Goal: Task Accomplishment & Management: Manage account settings

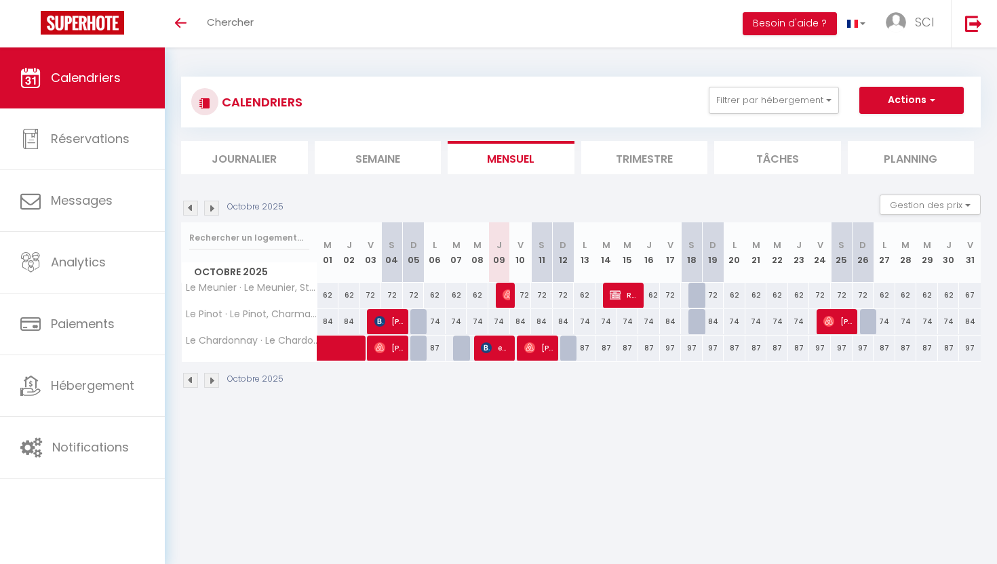
click at [503, 350] on span "ec services" at bounding box center [495, 348] width 29 height 26
select select "OK"
select select "KO"
select select "0"
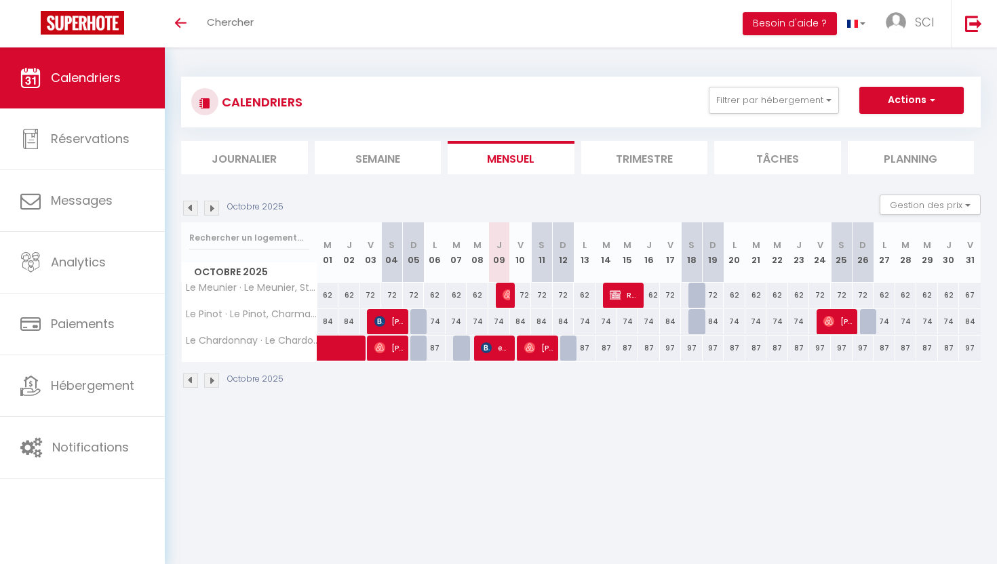
select select "1"
select select
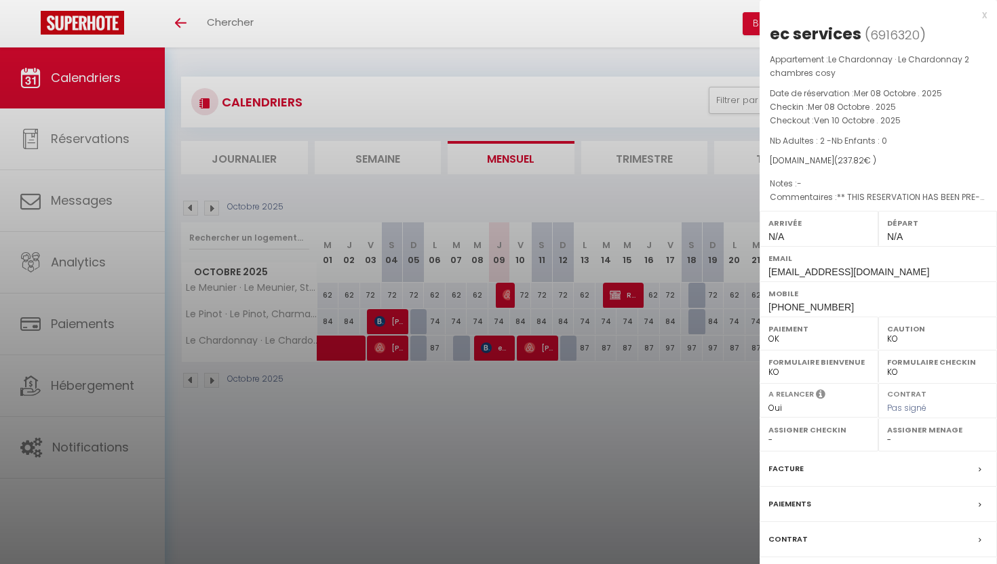
click at [786, 537] on label "Contrat" at bounding box center [788, 540] width 39 height 14
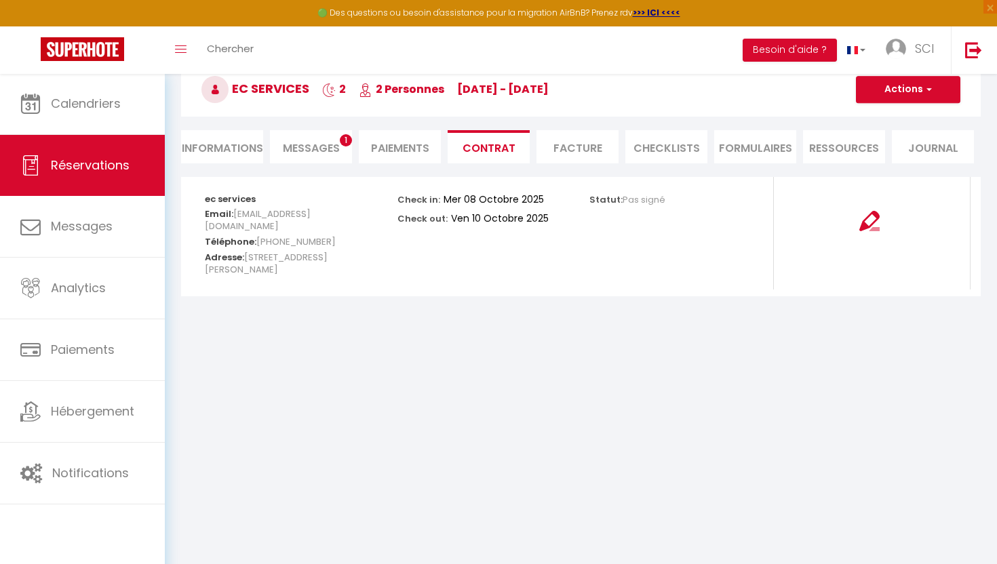
scroll to position [73, 0]
click at [210, 151] on li "Informations" at bounding box center [222, 146] width 82 height 33
select select
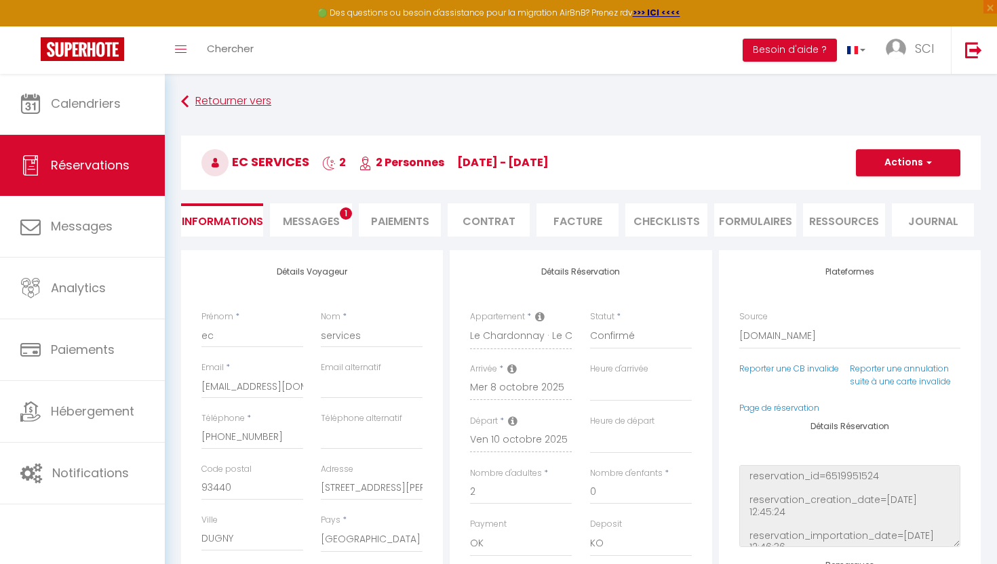
click at [225, 100] on link "Retourner vers" at bounding box center [581, 102] width 800 height 24
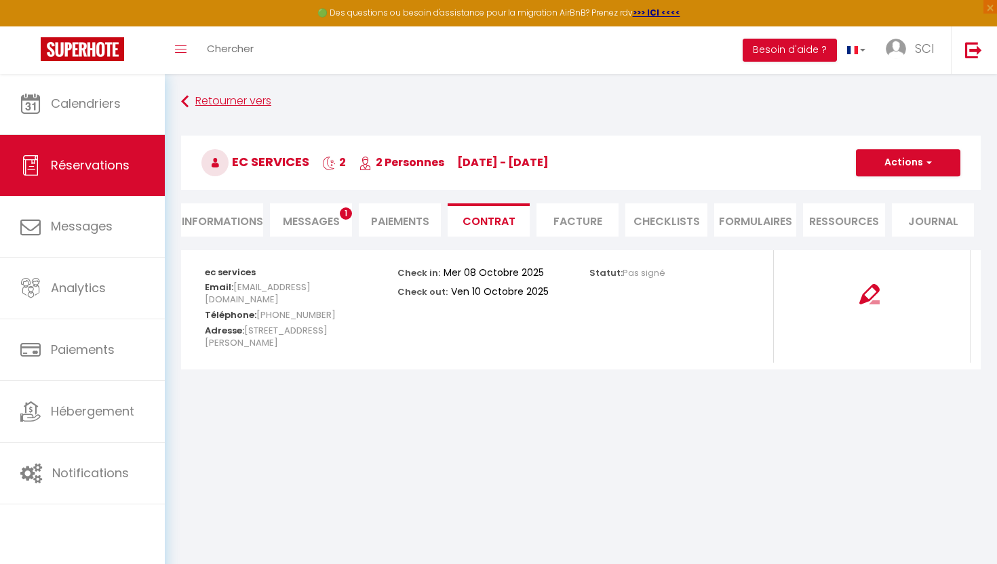
scroll to position [73, 0]
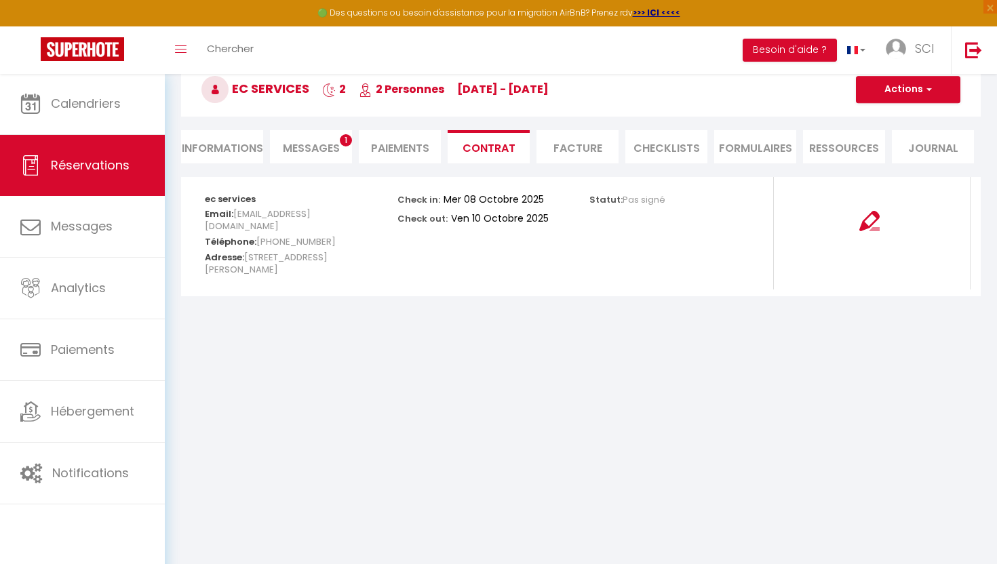
click at [315, 166] on div "Retourner vers ec services 2 2 Personnes me 08 Oct - ve 10 Oct Actions Enregist…" at bounding box center [580, 96] width 817 height 161
click at [314, 143] on span "Messages" at bounding box center [311, 148] width 57 height 16
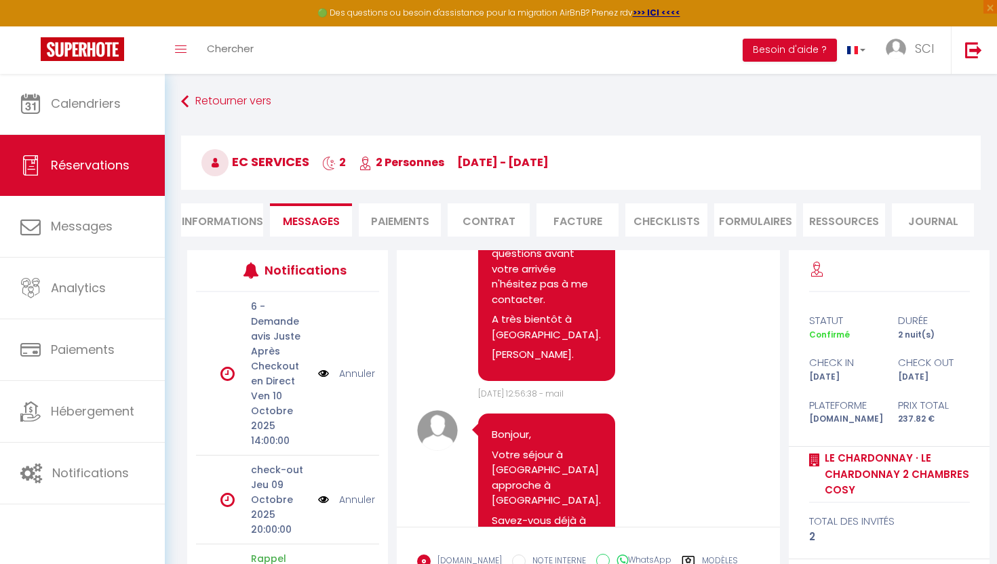
scroll to position [251, 0]
click at [506, 293] on p "Si vous avez des questions avant votre arrivée n'hésitez pas à me contacter." at bounding box center [547, 269] width 110 height 77
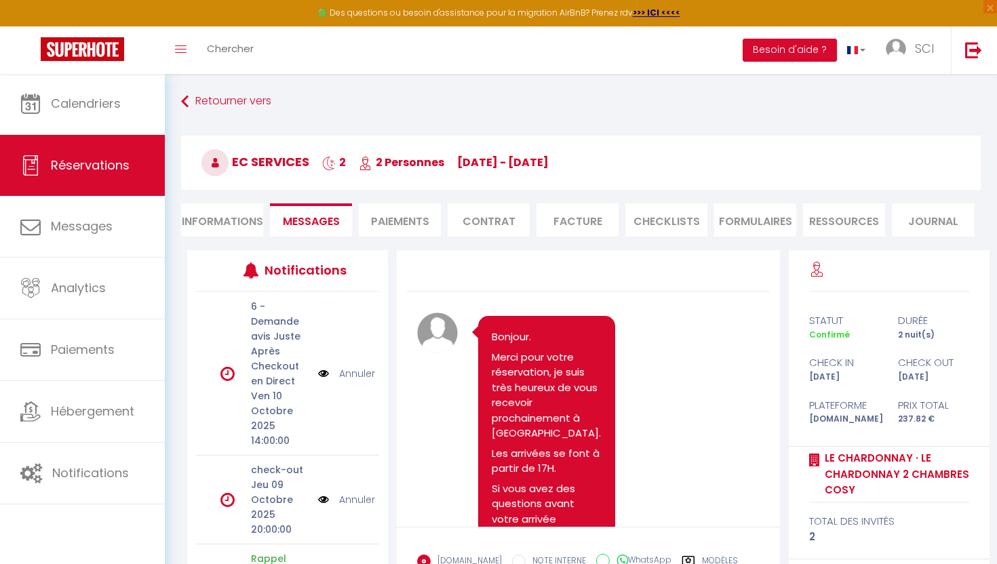
scroll to position [0, 0]
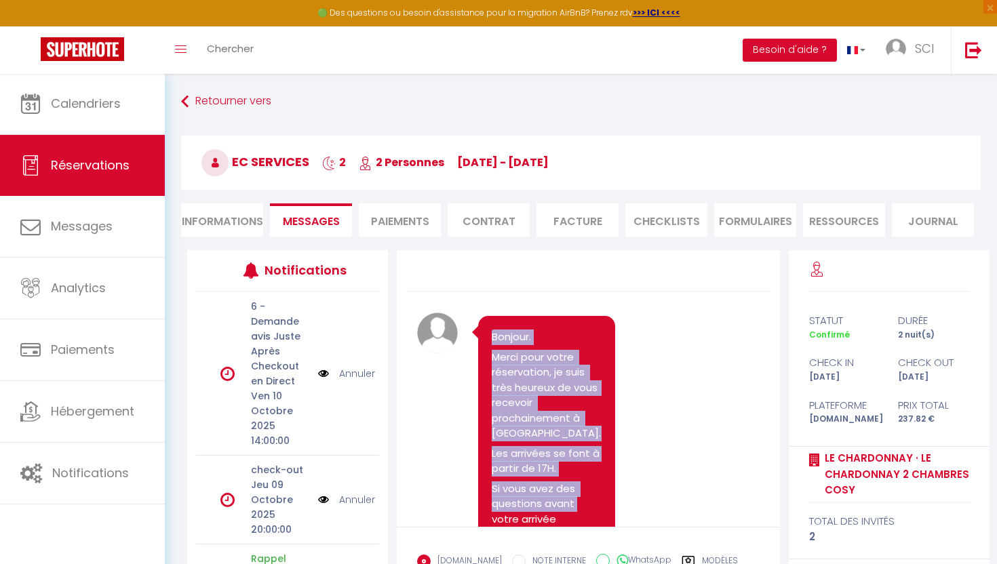
drag, startPoint x: 492, startPoint y: 337, endPoint x: 581, endPoint y: 499, distance: 185.2
click at [581, 499] on pre "Bonjour. Merci pour votre réservation, je suis très heureux de vous recevoir pr…" at bounding box center [547, 474] width 110 height 288
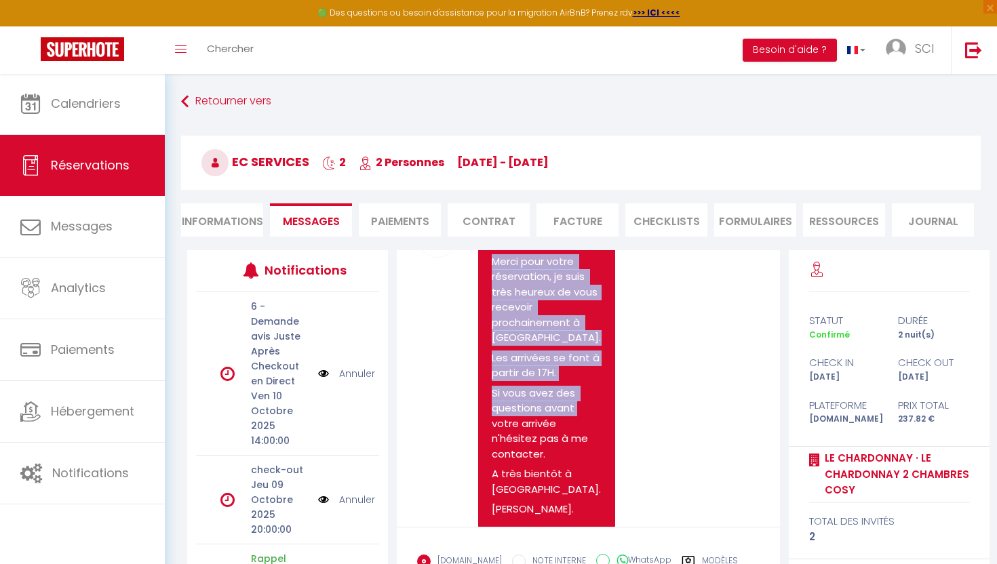
scroll to position [144, 0]
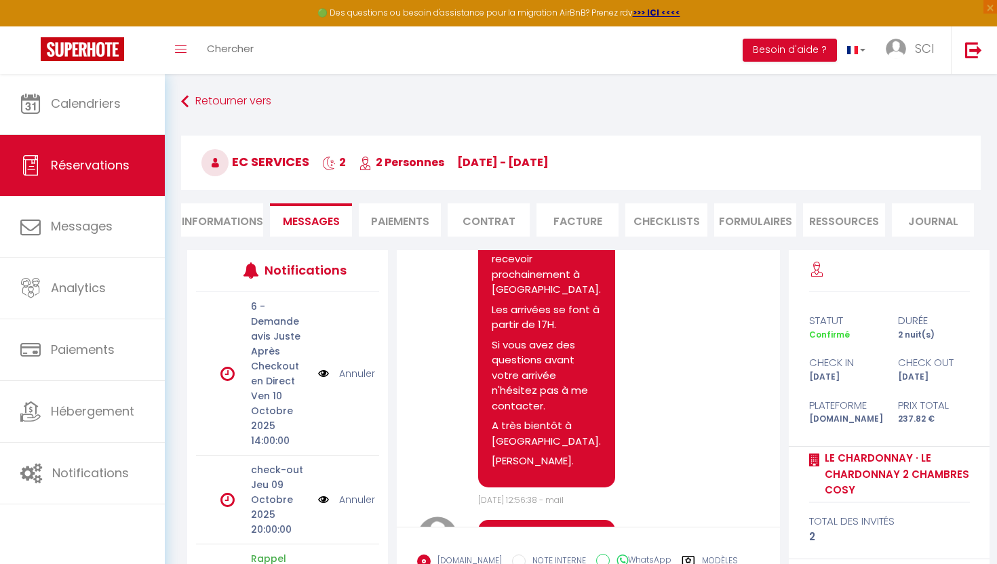
click at [547, 454] on p "Nicolas." at bounding box center [547, 462] width 110 height 16
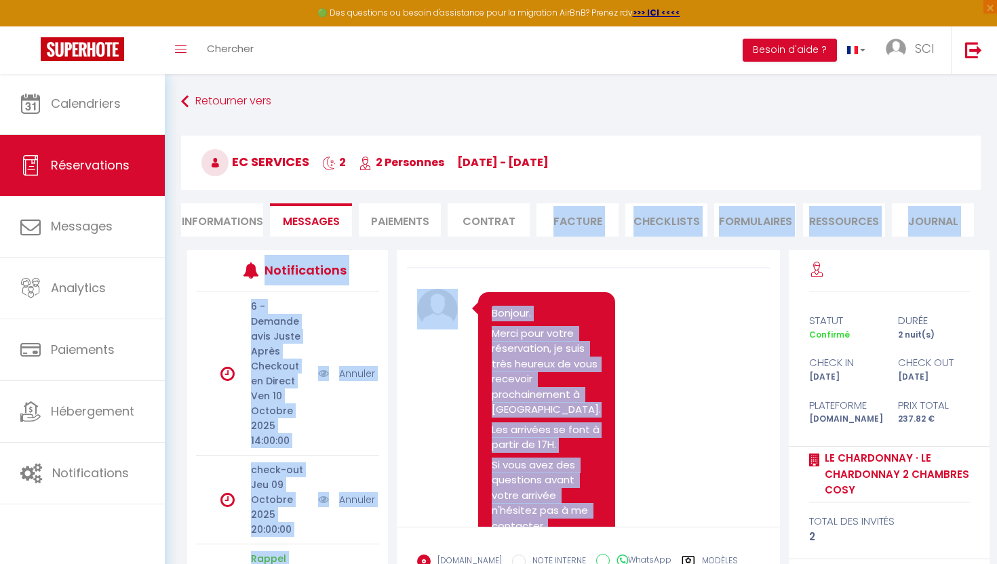
drag, startPoint x: 530, startPoint y: 457, endPoint x: 495, endPoint y: 237, distance: 222.6
click at [495, 237] on div "Retourner vers ec services 2 2 Personnes me 08 Oct - ve 10 Oct Actions Enregist…" at bounding box center [581, 383] width 800 height 586
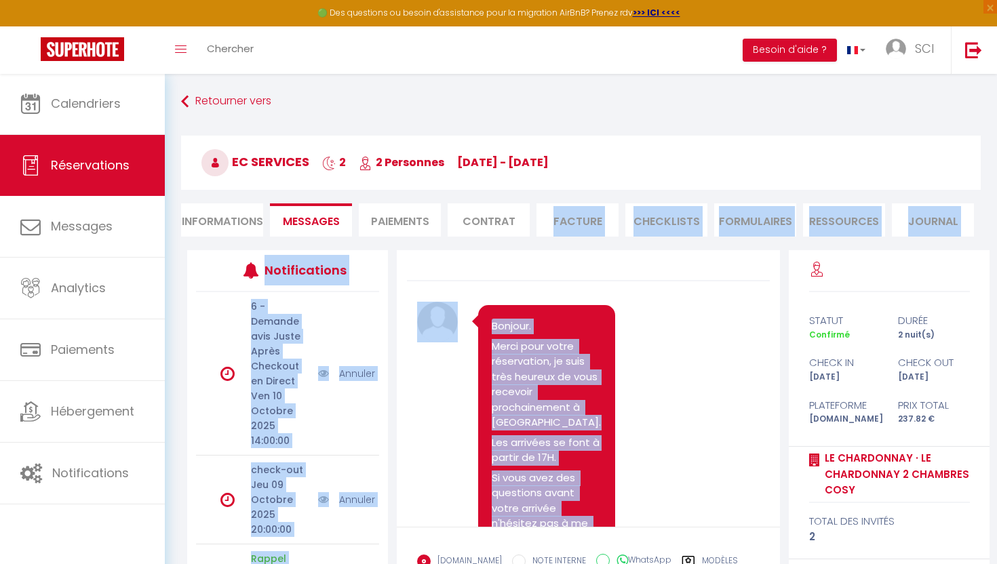
click at [528, 381] on p "Merci pour votre réservation, je suis très heureux de vous recevoir prochaineme…" at bounding box center [547, 385] width 110 height 92
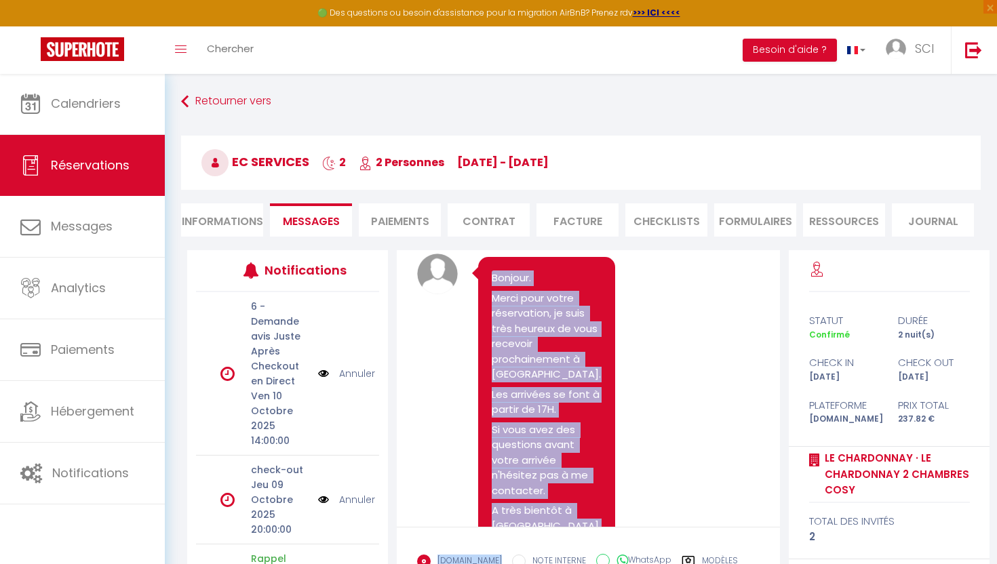
scroll to position [76, 0]
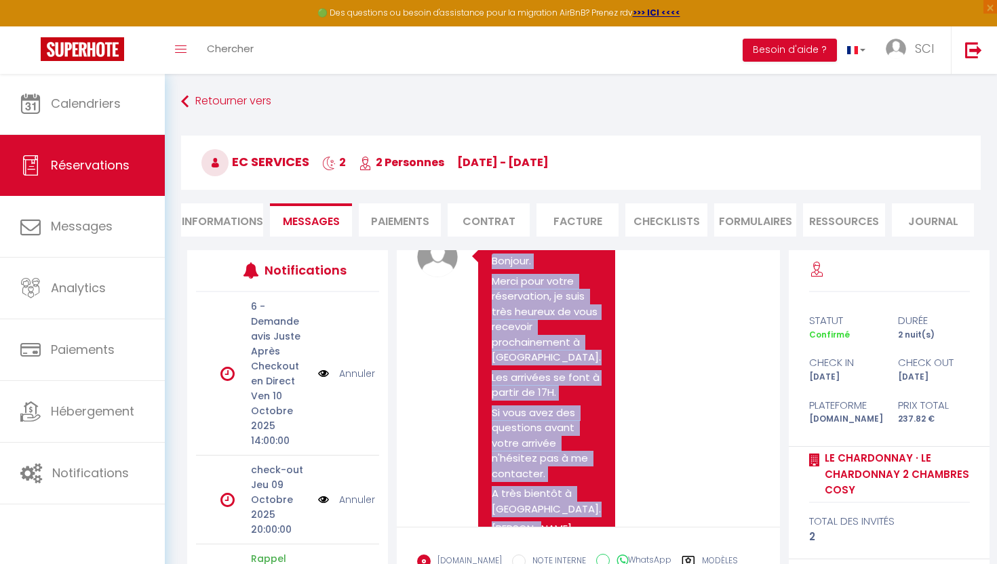
drag, startPoint x: 494, startPoint y: 328, endPoint x: 570, endPoint y: 522, distance: 209.0
click at [570, 522] on pre "Bonjour. Merci pour votre réservation, je suis très heureux de vous recevoir pr…" at bounding box center [547, 398] width 110 height 288
copy pre "Bonjour. Merci pour votre réservation, je suis très heureux de vous recevoir pr…"
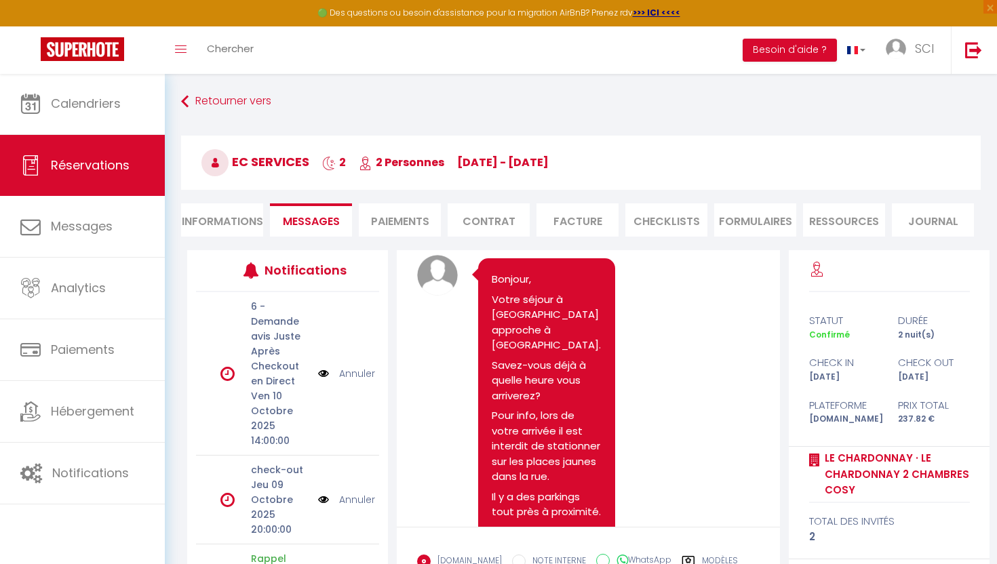
scroll to position [439, 0]
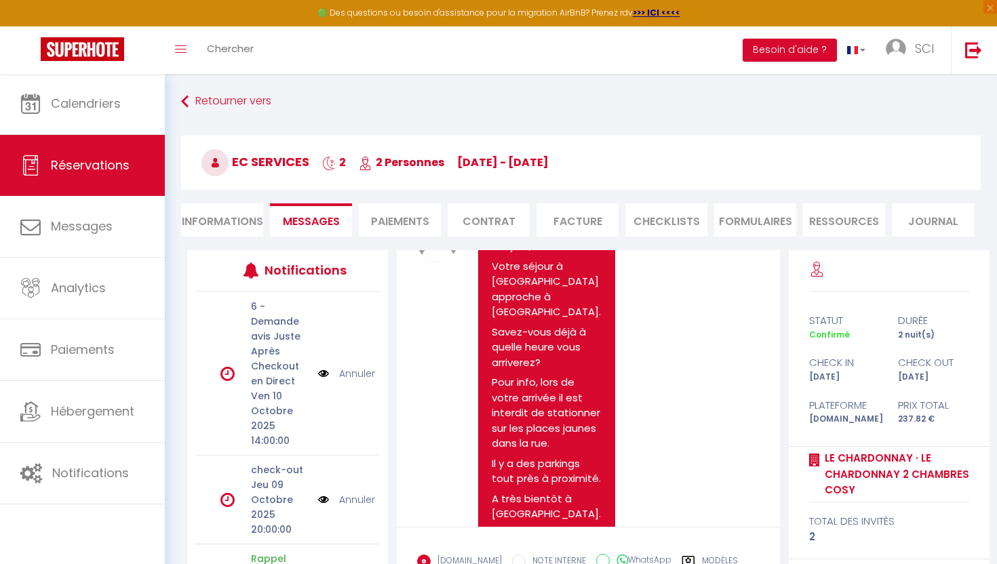
click at [533, 518] on pre "Bonjour, Votre séjour à Chouilly approche à grand pas. Savez-vous déjà à quelle…" at bounding box center [547, 403] width 110 height 328
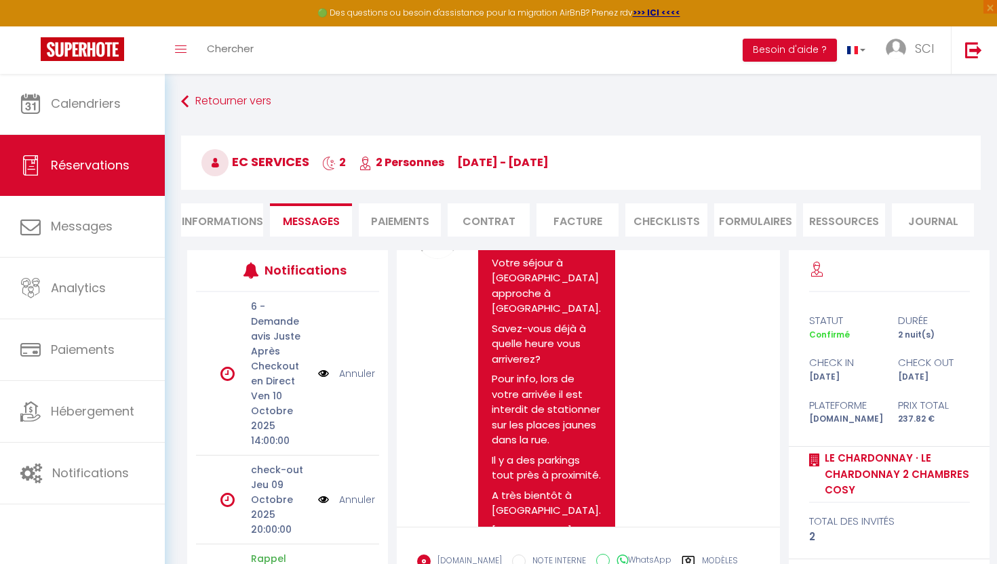
scroll to position [503, 0]
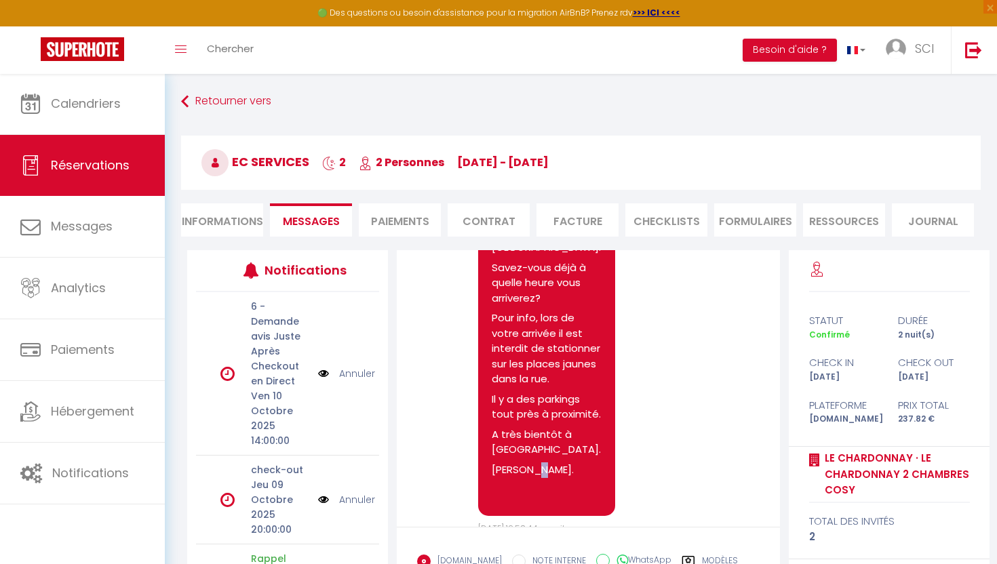
click at [532, 463] on p "Nicolas." at bounding box center [547, 471] width 110 height 16
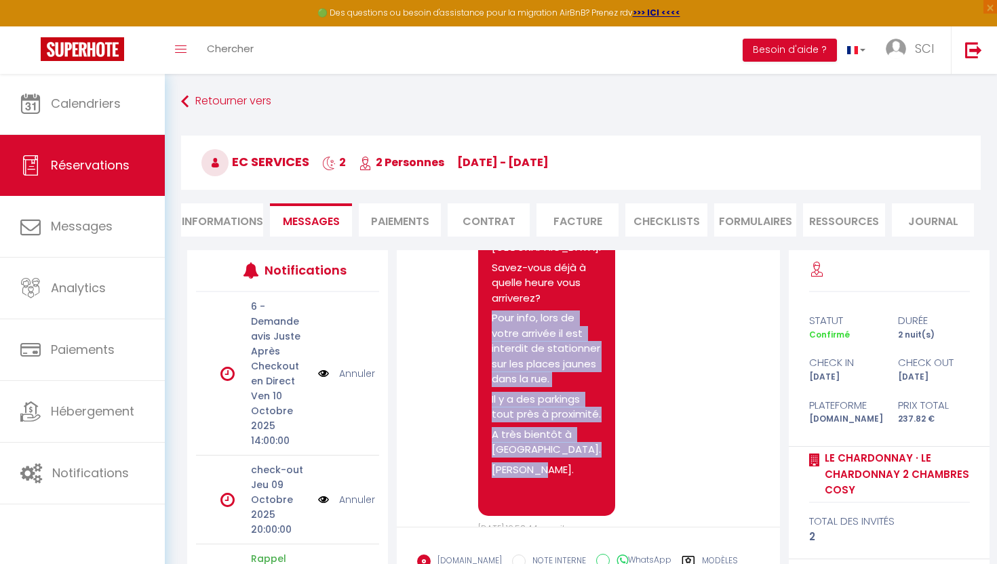
drag, startPoint x: 532, startPoint y: 443, endPoint x: 495, endPoint y: 286, distance: 161.8
click at [495, 286] on pre "Bonjour, Votre séjour à Chouilly approche à grand pas. Savez-vous déjà à quelle…" at bounding box center [547, 338] width 110 height 328
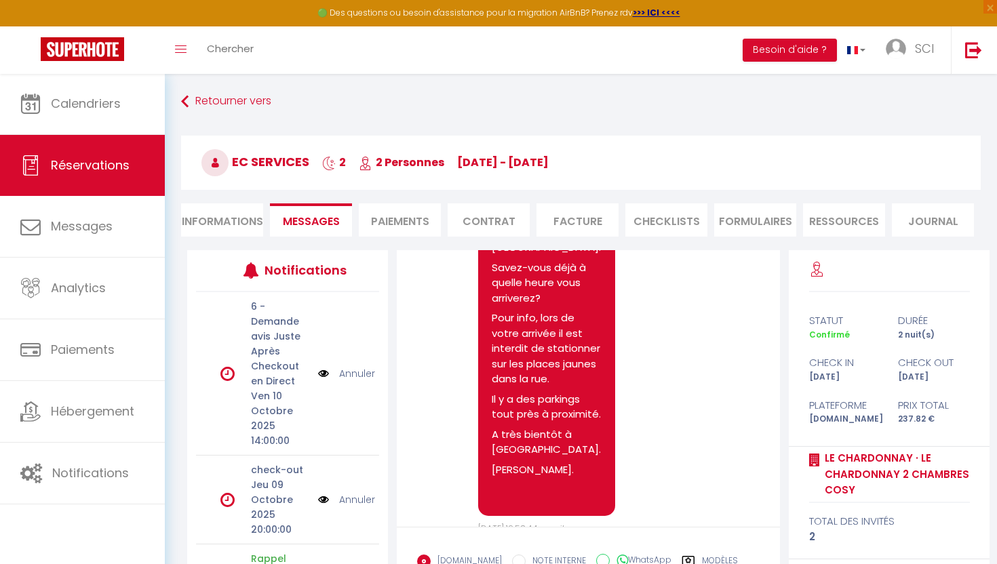
click at [493, 311] on p "Pour info, lors de votre arrivée il est interdit de stationner sur les places j…" at bounding box center [547, 349] width 110 height 77
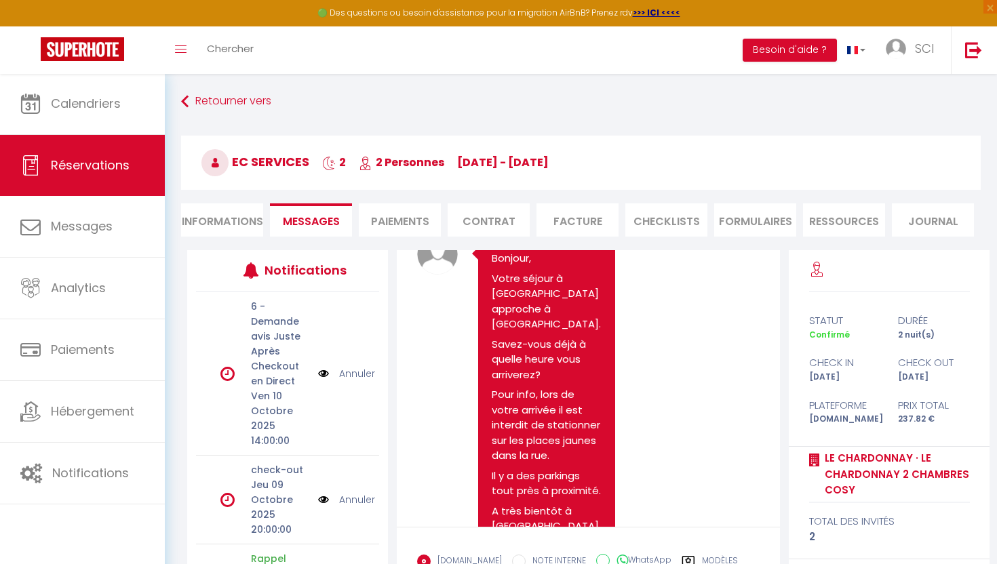
scroll to position [425, 0]
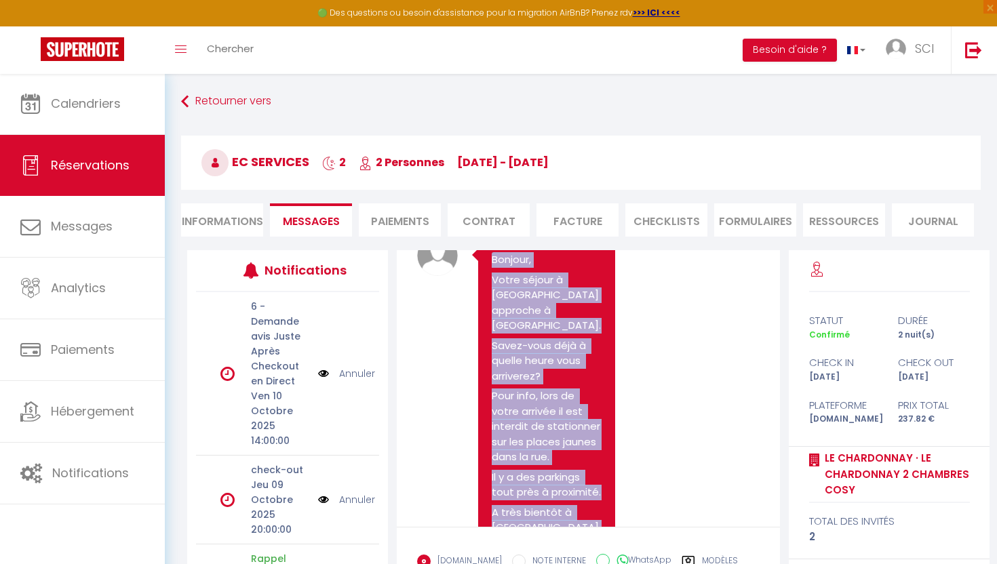
drag, startPoint x: 493, startPoint y: 253, endPoint x: 552, endPoint y: 523, distance: 276.5
click at [552, 523] on pre "Bonjour, Votre séjour à Chouilly approche à grand pas. Savez-vous déjà à quelle…" at bounding box center [547, 416] width 110 height 328
copy pre "Bonjour, Votre séjour à Chouilly approche à grand pas. Savez-vous déjà à quelle…"
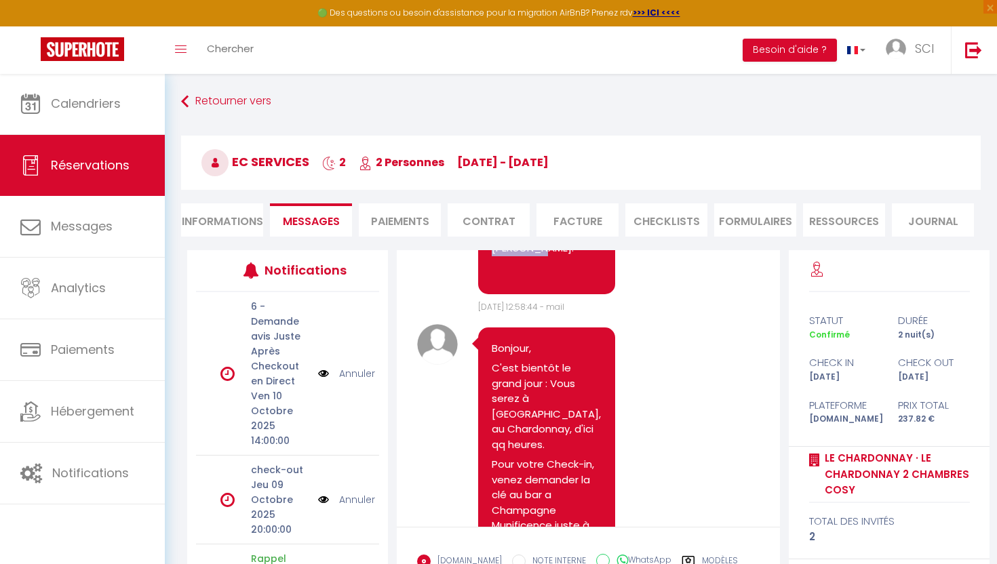
scroll to position [725, 0]
click at [493, 342] on p "Bonjour," at bounding box center [547, 350] width 110 height 16
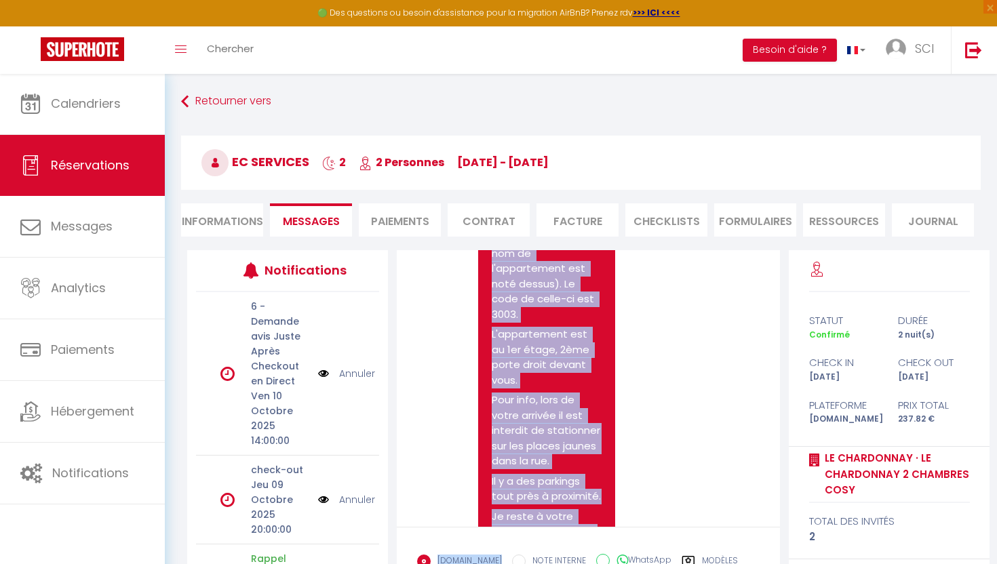
scroll to position [1131, 0]
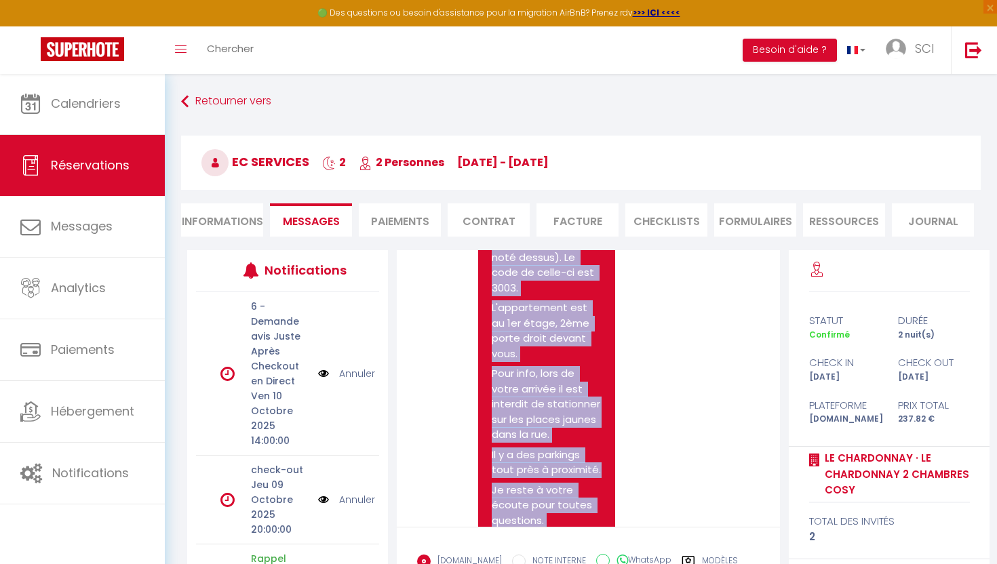
drag, startPoint x: 493, startPoint y: 317, endPoint x: 561, endPoint y: 522, distance: 216.7
click at [561, 522] on pre "Bonjour, C'est bientôt le grand jour : Vous serez à Chouilly, au Chardonnay, d'…" at bounding box center [547, 280] width 110 height 689
copy pre "Bonjour, C'est bientôt le grand jour : Vous serez à Chouilly, au Chardonnay, d'…"
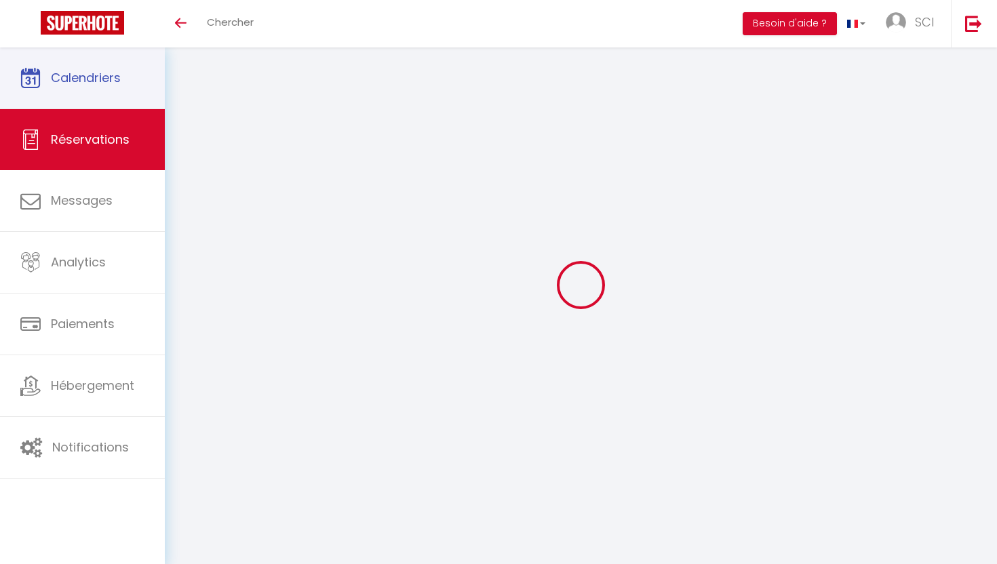
click at [77, 102] on link "Calendriers" at bounding box center [82, 77] width 165 height 61
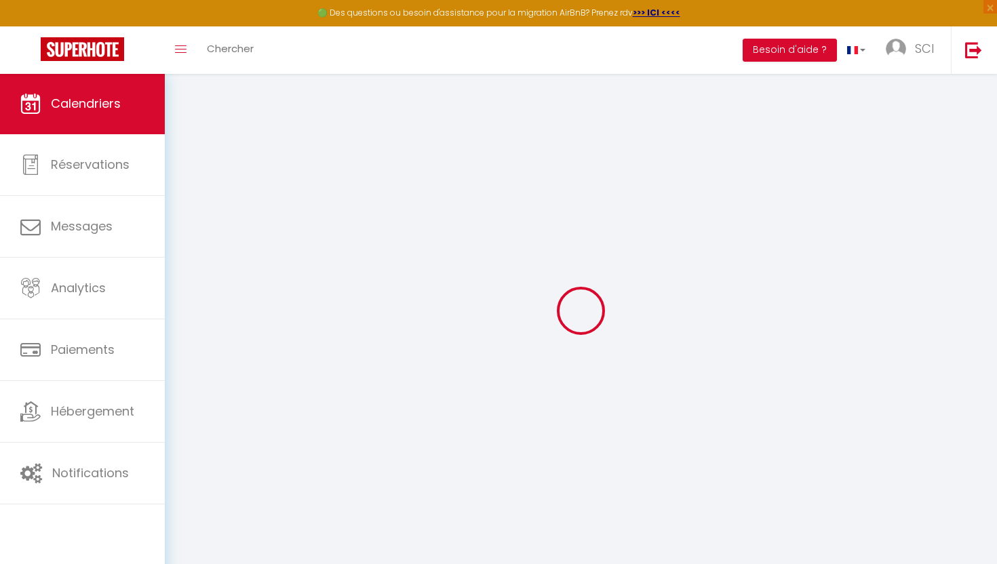
select select
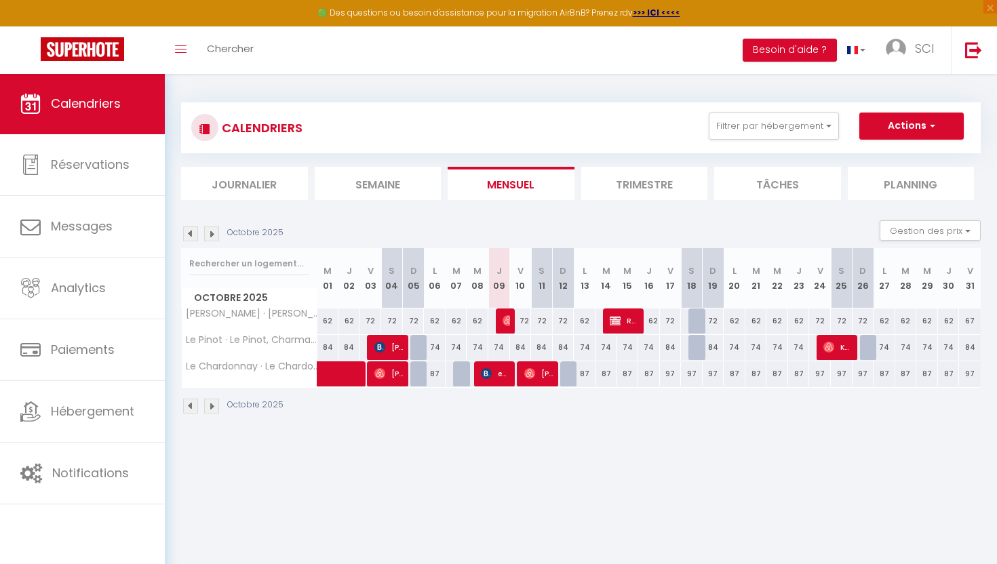
click at [636, 317] on span "Réservée FERDERIC" at bounding box center [624, 321] width 29 height 26
select select "OK"
select select "KO"
select select "0"
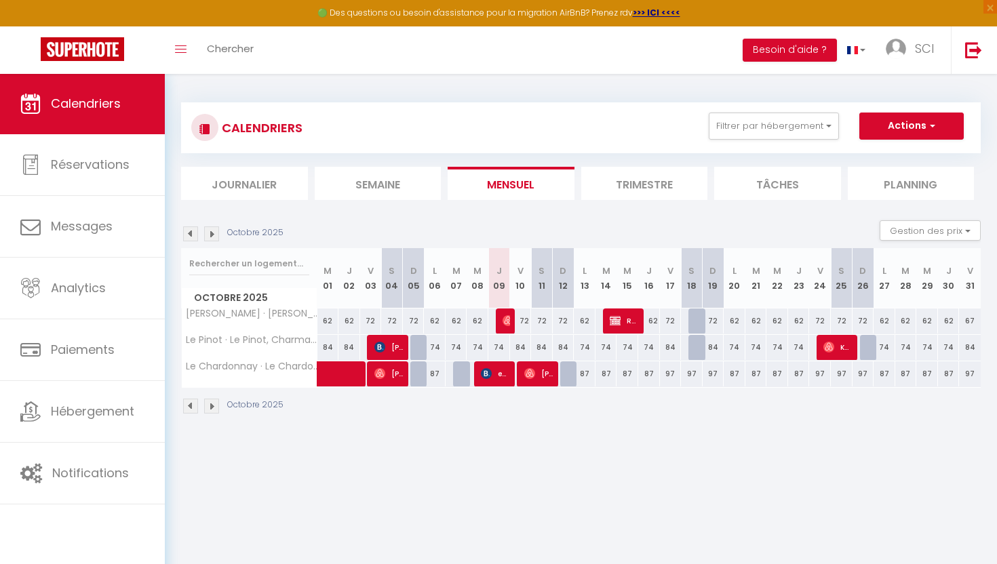
select select "1"
select select
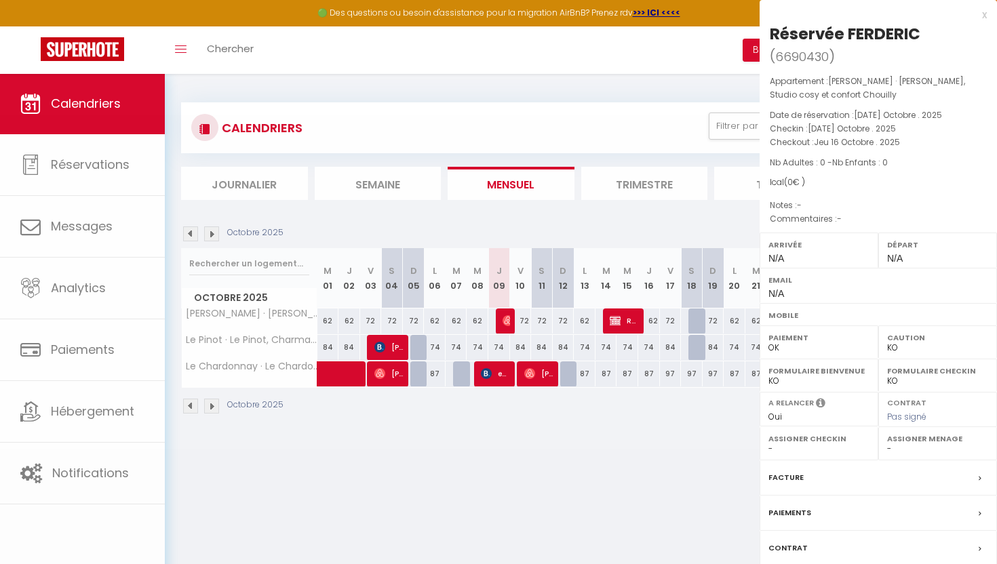
select select "50553"
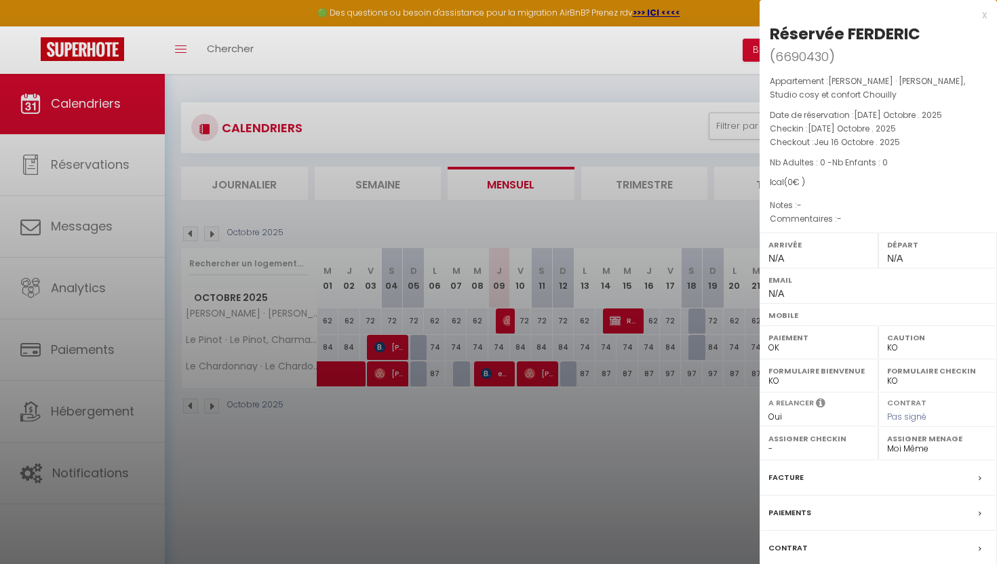
click at [981, 17] on div "x" at bounding box center [873, 15] width 227 height 16
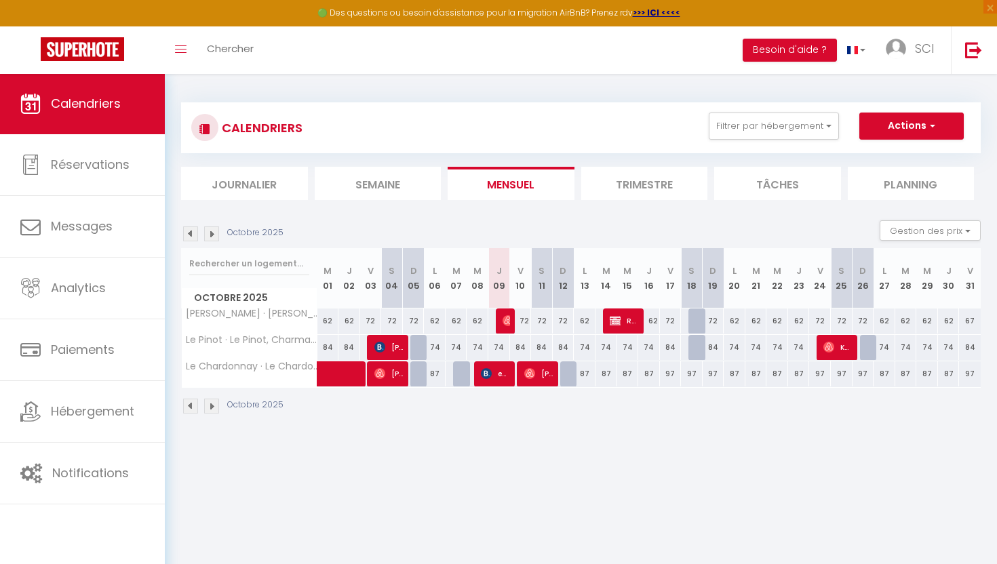
click at [626, 318] on span "Réservée FERDERIC" at bounding box center [624, 321] width 29 height 26
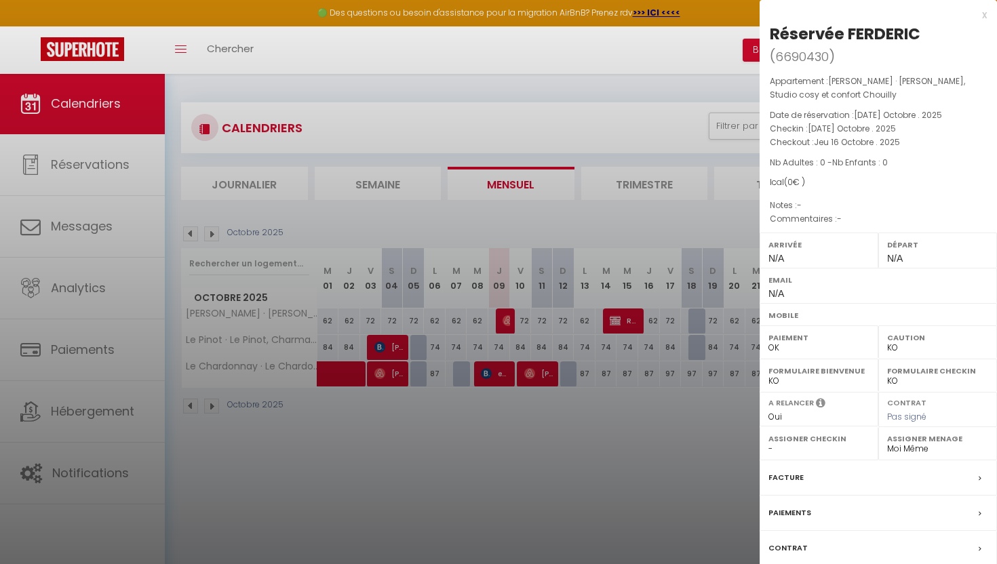
click at [594, 421] on div at bounding box center [498, 282] width 997 height 564
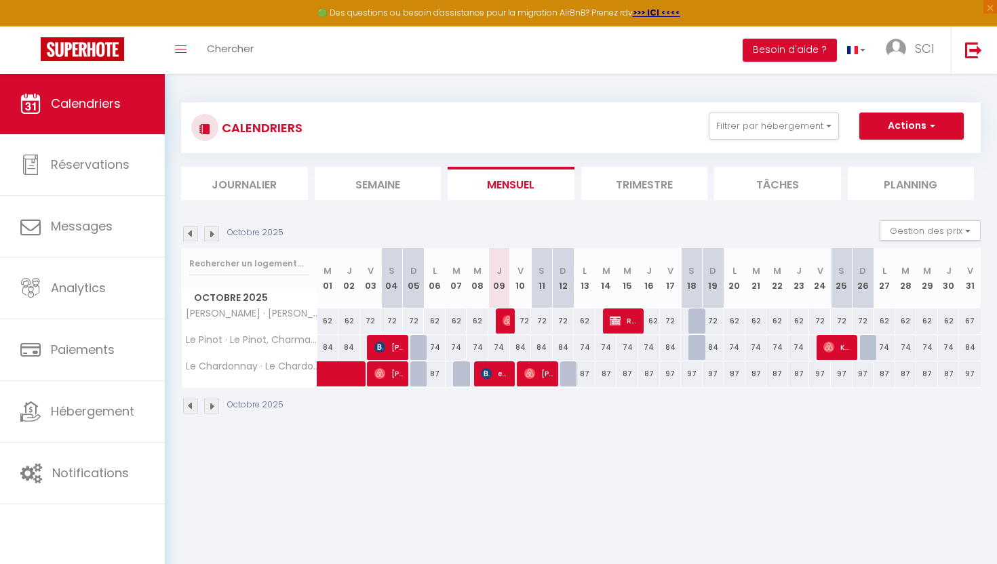
click at [622, 324] on span "Réservée FERDERIC" at bounding box center [624, 321] width 29 height 26
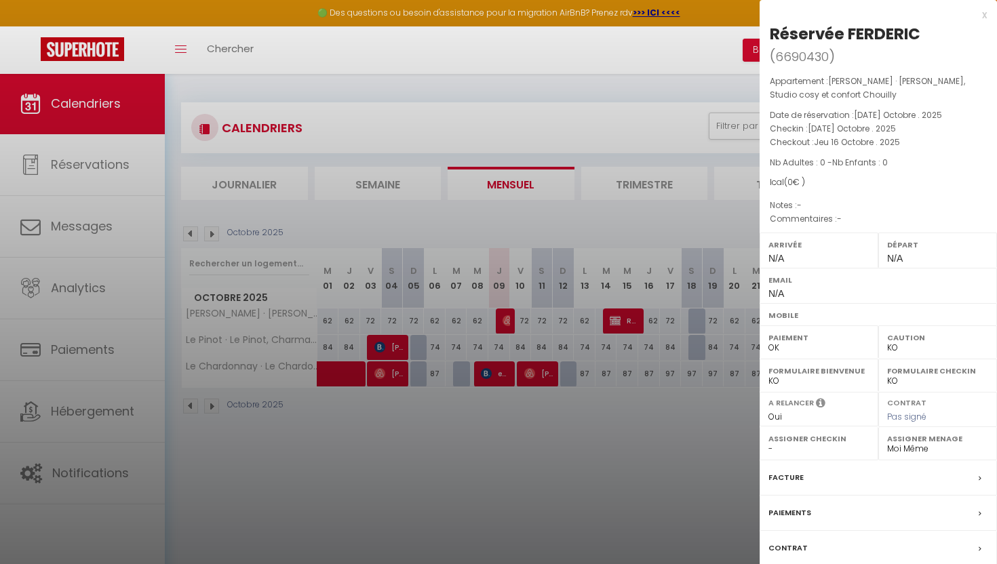
click at [485, 364] on div at bounding box center [498, 282] width 997 height 564
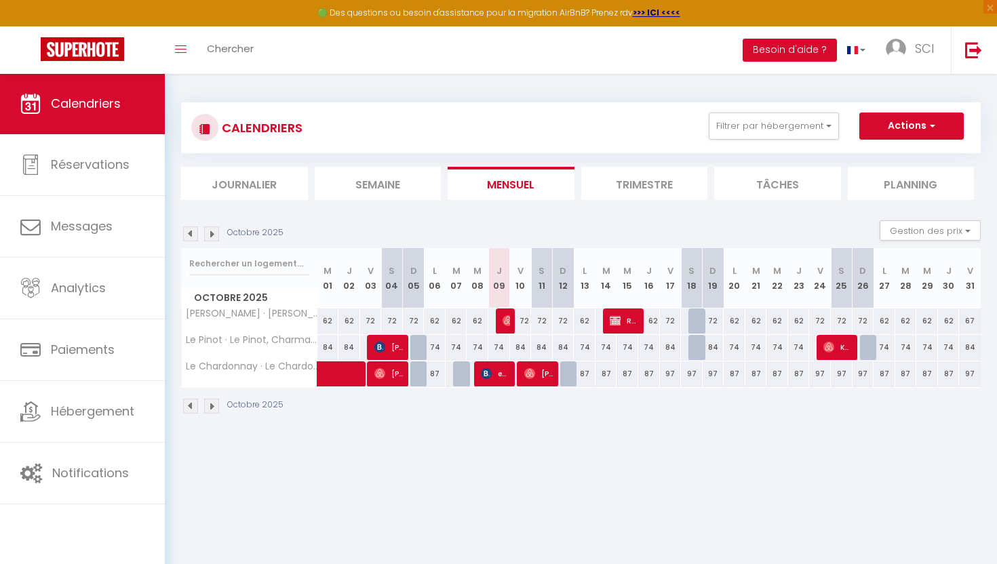
click at [502, 319] on div at bounding box center [507, 322] width 22 height 26
click at [503, 318] on img at bounding box center [508, 320] width 11 height 11
select select "OK"
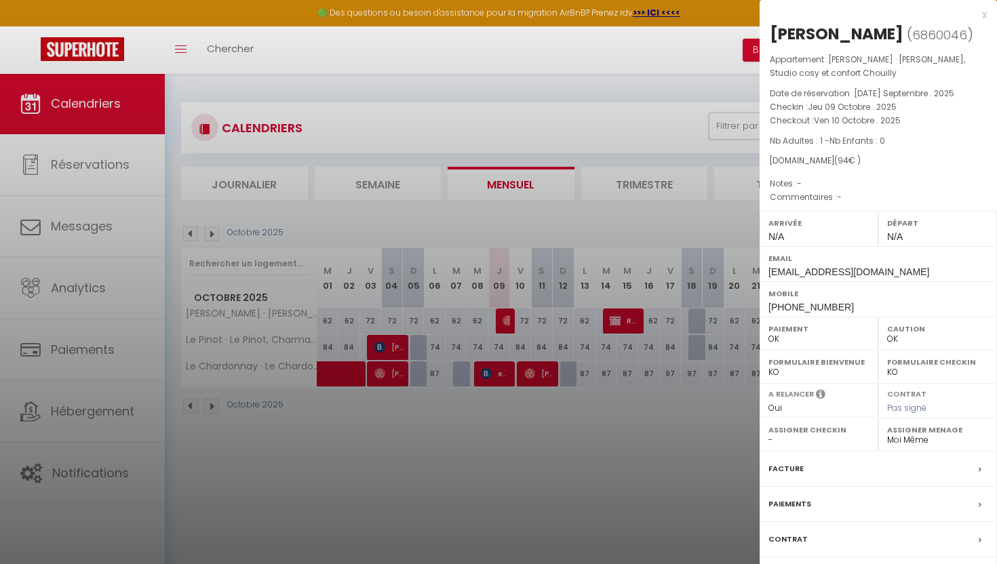
click at [90, 217] on div at bounding box center [498, 282] width 997 height 564
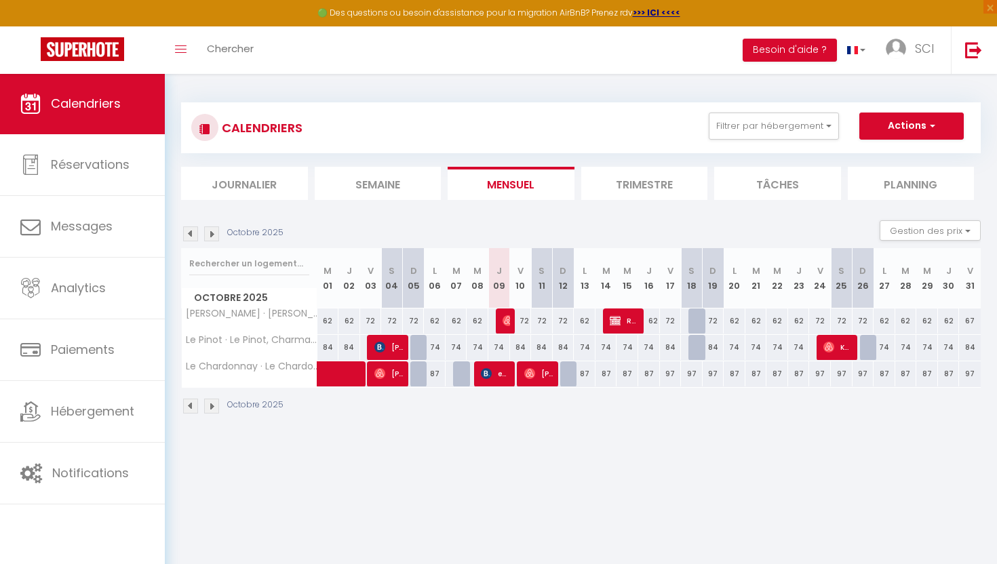
click at [90, 217] on body "🟢 Des questions ou besoin d'assistance pour la migration AirBnB? Prenez rdv >>>…" at bounding box center [498, 355] width 997 height 564
click at [502, 318] on div at bounding box center [507, 322] width 22 height 26
click at [503, 313] on span "[PERSON_NAME]" at bounding box center [506, 321] width 7 height 26
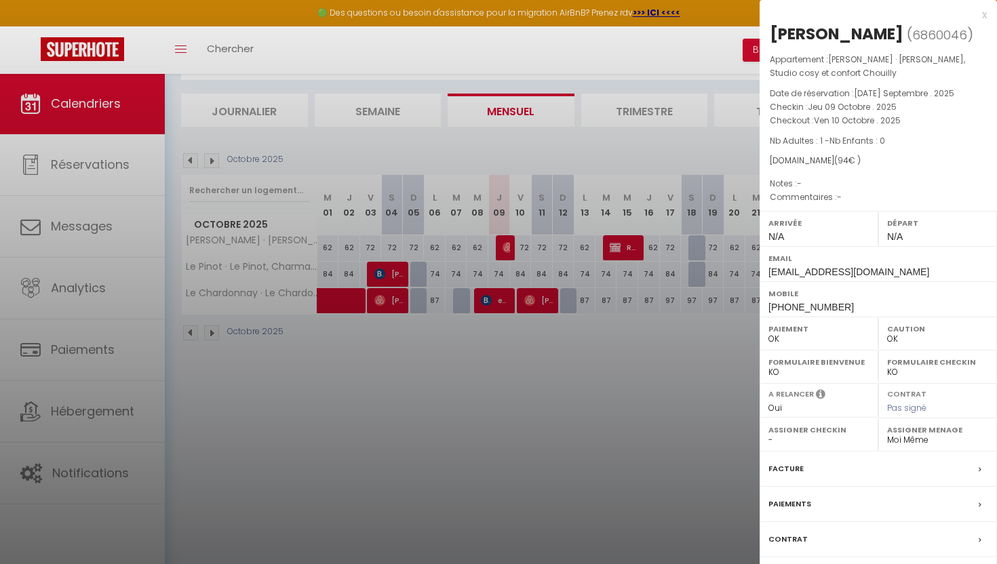
scroll to position [73, 0]
click at [792, 538] on label "Contrat" at bounding box center [788, 540] width 39 height 14
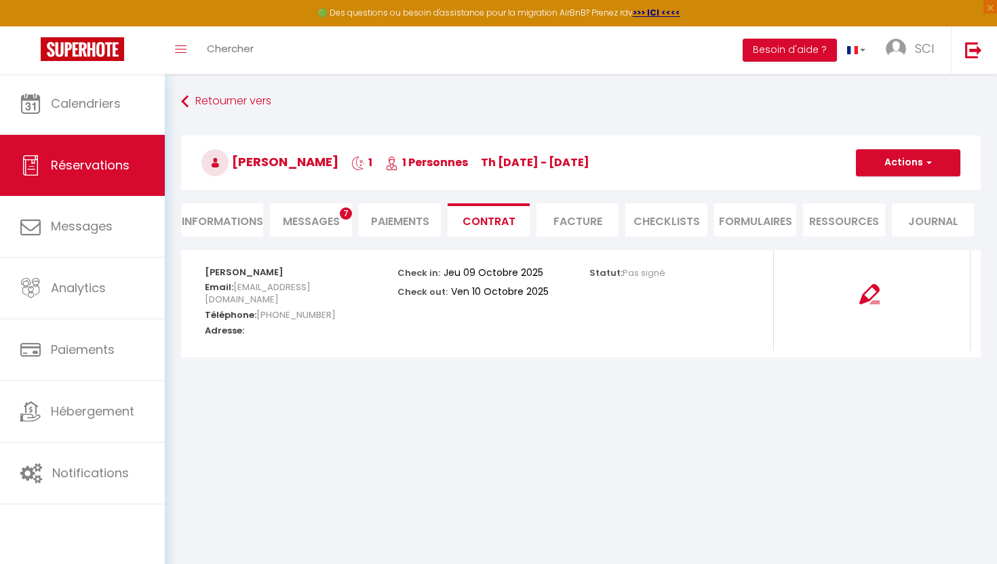
click at [311, 220] on span "Messages" at bounding box center [311, 222] width 57 height 16
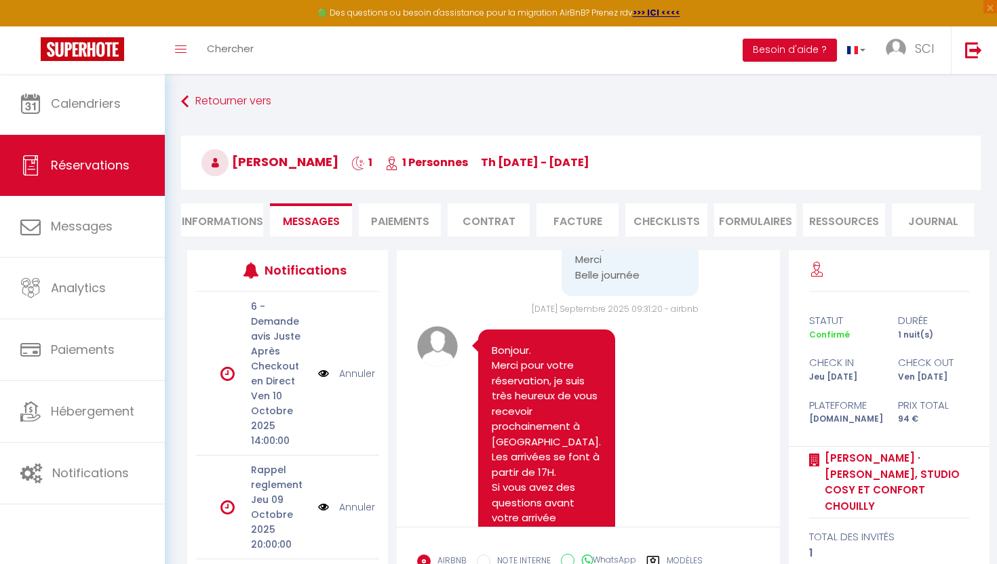
scroll to position [307, 0]
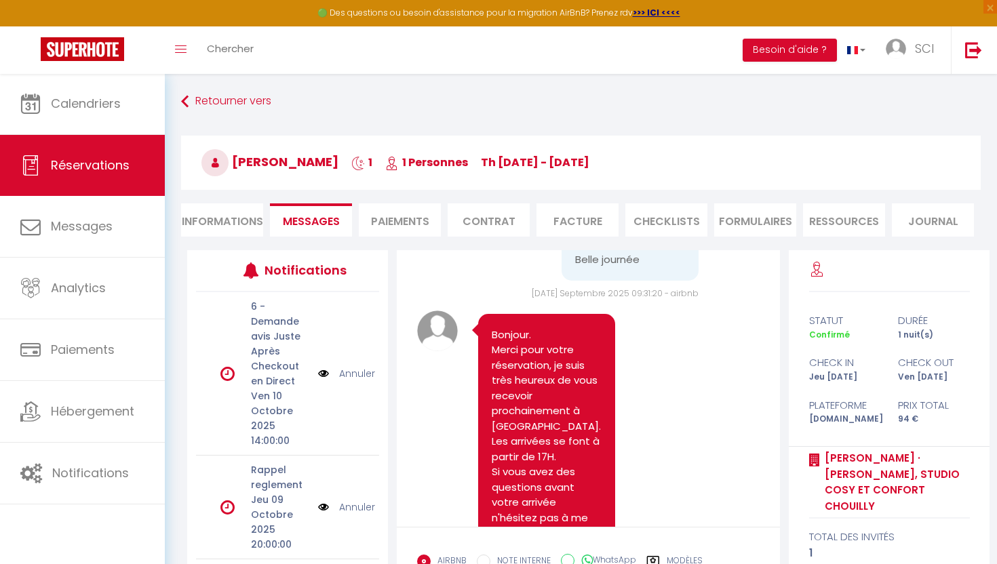
drag, startPoint x: 491, startPoint y: 313, endPoint x: 560, endPoint y: 554, distance: 250.4
click at [560, 554] on div "Bonjour Nicolas, j'étais venue début août, et j'avais adoré. M'autorisez-vous à…" at bounding box center [588, 462] width 383 height 425
click at [552, 425] on pre "Bonjour. Merci pour votre réservation, je suis très heureux de vous recevoir pr…" at bounding box center [547, 458] width 110 height 260
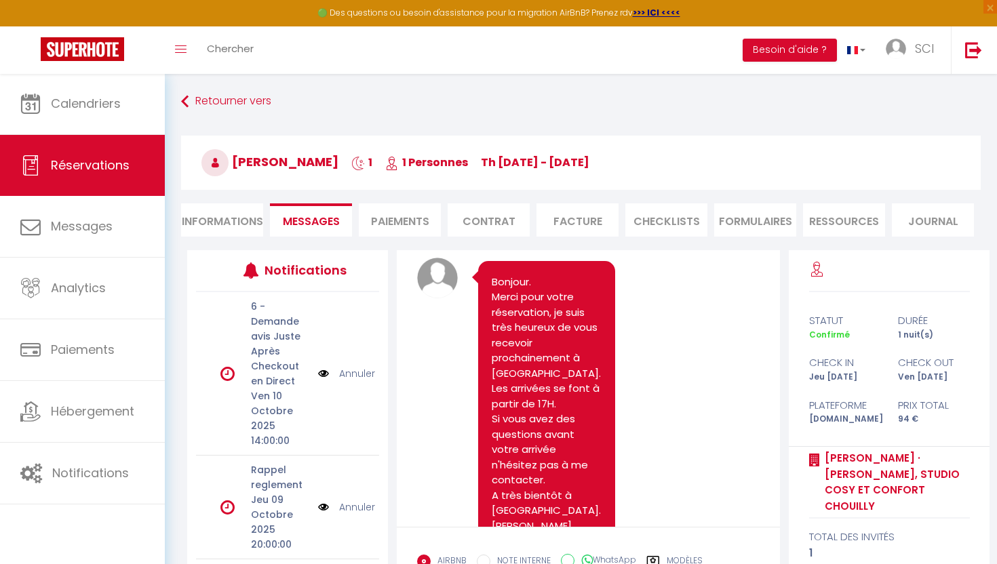
scroll to position [362, 0]
drag, startPoint x: 495, startPoint y: 258, endPoint x: 489, endPoint y: 253, distance: 7.7
click at [489, 258] on div "Bonjour. Merci pour votre réservation, je suis très heureux de vous recevoir pr…" at bounding box center [546, 401] width 137 height 287
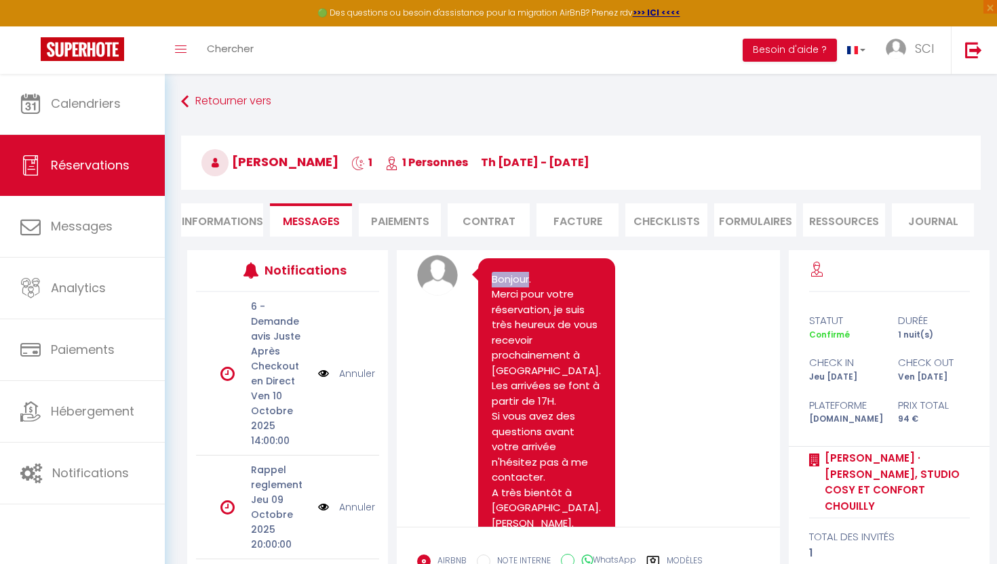
click at [492, 272] on pre "Bonjour. Merci pour votre réservation, je suis très heureux de vous recevoir pr…" at bounding box center [547, 402] width 110 height 260
drag, startPoint x: 492, startPoint y: 255, endPoint x: 564, endPoint y: 503, distance: 258.0
click at [568, 513] on div "Bonjour. Merci pour votre réservation, je suis très heureux de vous recevoir pr…" at bounding box center [546, 401] width 137 height 287
click at [561, 502] on pre "Bonjour. Merci pour votre réservation, je suis très heureux de vous recevoir pr…" at bounding box center [547, 402] width 110 height 260
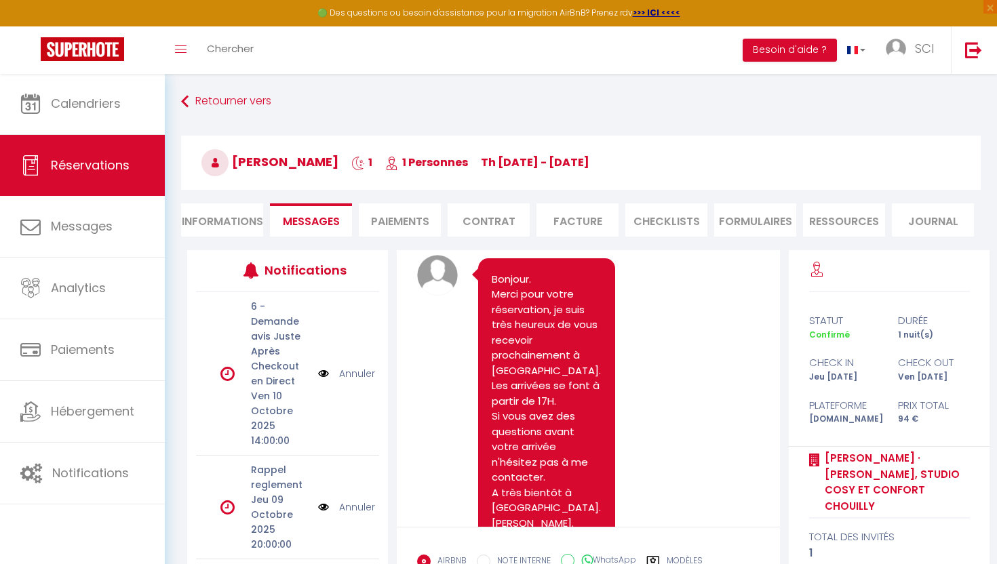
click at [534, 503] on pre "Bonjour. Merci pour votre réservation, je suis très heureux de vous recevoir pr…" at bounding box center [547, 402] width 110 height 260
click at [530, 499] on pre "Bonjour. Merci pour votre réservation, je suis très heureux de vous recevoir pr…" at bounding box center [547, 402] width 110 height 260
drag, startPoint x: 530, startPoint y: 499, endPoint x: 495, endPoint y: 366, distance: 137.4
click at [495, 366] on pre "Bonjour. Merci pour votre réservation, je suis très heureux de vous recevoir pr…" at bounding box center [547, 402] width 110 height 260
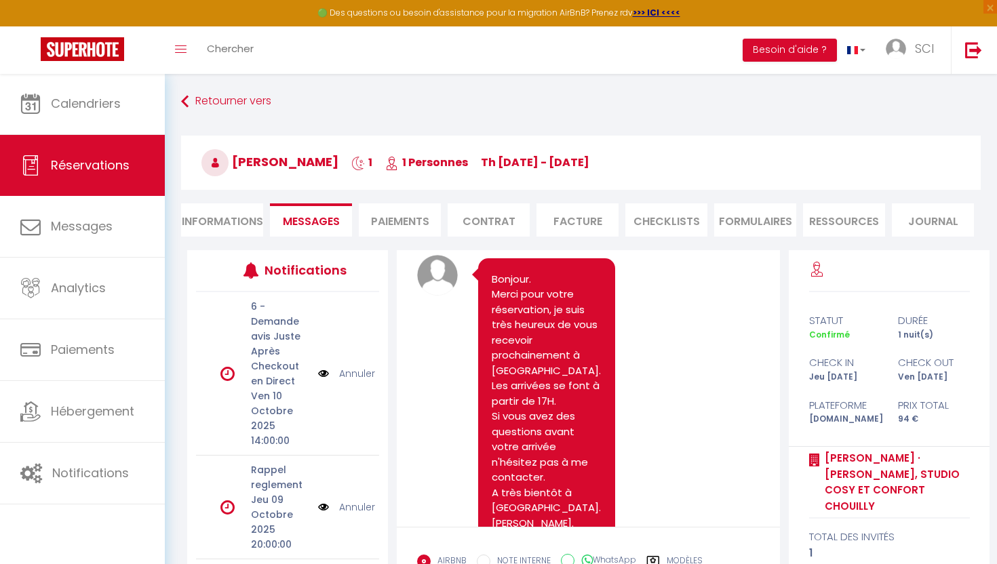
click at [495, 366] on pre "Bonjour. Merci pour votre réservation, je suis très heureux de vous recevoir pr…" at bounding box center [547, 402] width 110 height 260
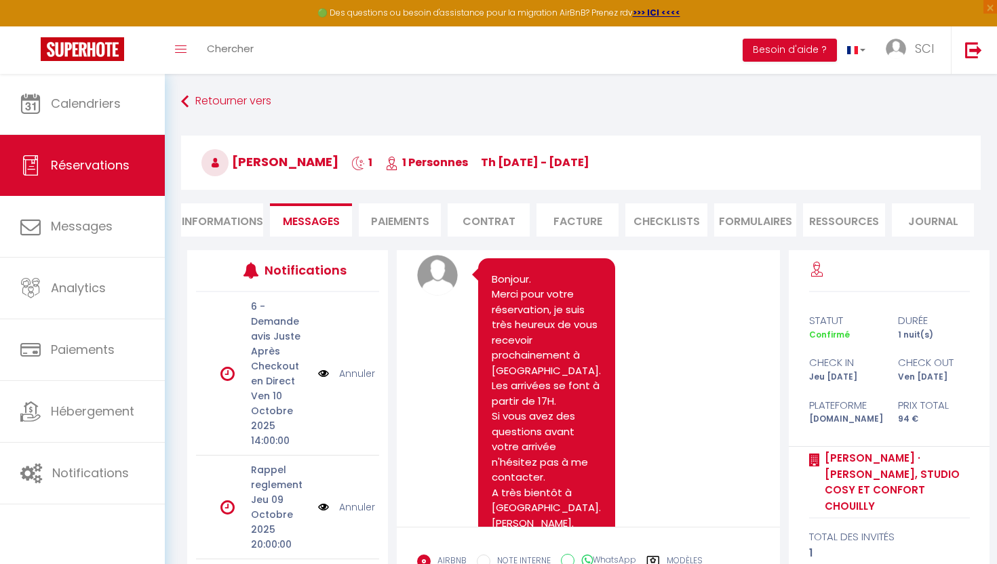
click at [492, 272] on pre "Bonjour. Merci pour votre réservation, je suis très heureux de vous recevoir pr…" at bounding box center [547, 402] width 110 height 260
drag, startPoint x: 491, startPoint y: 259, endPoint x: 526, endPoint y: 422, distance: 166.5
click at [526, 422] on pre "Bonjour. Merci pour votre réservation, je suis très heureux de vous recevoir pr…" at bounding box center [547, 402] width 110 height 260
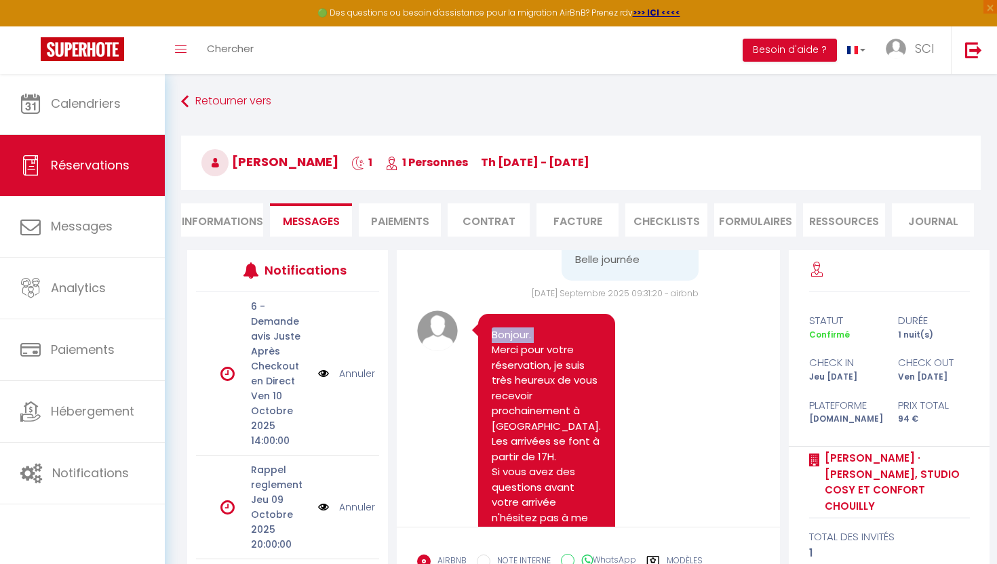
click at [486, 317] on div "Bonjour. Merci pour votre réservation, je suis très heureux de vous recevoir pr…" at bounding box center [546, 457] width 137 height 287
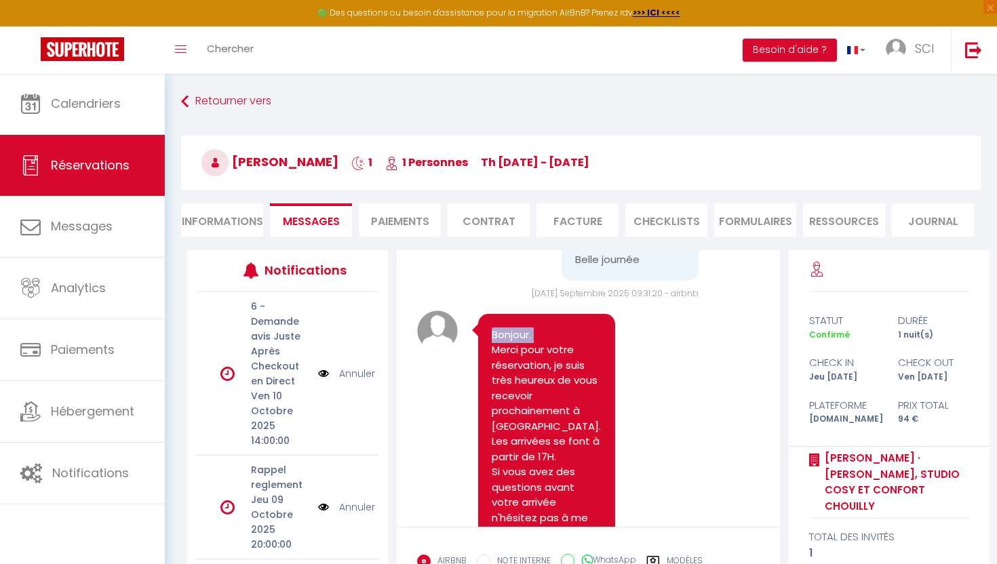
click at [486, 317] on div "Bonjour. Merci pour votre réservation, je suis très heureux de vous recevoir pr…" at bounding box center [546, 457] width 137 height 287
click at [495, 328] on pre "Bonjour. Merci pour votre réservation, je suis très heureux de vous recevoir pr…" at bounding box center [547, 458] width 110 height 260
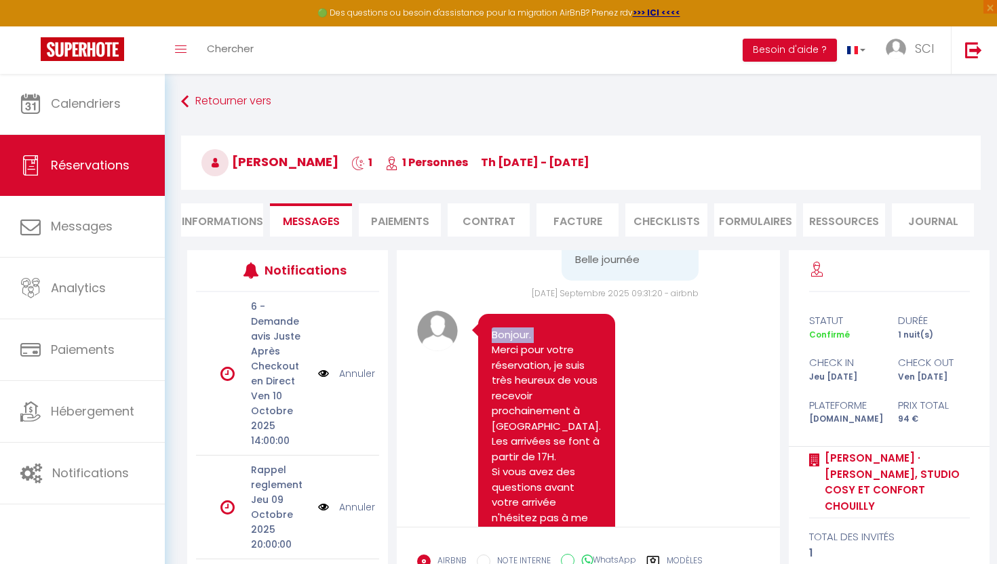
click at [495, 328] on pre "Bonjour. Merci pour votre réservation, je suis très heureux de vous recevoir pr…" at bounding box center [547, 458] width 110 height 260
click at [486, 314] on div "Bonjour. Merci pour votre réservation, je suis très heureux de vous recevoir pr…" at bounding box center [546, 457] width 137 height 287
drag, startPoint x: 493, startPoint y: 311, endPoint x: 553, endPoint y: 456, distance: 157.0
click at [553, 456] on pre "Bonjour. Merci pour votre réservation, je suis très heureux de vous recevoir pr…" at bounding box center [547, 458] width 110 height 260
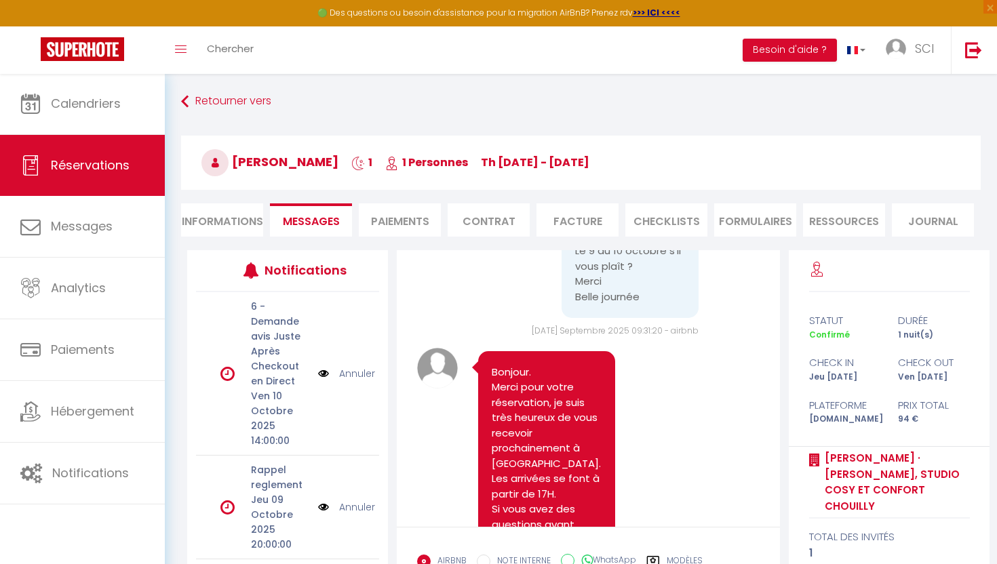
scroll to position [334, 0]
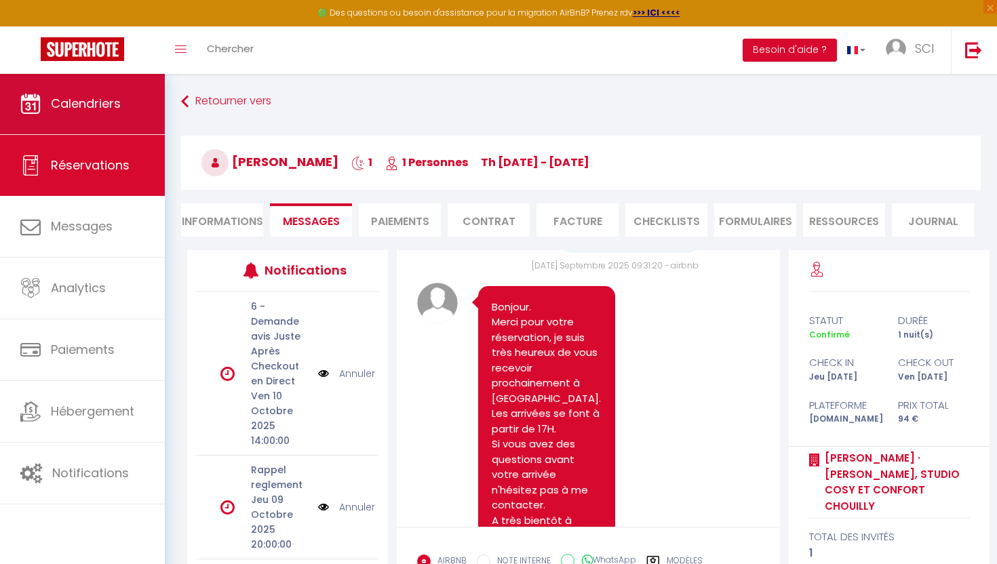
click at [54, 95] on span "Calendriers" at bounding box center [86, 103] width 70 height 17
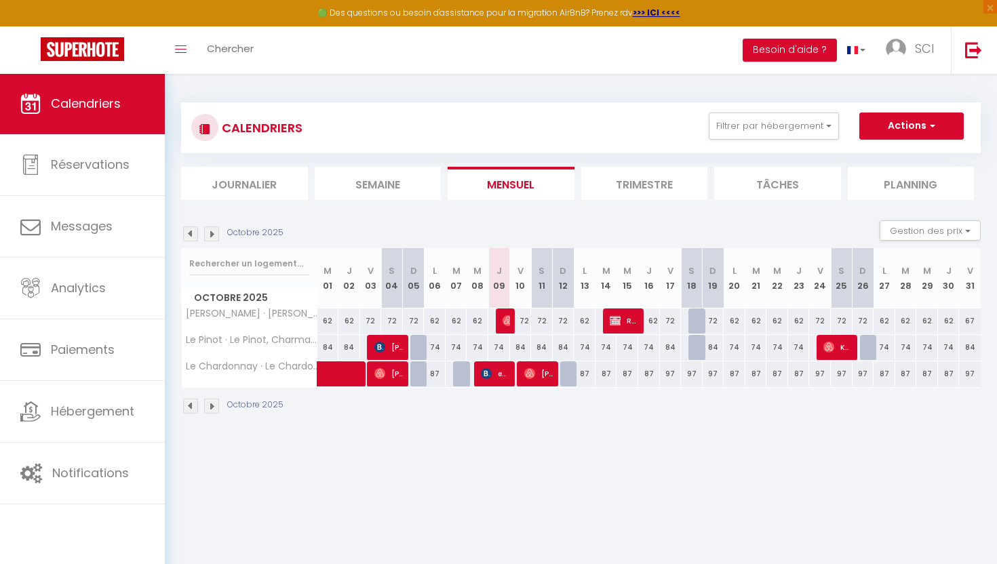
click at [504, 320] on img at bounding box center [508, 320] width 11 height 11
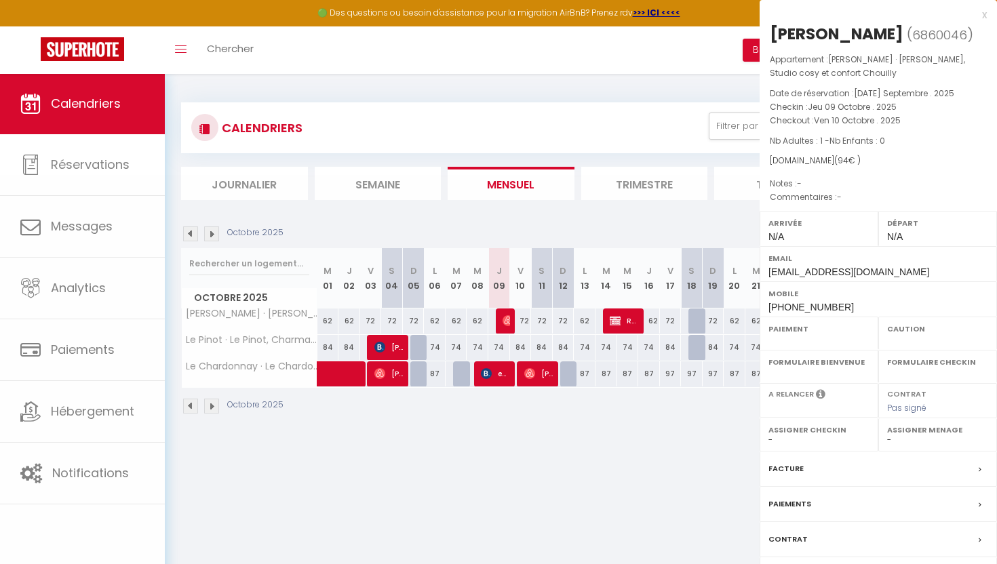
select select "OK"
select select "0"
select select "1"
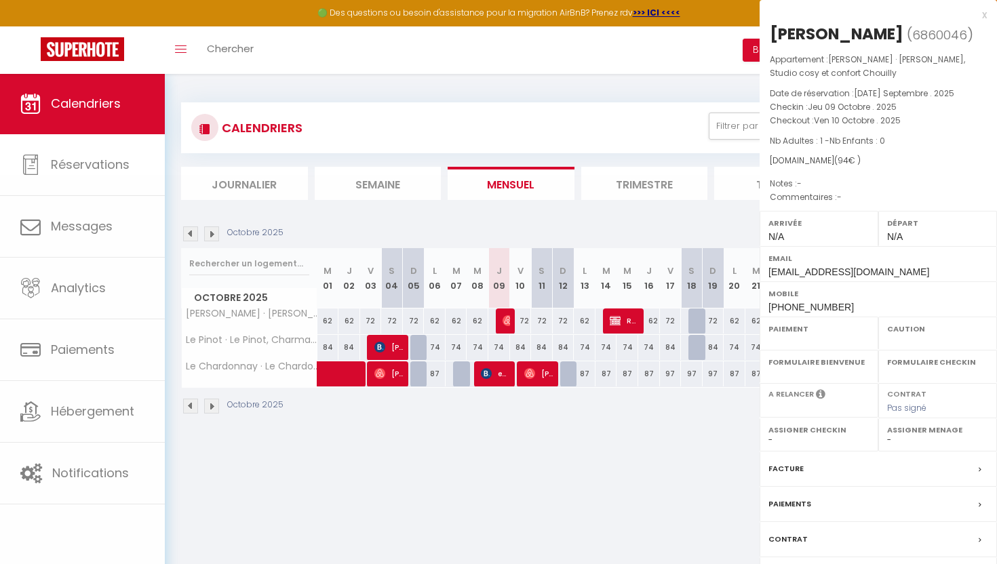
select select
select select "50553"
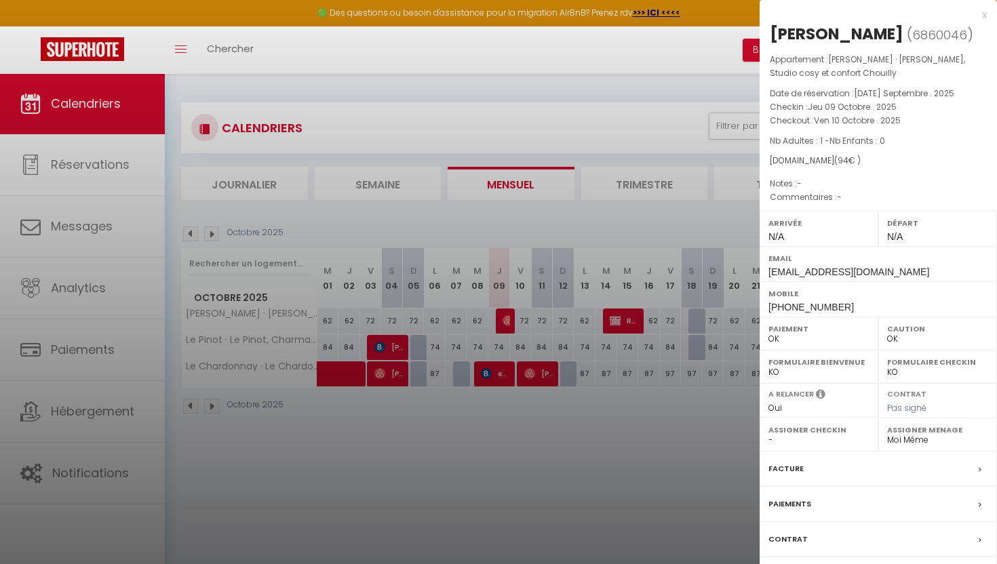
click at [782, 541] on label "Contrat" at bounding box center [788, 540] width 39 height 14
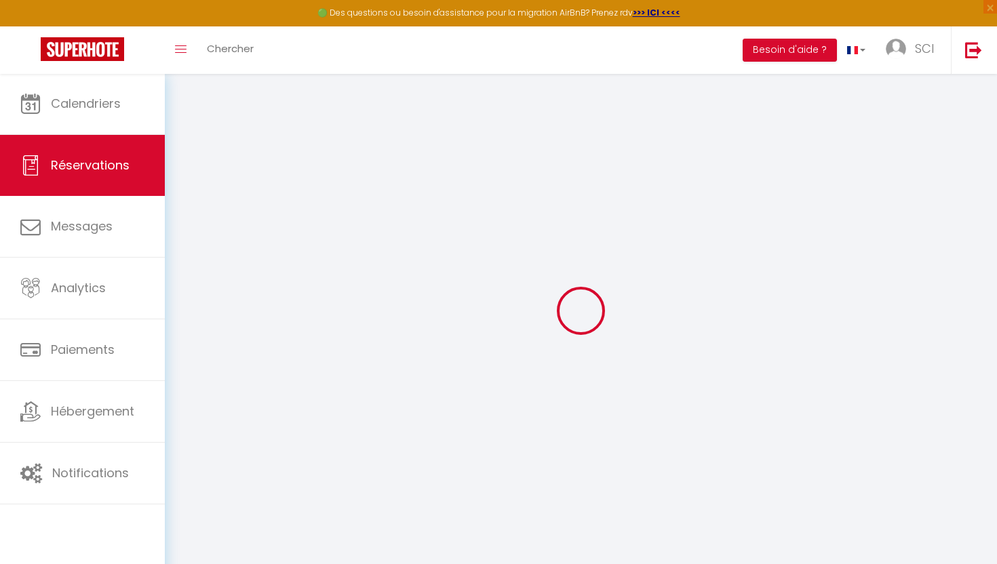
select select
checkbox input "false"
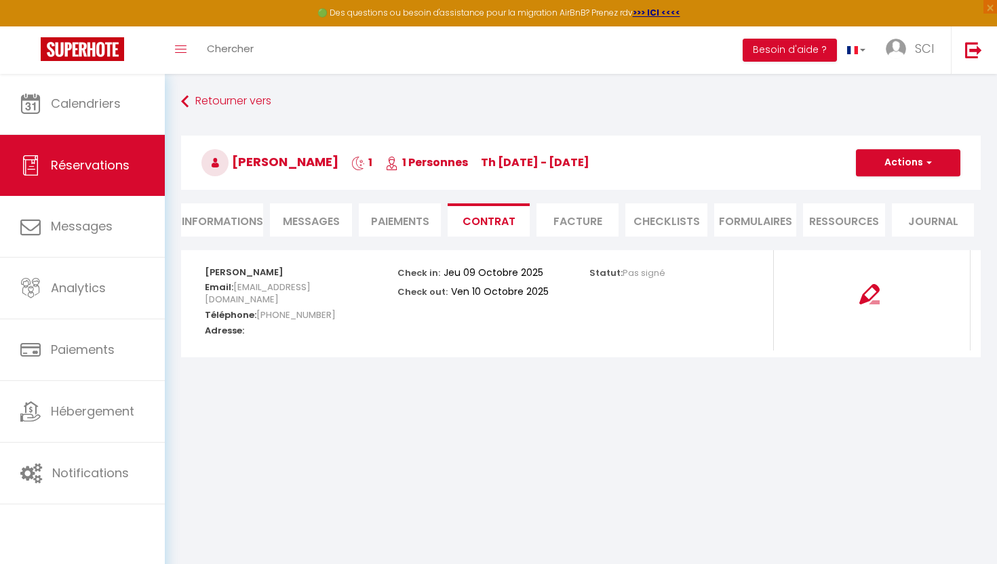
click at [307, 224] on span "Messages" at bounding box center [311, 222] width 57 height 16
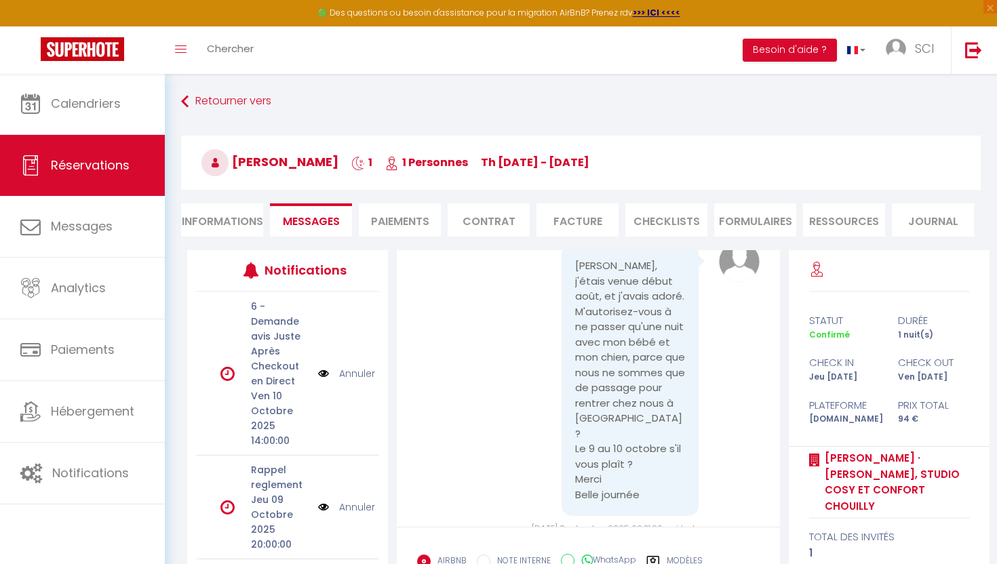
scroll to position [257, 0]
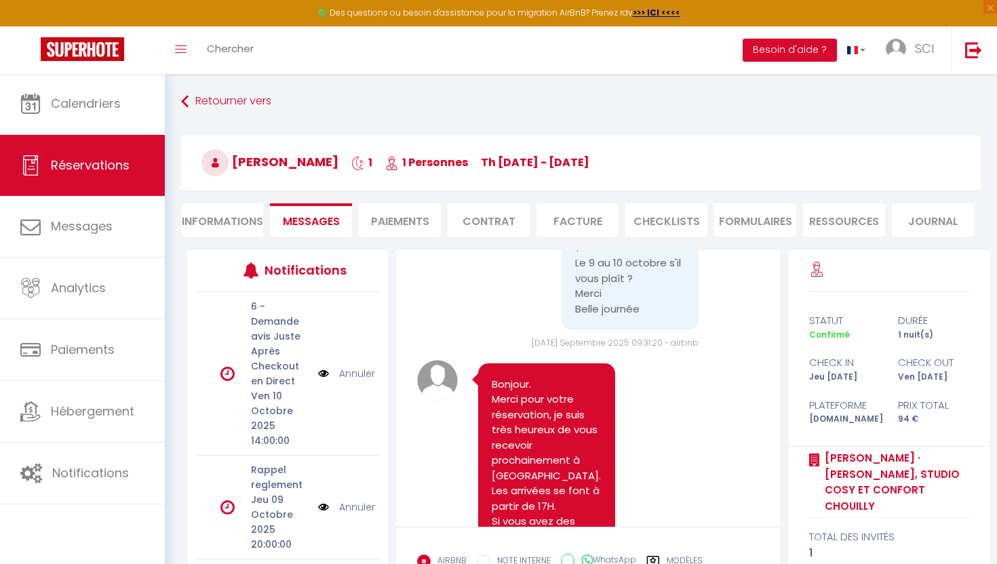
click at [549, 377] on pre "Bonjour. Merci pour votre réservation, je suis très heureux de vous recevoir pr…" at bounding box center [547, 507] width 110 height 260
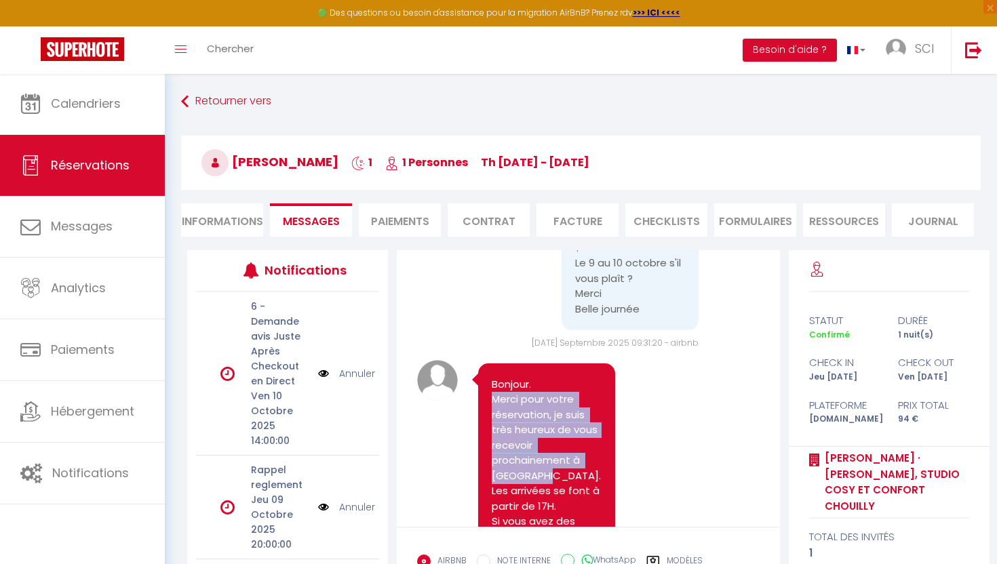
click at [549, 377] on pre "Bonjour. Merci pour votre réservation, je suis très heureux de vous recevoir pr…" at bounding box center [547, 507] width 110 height 260
click at [537, 383] on pre "Bonjour. Merci pour votre réservation, je suis très heureux de vous recevoir pr…" at bounding box center [547, 507] width 110 height 260
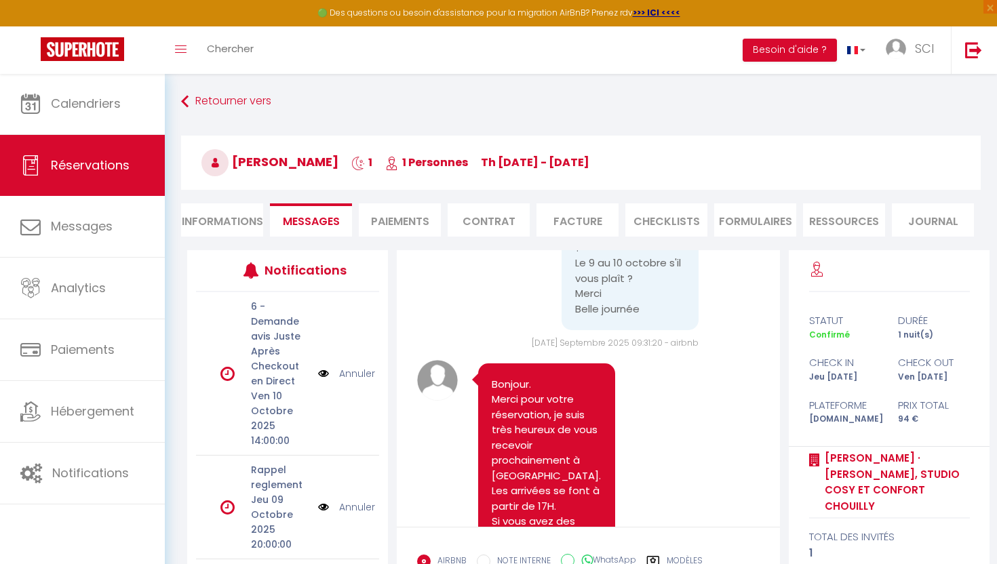
drag, startPoint x: 496, startPoint y: 362, endPoint x: 579, endPoint y: 480, distance: 144.2
click at [579, 480] on pre "Bonjour. Merci pour votre réservation, je suis très heureux de vous recevoir pr…" at bounding box center [547, 507] width 110 height 260
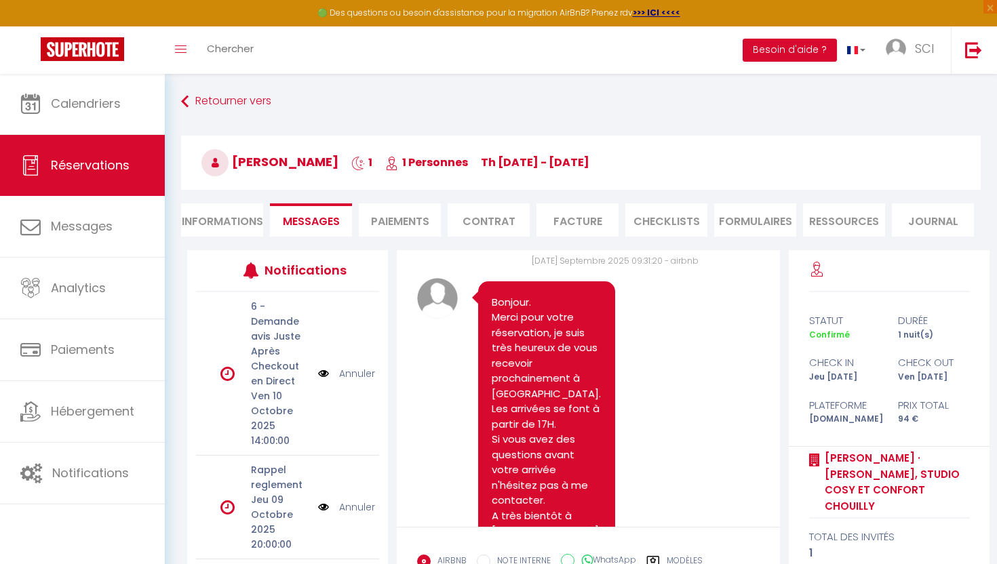
scroll to position [341, 0]
click at [539, 393] on pre "Bonjour. Merci pour votre réservation, je suis très heureux de vous recevoir pr…" at bounding box center [547, 424] width 110 height 260
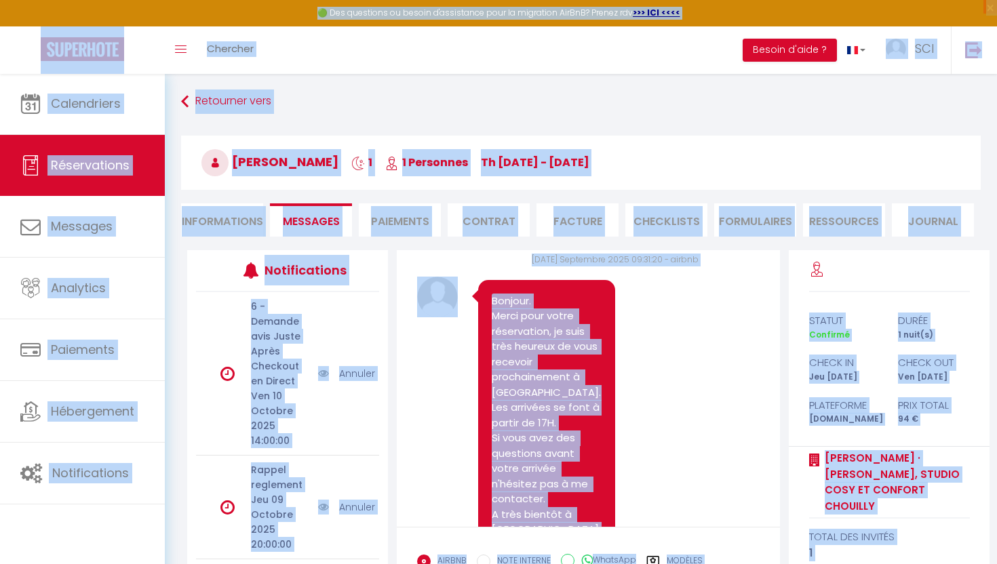
click at [538, 393] on pre "Bonjour. Merci pour votre réservation, je suis très heureux de vous recevoir pr…" at bounding box center [547, 424] width 110 height 260
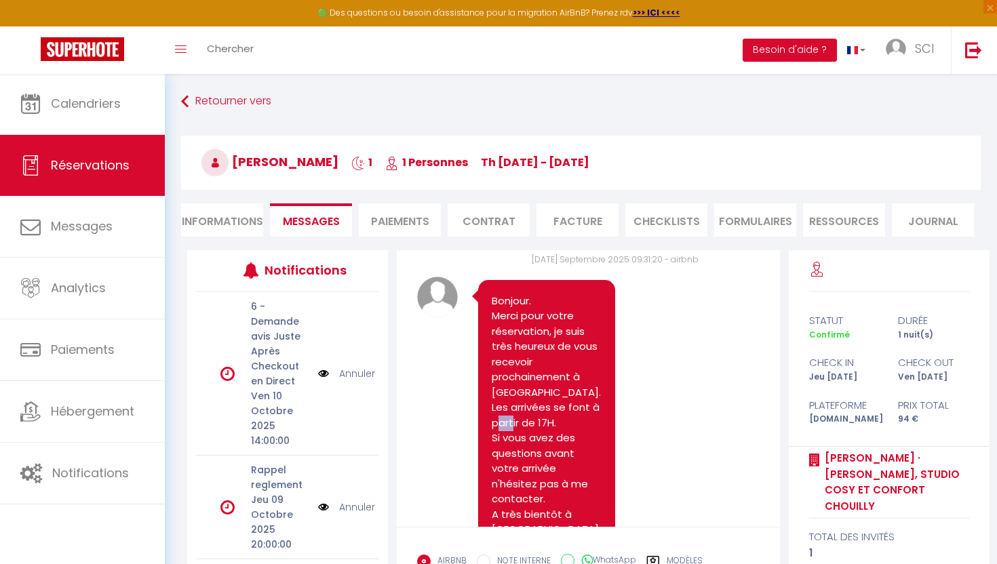
click at [538, 393] on pre "Bonjour. Merci pour votre réservation, je suis très heureux de vous recevoir pr…" at bounding box center [547, 424] width 110 height 260
click at [493, 294] on pre "Bonjour. Merci pour votre réservation, je suis très heureux de vous recevoir pr…" at bounding box center [547, 424] width 110 height 260
drag, startPoint x: 493, startPoint y: 280, endPoint x: 532, endPoint y: 509, distance: 232.7
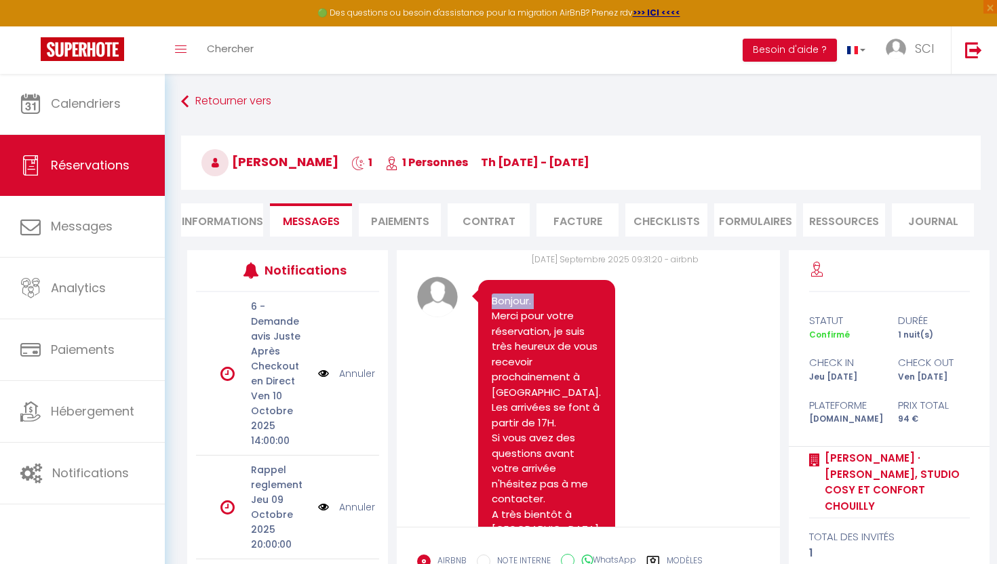
click at [532, 509] on pre "Bonjour. Merci pour votre réservation, je suis très heureux de vous recevoir pr…" at bounding box center [547, 424] width 110 height 260
click at [503, 486] on pre "Bonjour. Merci pour votre réservation, je suis très heureux de vous recevoir pr…" at bounding box center [547, 424] width 110 height 260
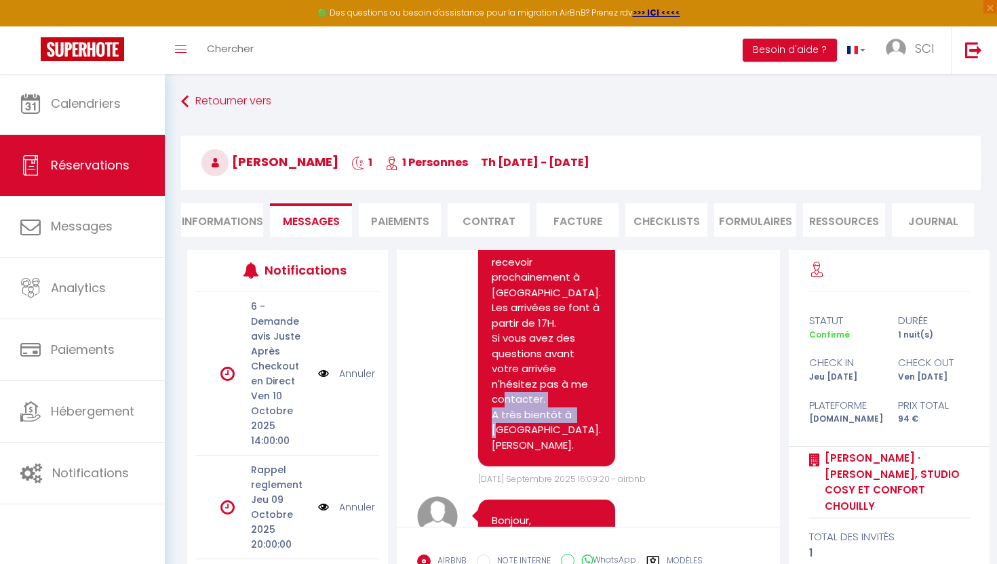
scroll to position [434, 0]
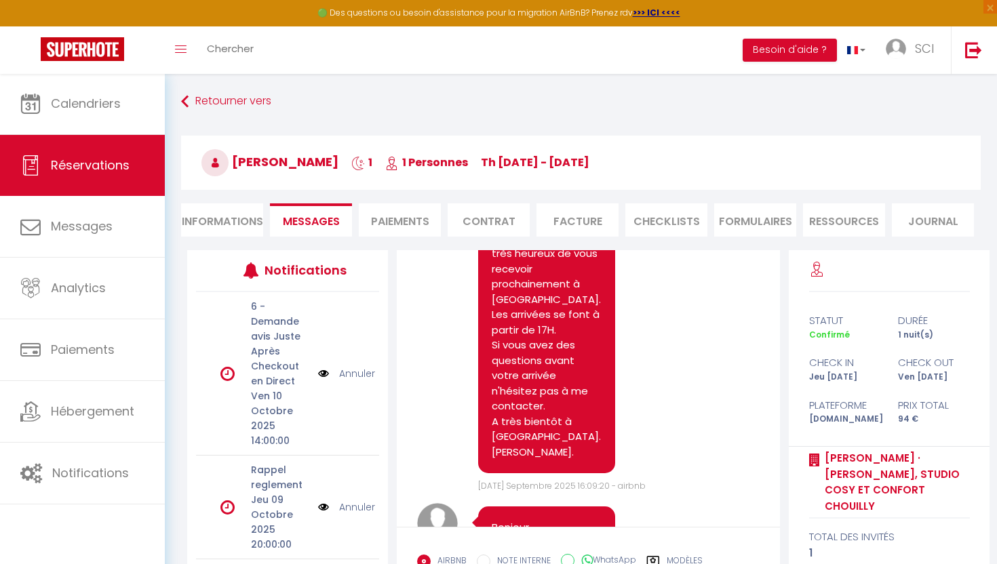
click at [531, 430] on pre "Bonjour. Merci pour votre réservation, je suis très heureux de vous recevoir pr…" at bounding box center [547, 331] width 110 height 260
drag, startPoint x: 529, startPoint y: 427, endPoint x: 487, endPoint y: 328, distance: 108.2
click at [487, 328] on div "Bonjour. Merci pour votre réservation, je suis très heureux de vous recevoir pr…" at bounding box center [546, 330] width 137 height 287
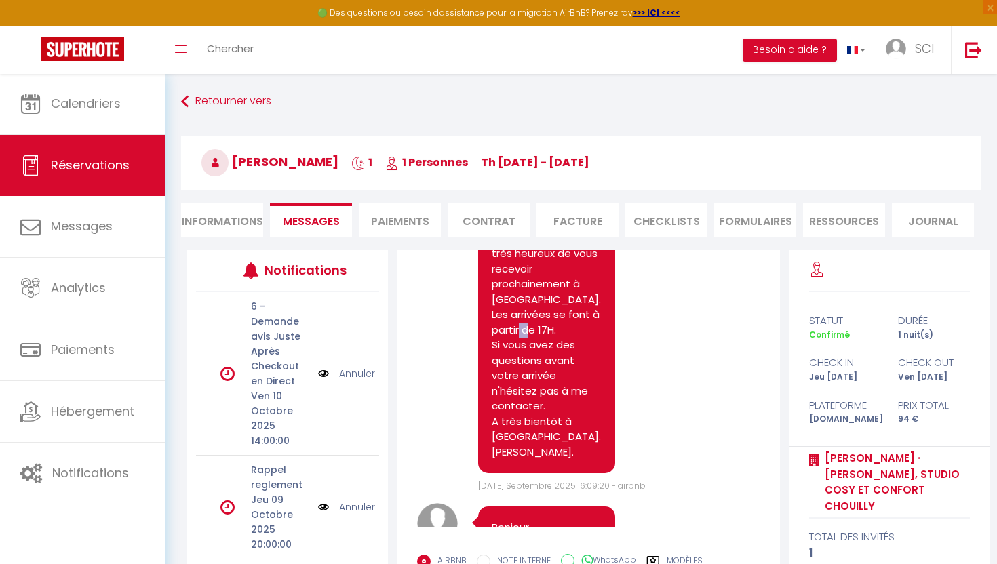
click at [487, 328] on div "Bonjour. Merci pour votre réservation, je suis très heureux de vous recevoir pr…" at bounding box center [546, 330] width 137 height 287
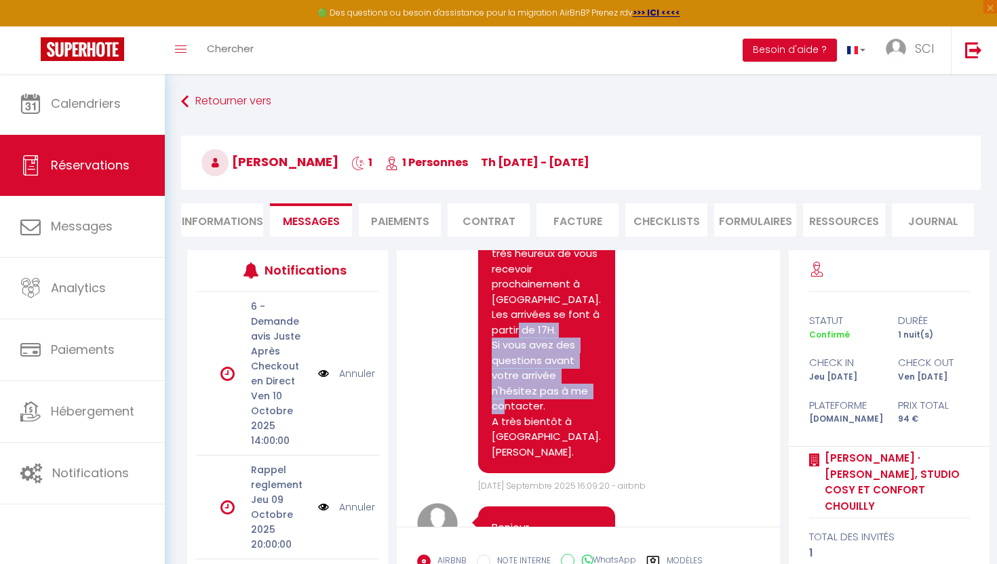
drag, startPoint x: 487, startPoint y: 328, endPoint x: 586, endPoint y: 474, distance: 176.3
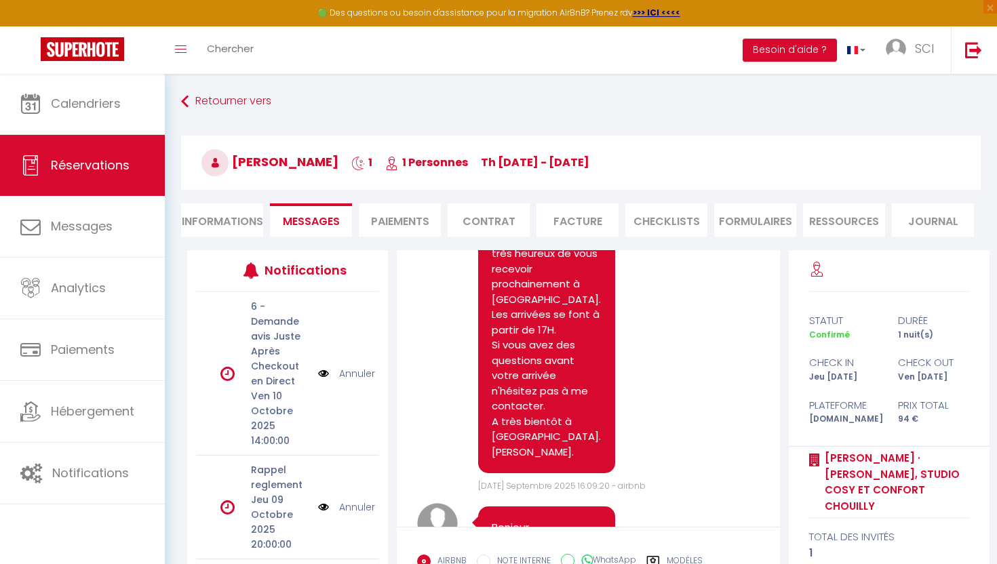
click at [615, 400] on div "Bonjour. Merci pour votre réservation, je suis très heureux de vous recevoir pr…" at bounding box center [546, 330] width 137 height 287
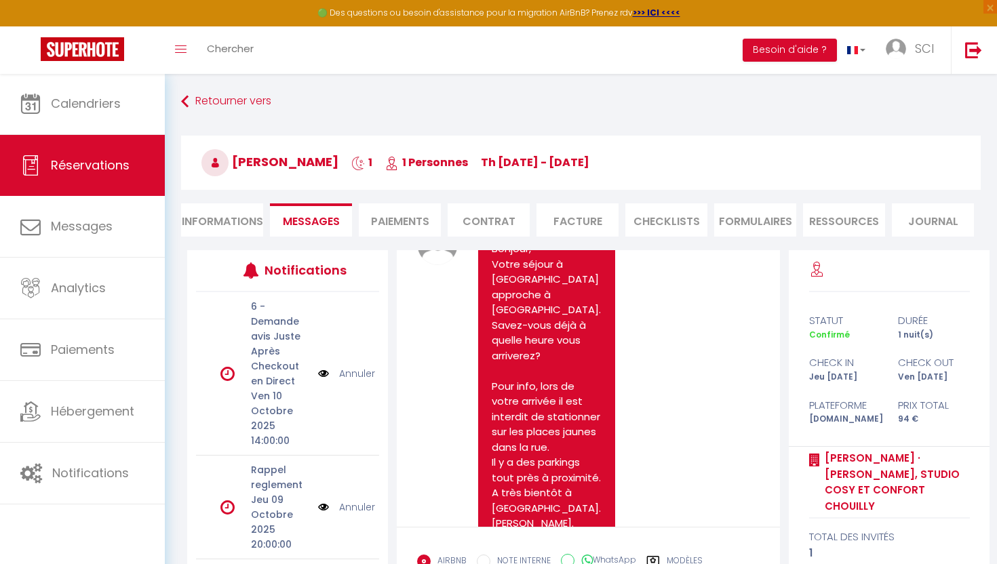
scroll to position [734, 0]
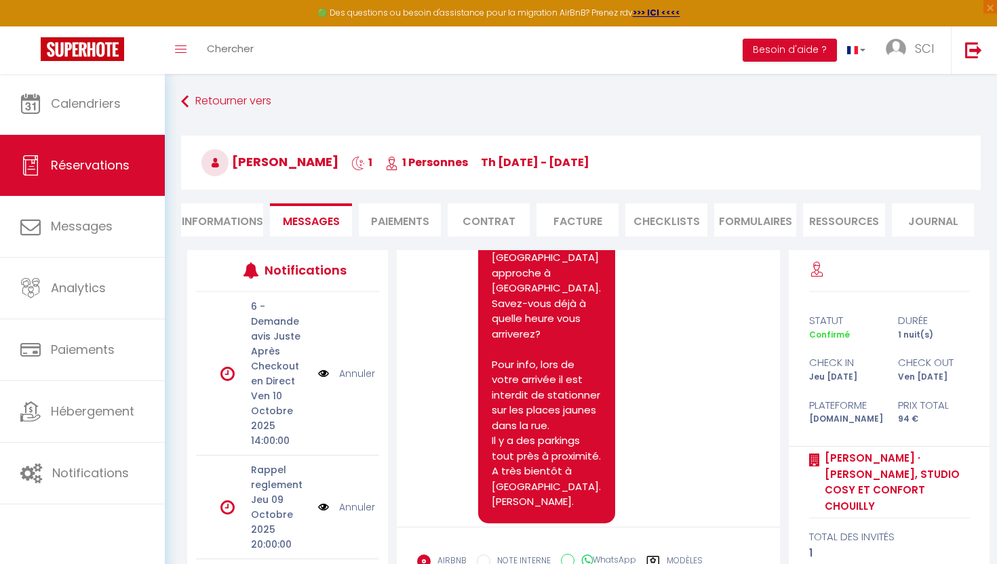
select select
click at [201, 218] on li "Informations" at bounding box center [222, 220] width 82 height 33
select select
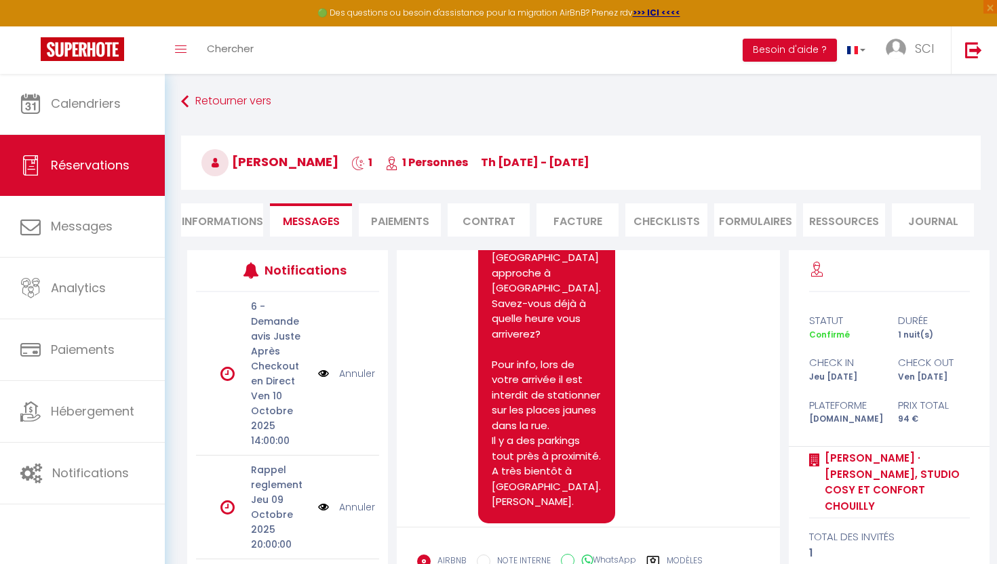
select select
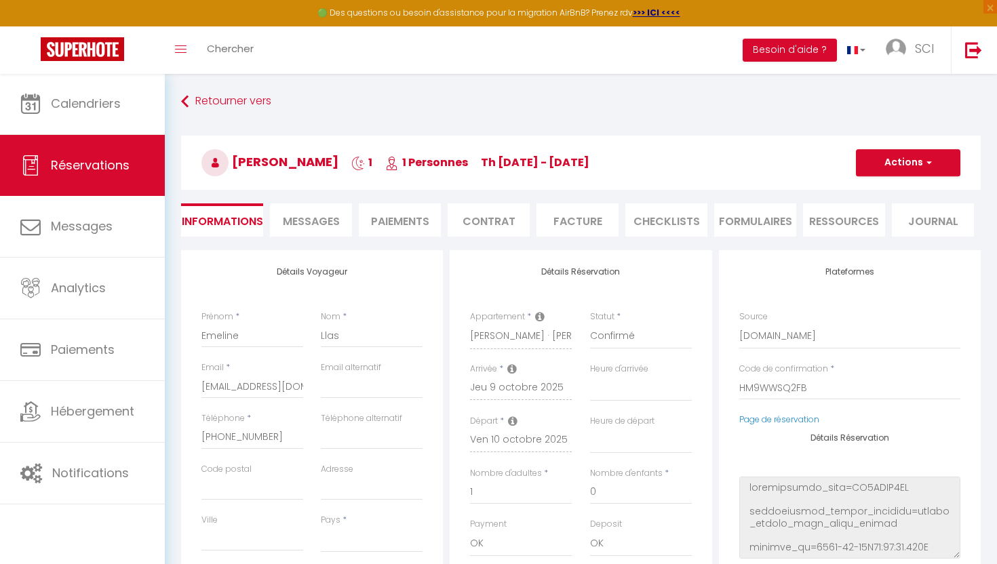
click at [304, 225] on span "Messages" at bounding box center [311, 222] width 57 height 16
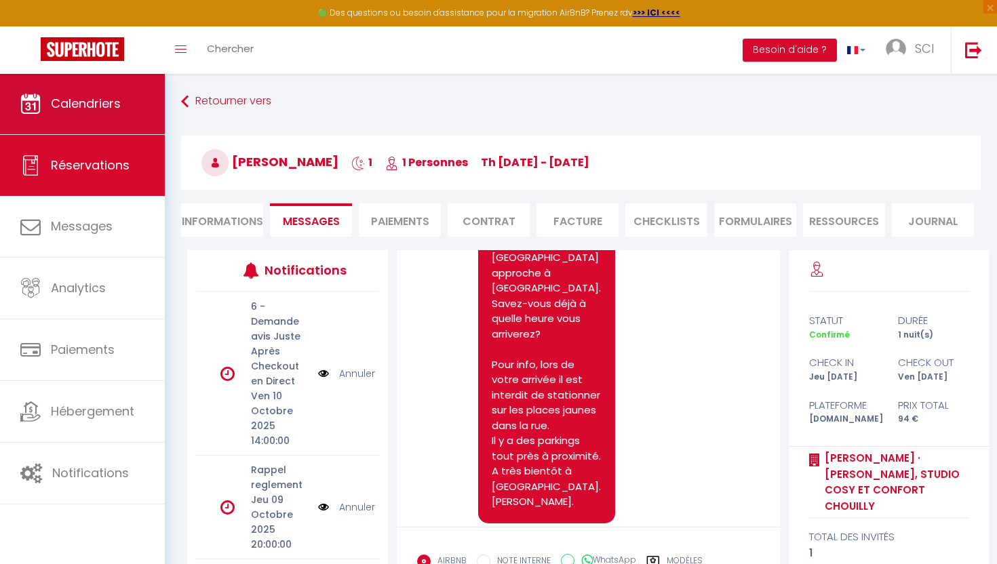
click at [71, 102] on span "Calendriers" at bounding box center [86, 103] width 70 height 17
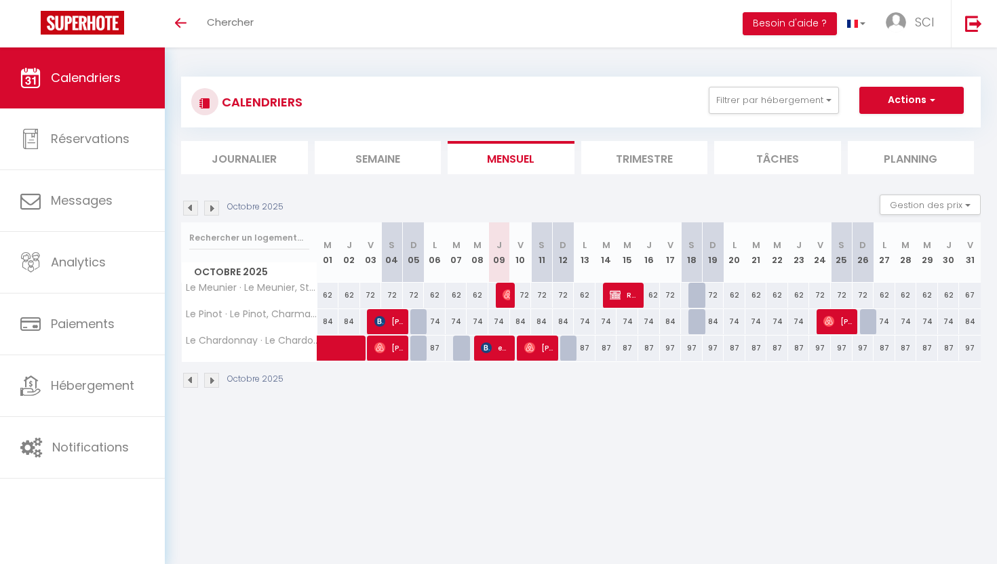
click at [421, 317] on div at bounding box center [421, 322] width 22 height 26
type input "84"
type input "Dim 05 Octobre 2025"
type input "Lun 06 Octobre 2025"
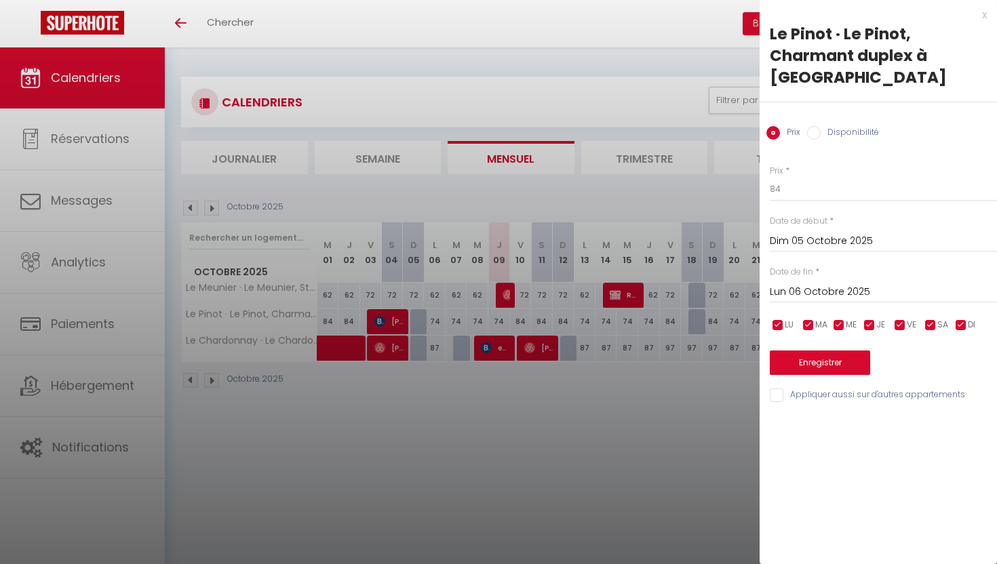
click at [821, 128] on label "Disponibilité" at bounding box center [850, 133] width 58 height 15
click at [821, 128] on input "Disponibilité" at bounding box center [814, 133] width 14 height 14
radio input "true"
radio input "false"
click at [822, 363] on button "Enregistrer" at bounding box center [820, 364] width 100 height 24
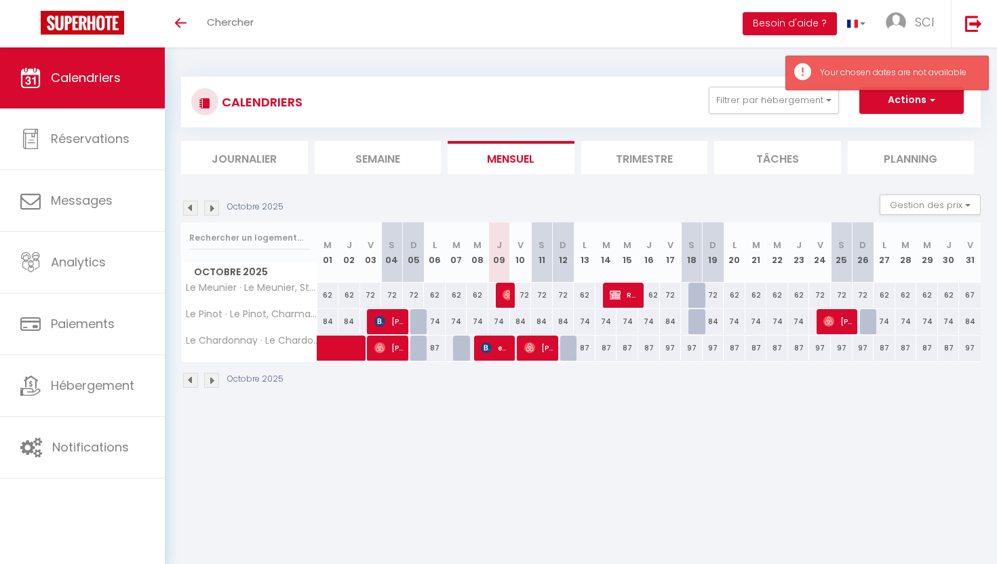
click at [452, 391] on div "Octobre 2025" at bounding box center [581, 382] width 800 height 40
click at [507, 287] on span "[PERSON_NAME]" at bounding box center [506, 295] width 7 height 26
select select "OK"
select select "0"
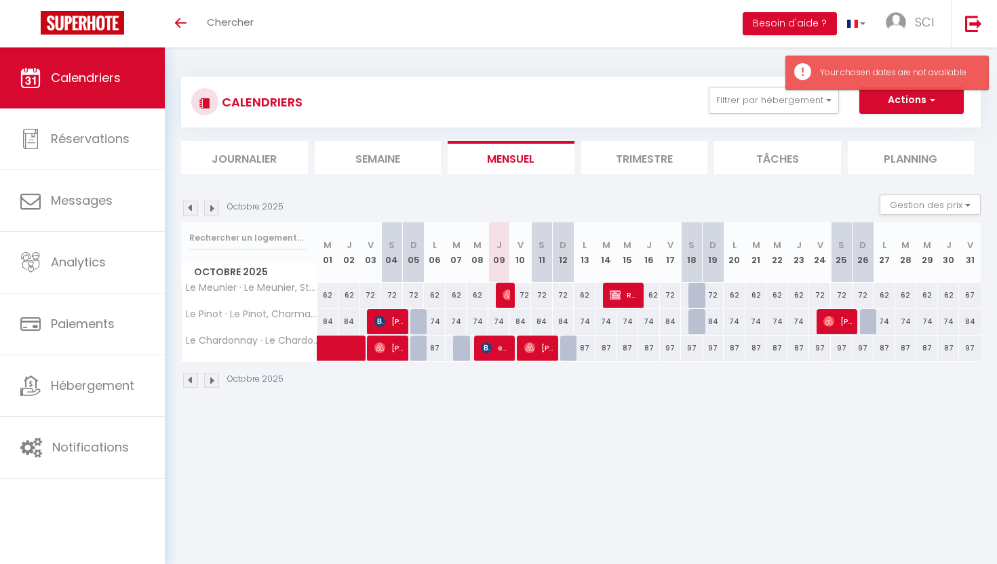
select select "0"
select select "1"
select select
select select "50553"
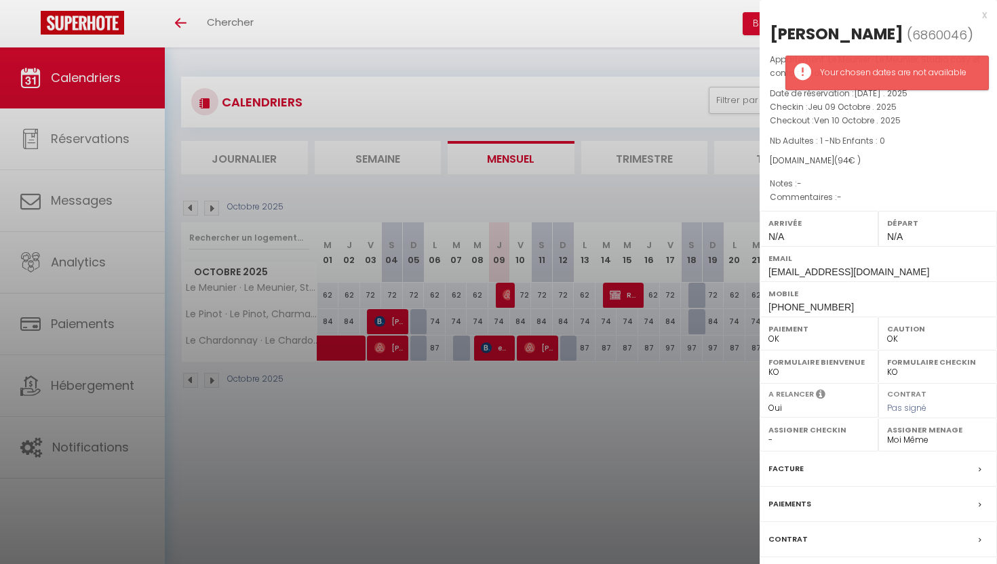
click at [192, 206] on div at bounding box center [498, 282] width 997 height 564
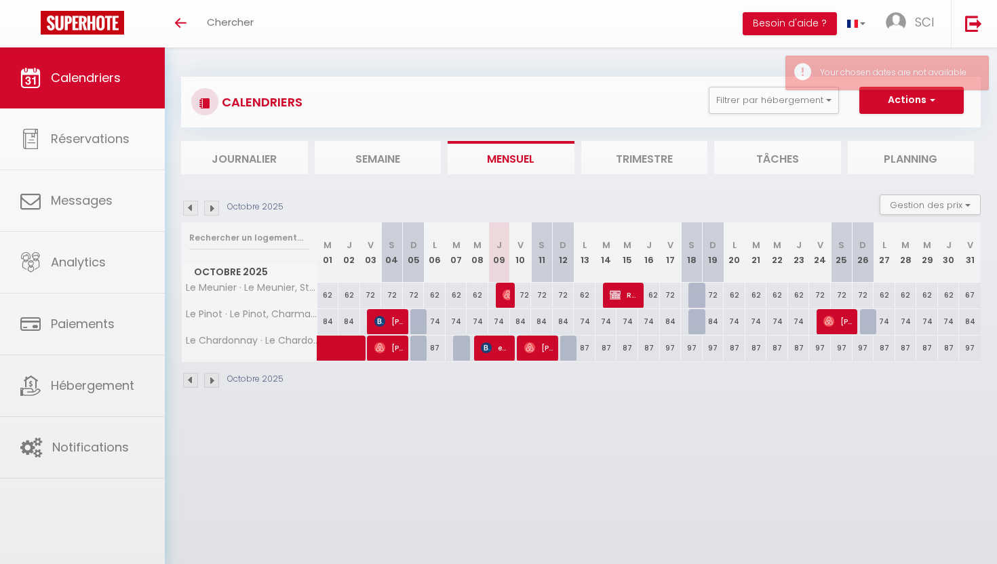
click at [192, 206] on img at bounding box center [190, 208] width 15 height 15
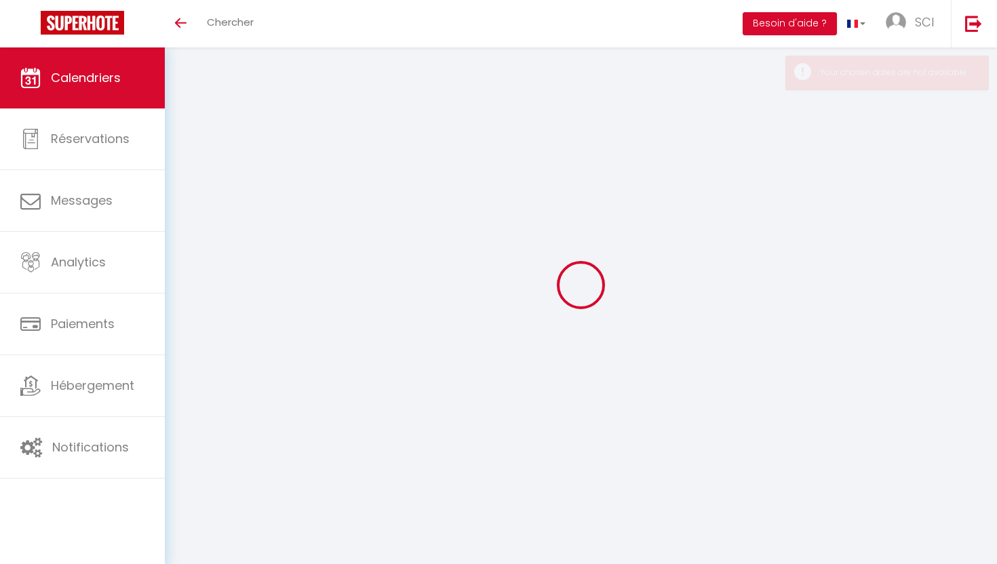
select select "0"
select select "50553"
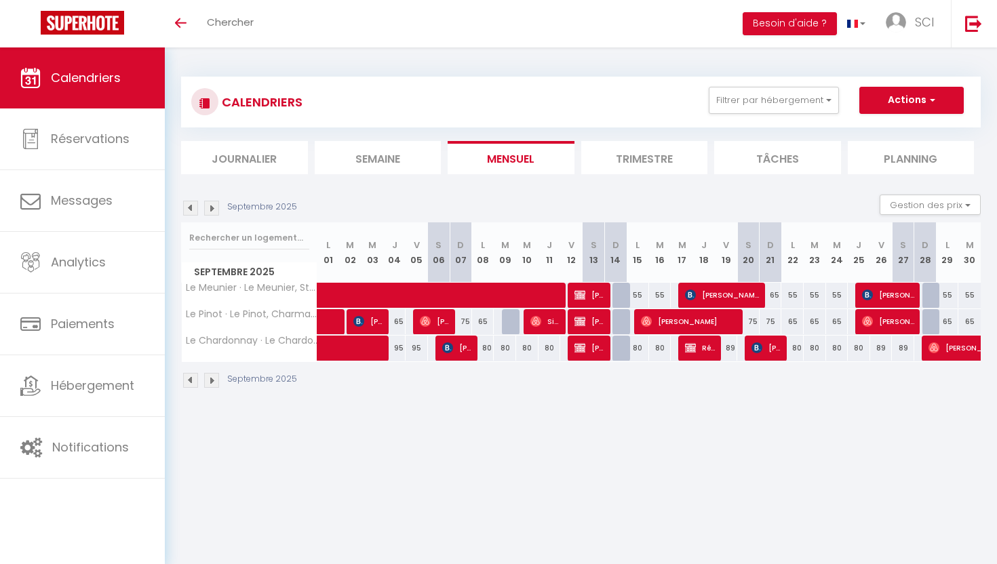
click at [718, 288] on span "Lieven Suvée" at bounding box center [722, 295] width 75 height 26
select select "KO"
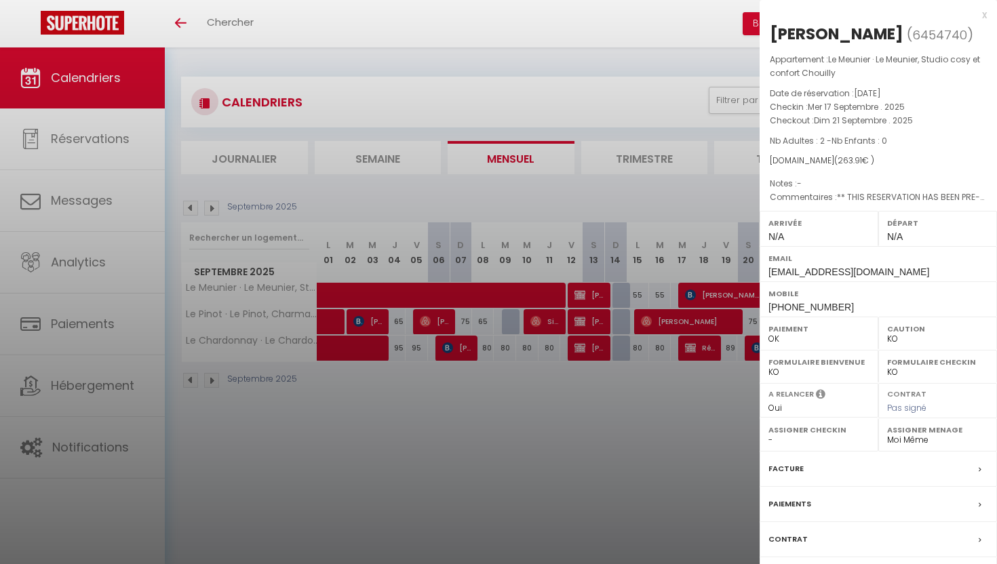
click at [786, 541] on label "Contrat" at bounding box center [788, 540] width 39 height 14
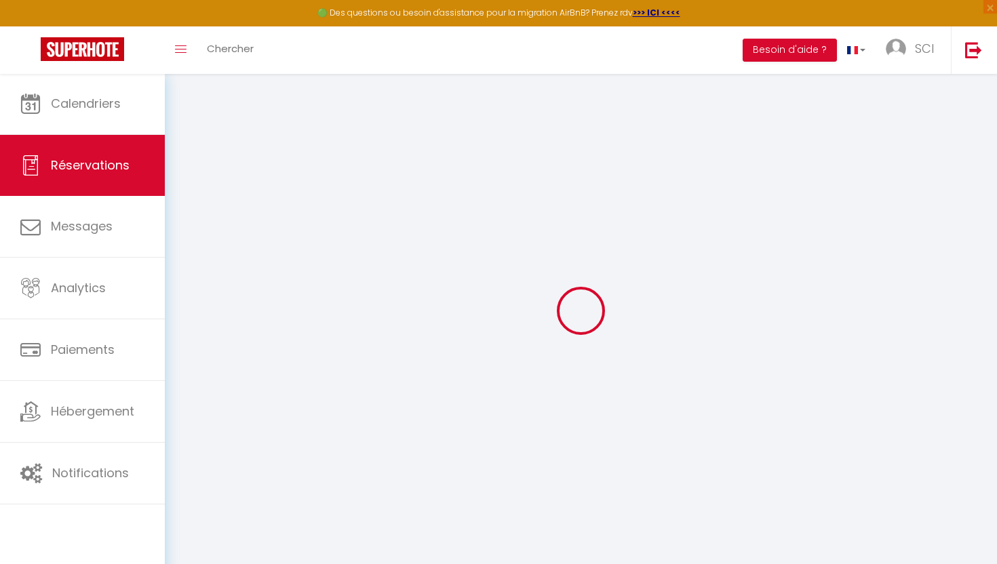
select select
checkbox input "false"
select select
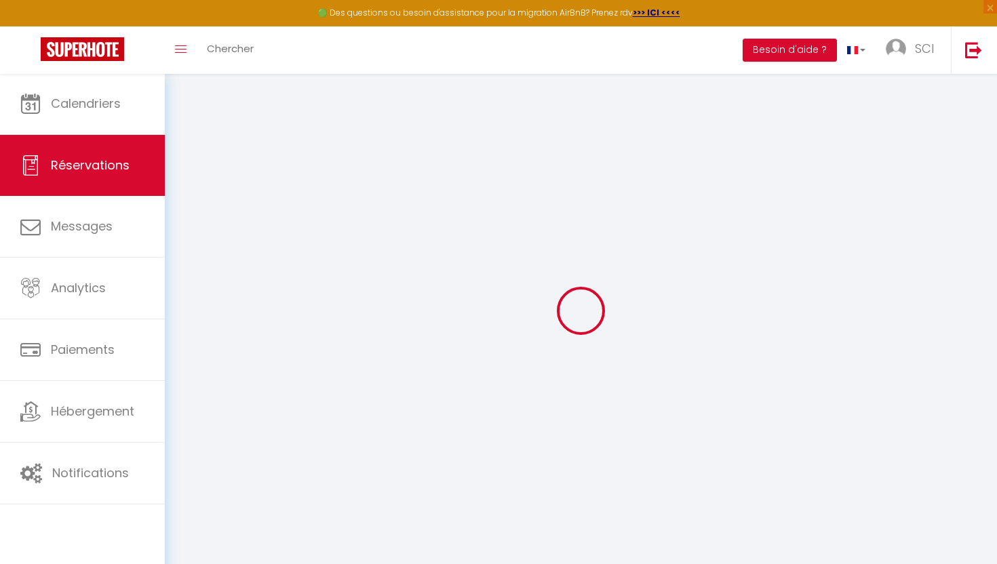
checkbox input "false"
type textarea "** THIS RESERVATION HAS BEEN PRE-PAID ** BOOKING NOTE : Payment charge is EUR 3…"
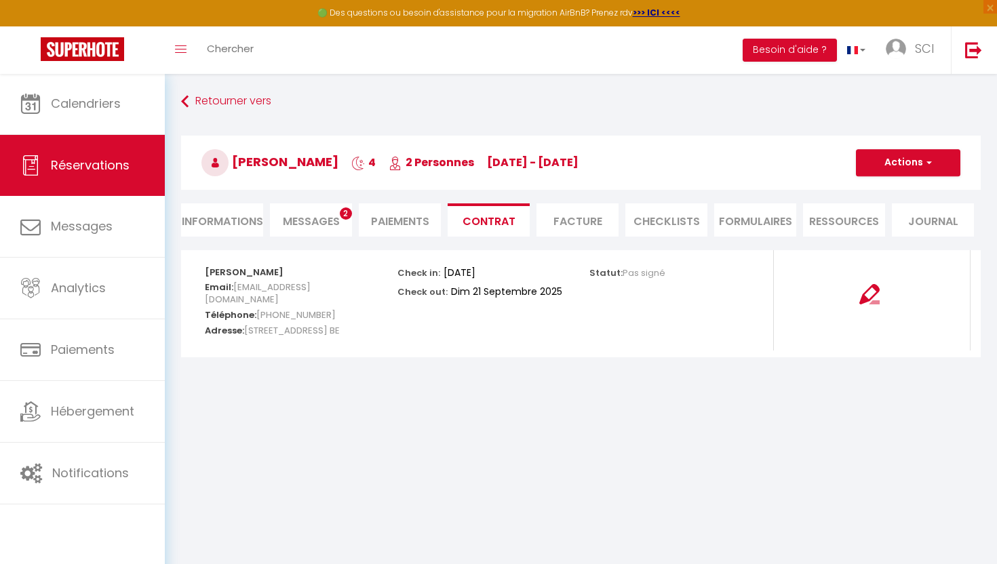
click at [226, 223] on li "Informations" at bounding box center [222, 220] width 82 height 33
select select
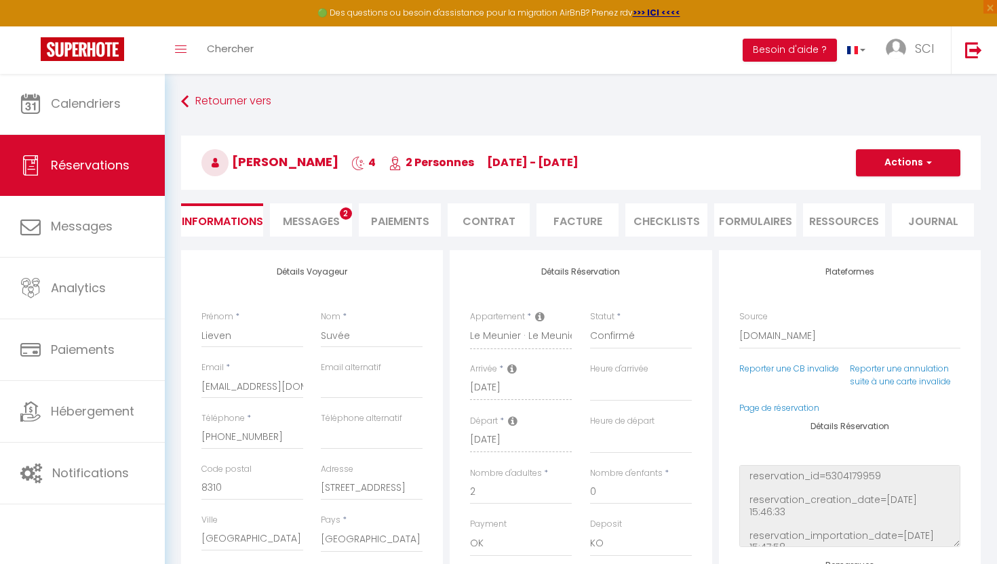
click at [310, 226] on span "Messages" at bounding box center [311, 222] width 57 height 16
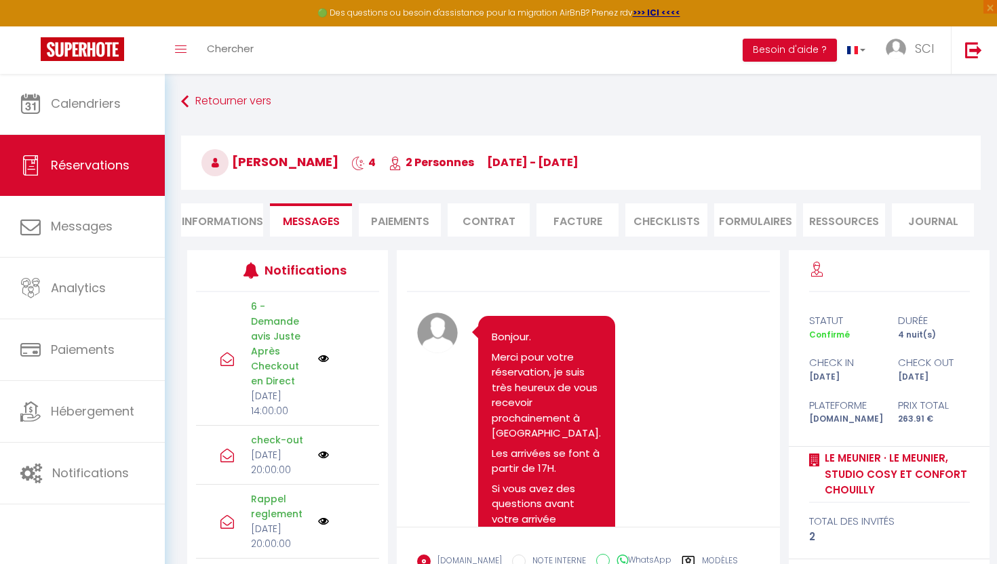
click at [495, 344] on p "Bonjour." at bounding box center [547, 338] width 110 height 16
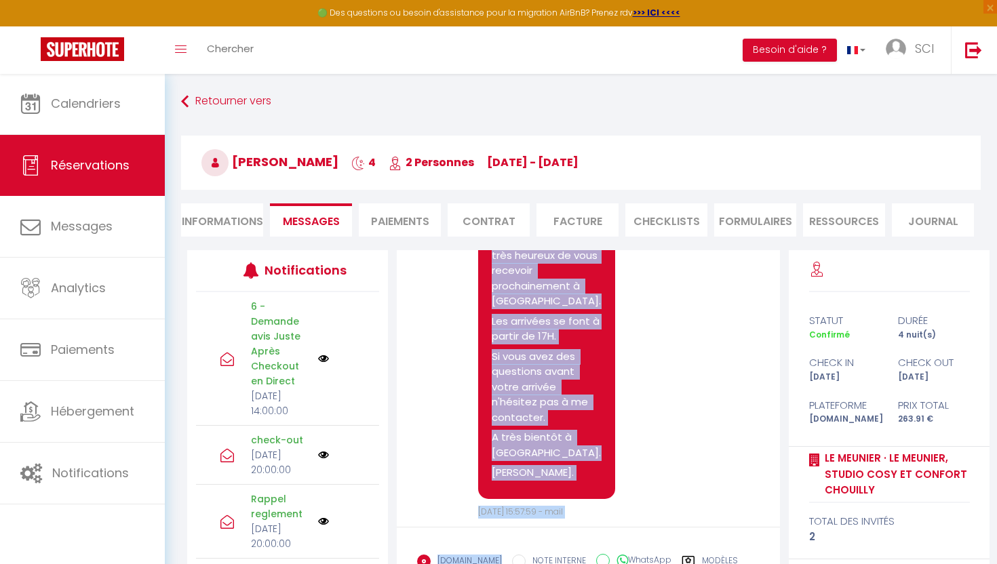
scroll to position [220, 0]
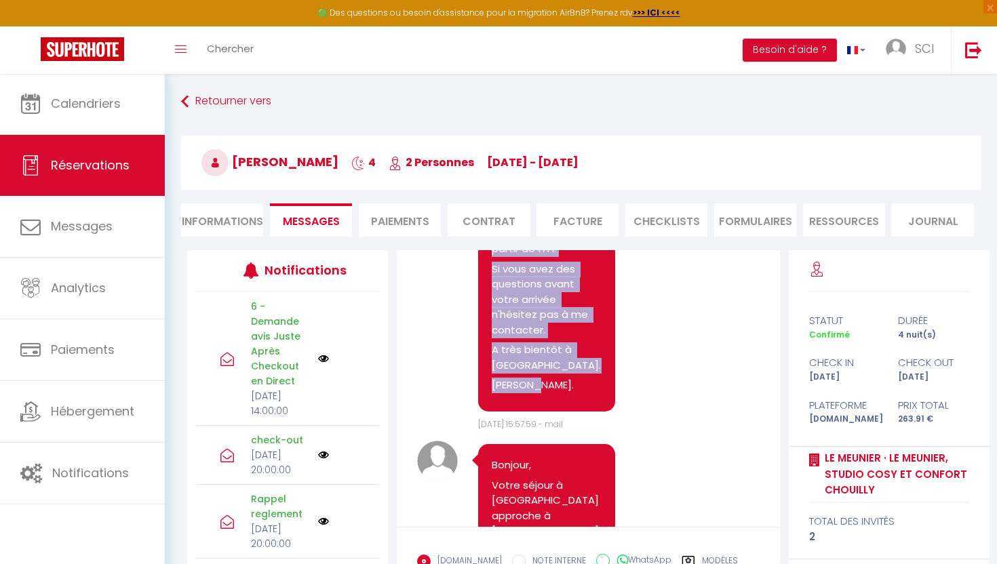
drag, startPoint x: 493, startPoint y: 336, endPoint x: 550, endPoint y: 378, distance: 71.4
click at [550, 378] on pre "Bonjour. Merci pour votre réservation, je suis très heureux de vous recevoir pr…" at bounding box center [547, 254] width 110 height 288
copy pre "Bonjour. Merci pour votre réservation, je suis très heureux de vous recevoir pr…"
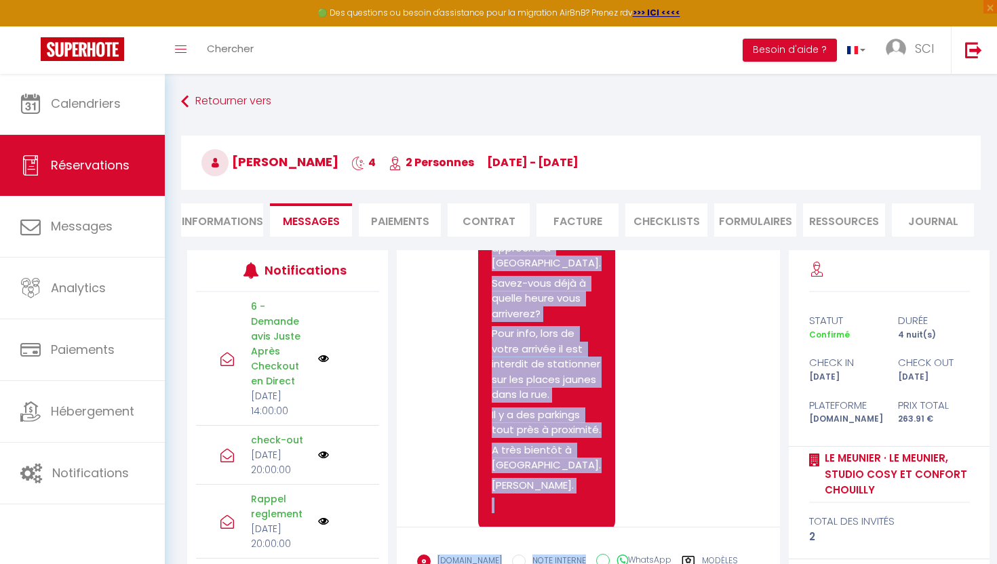
scroll to position [490, 0]
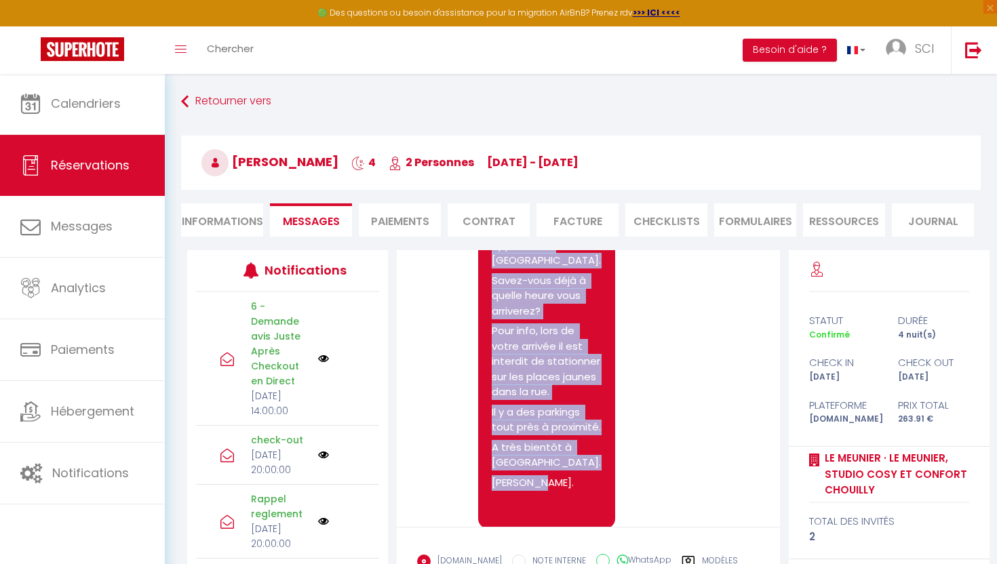
drag, startPoint x: 495, startPoint y: 293, endPoint x: 547, endPoint y: 460, distance: 174.9
click at [547, 460] on pre "Bonjour, Votre séjour à Chouilly approche à grand pas. Savez-vous déjà à quelle…" at bounding box center [547, 351] width 110 height 328
copy pre "Bonjour, Votre séjour à Chouilly approche à grand pas. Savez-vous déjà à quelle…"
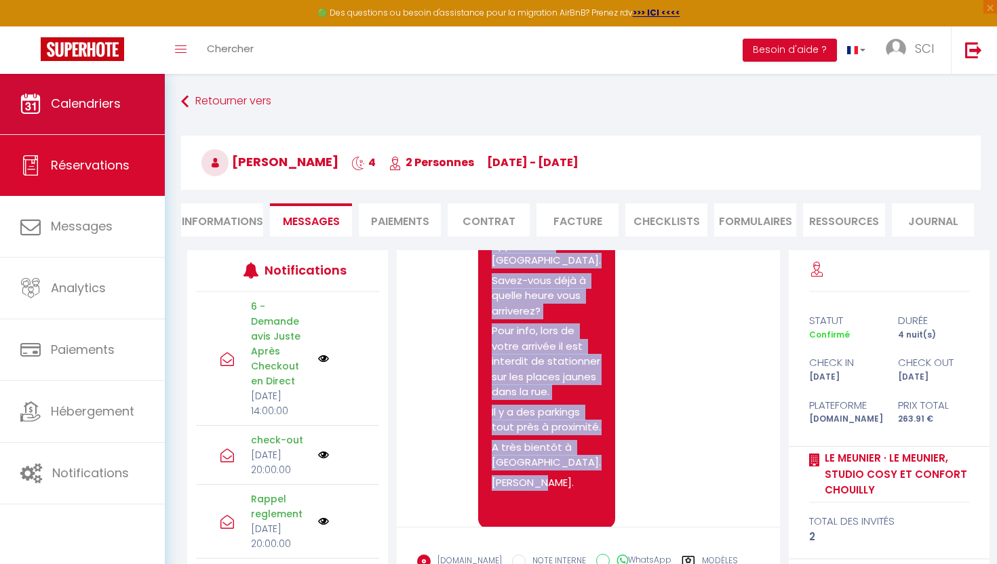
click at [90, 95] on span "Calendriers" at bounding box center [86, 103] width 70 height 17
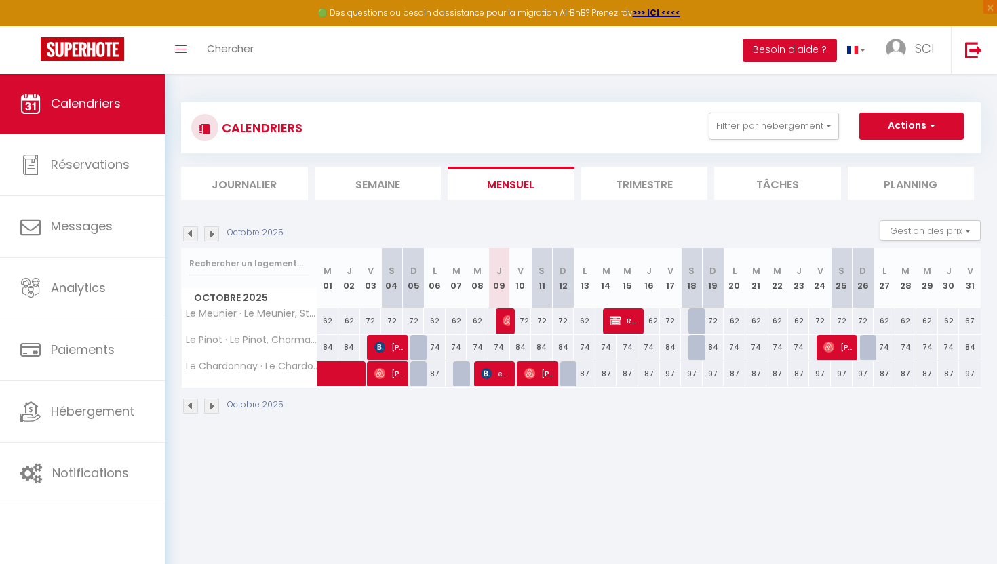
click at [574, 406] on div "Octobre 2025" at bounding box center [581, 408] width 800 height 40
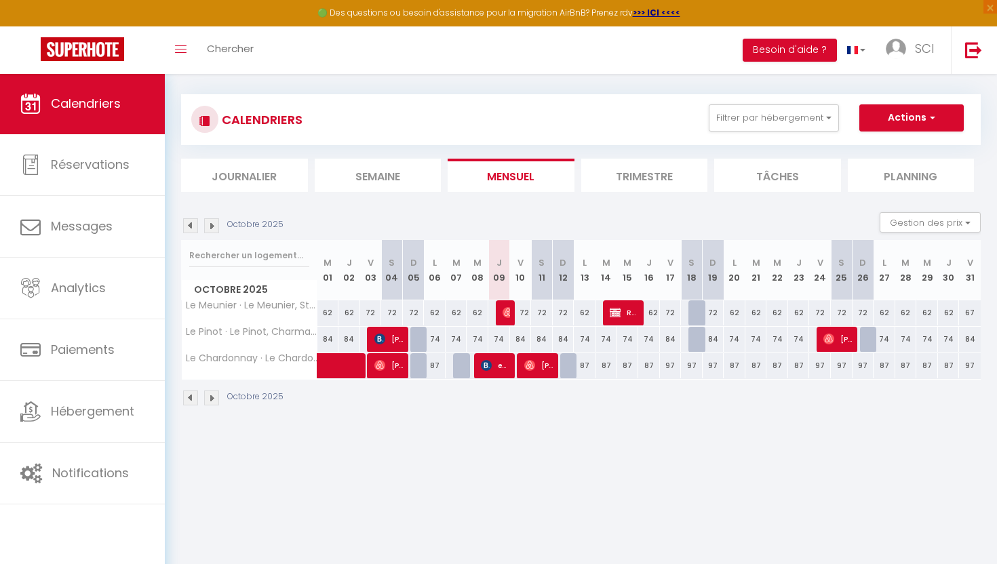
scroll to position [7, 0]
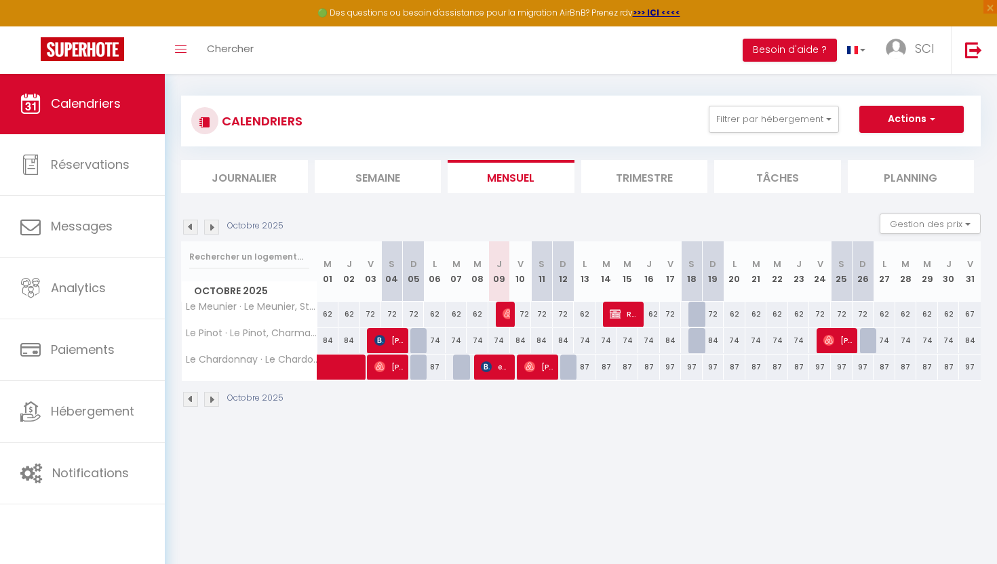
click at [189, 227] on img at bounding box center [190, 227] width 15 height 15
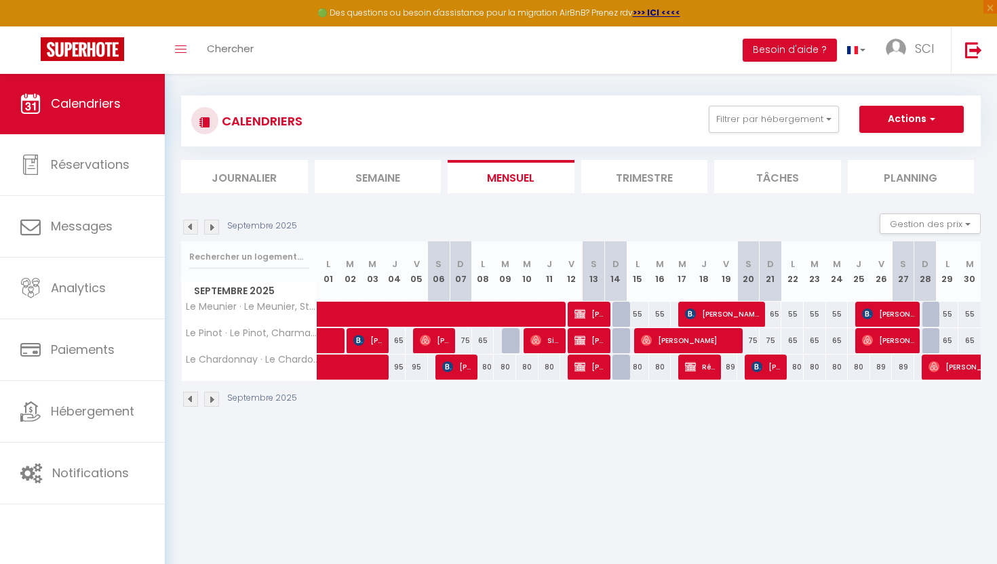
click at [712, 360] on span "Réservée nicholas" at bounding box center [700, 367] width 30 height 26
select select "OK"
select select "KO"
select select "0"
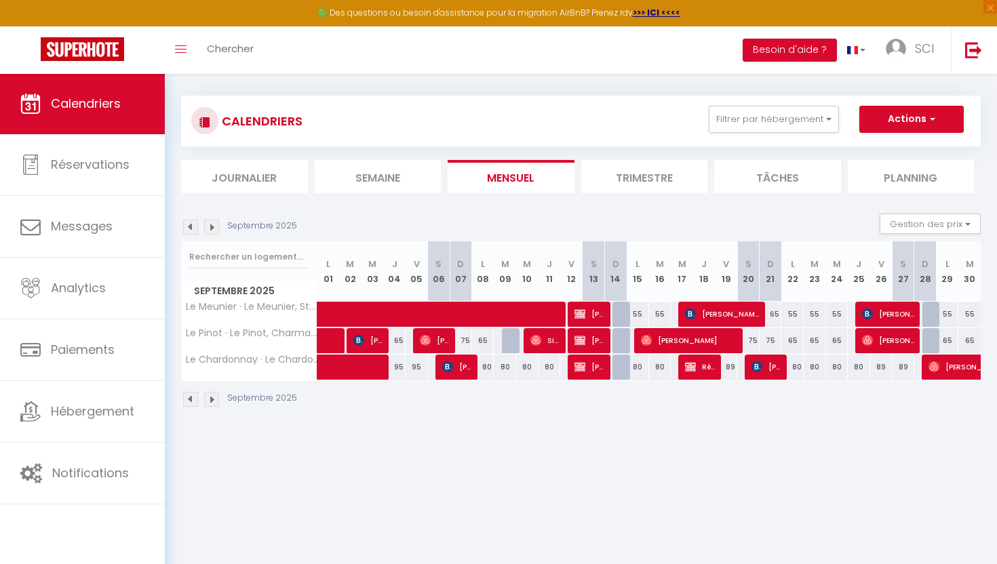
select select "1"
select select
select select "33866"
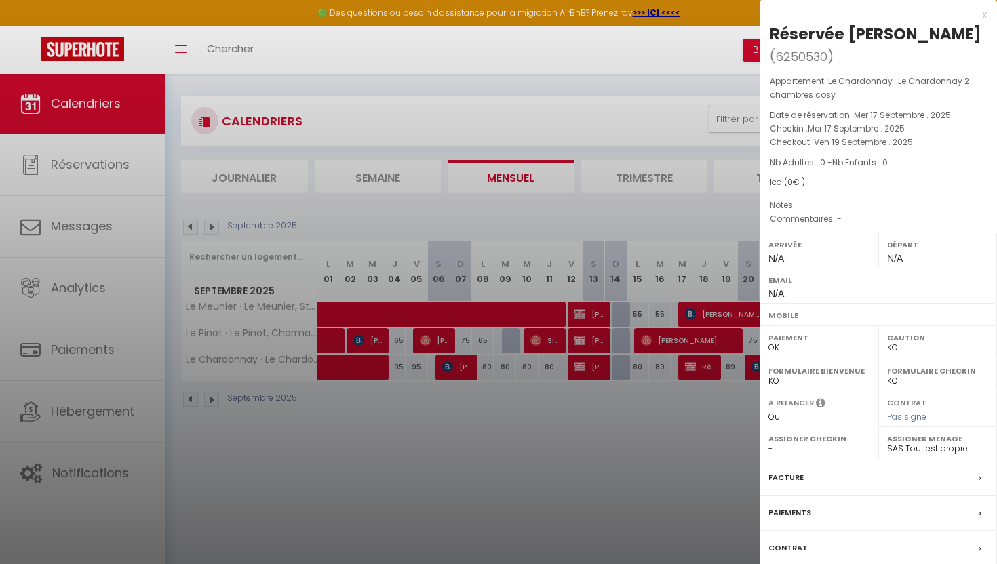
click at [986, 14] on div "x" at bounding box center [873, 15] width 227 height 16
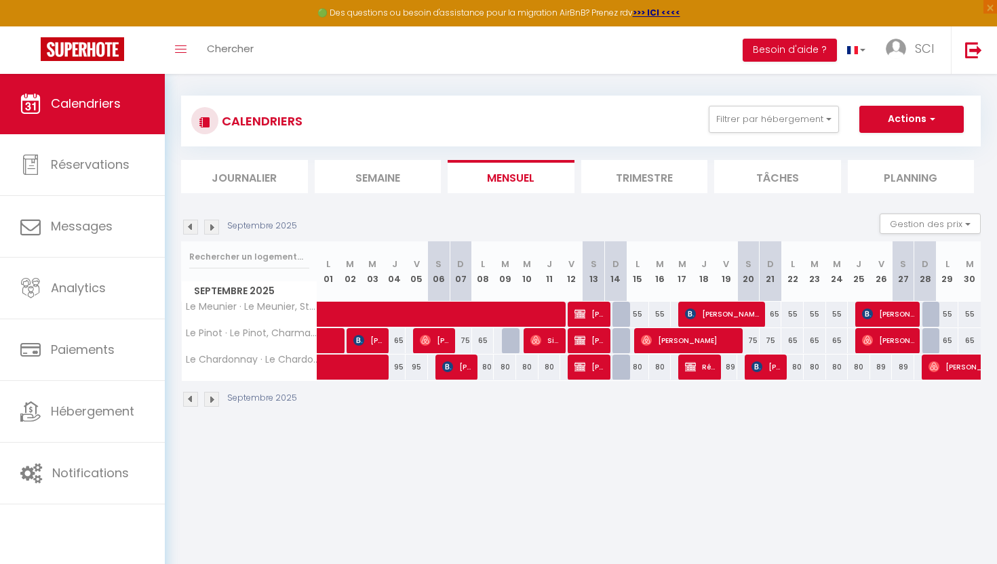
click at [195, 229] on img at bounding box center [190, 227] width 15 height 15
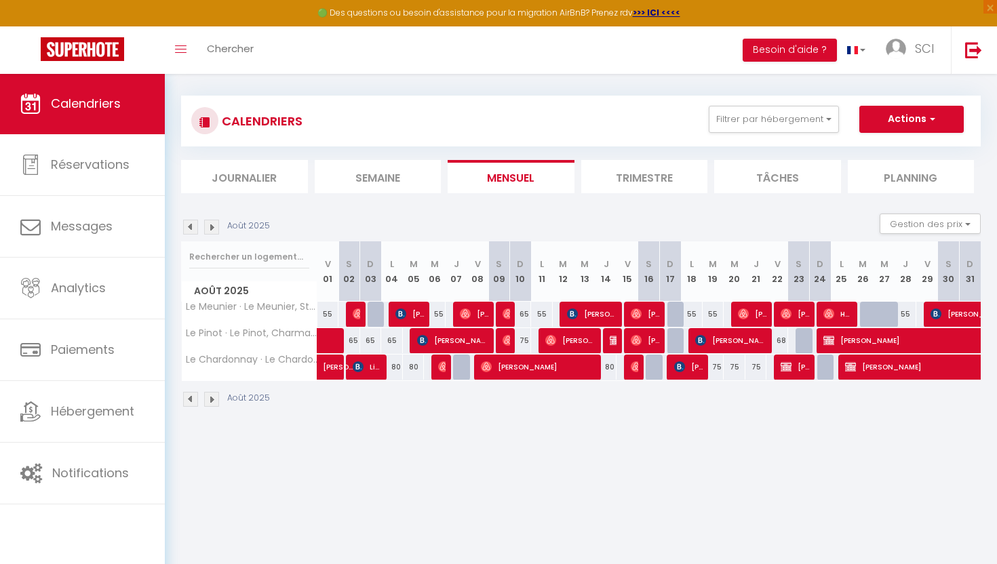
click at [791, 364] on img at bounding box center [786, 367] width 11 height 11
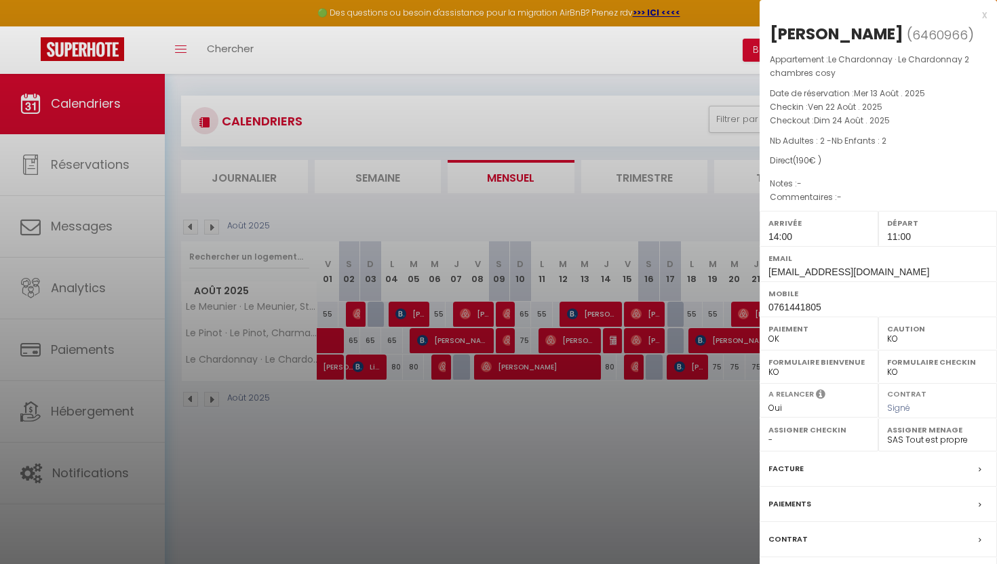
click at [984, 12] on div "x" at bounding box center [873, 15] width 227 height 16
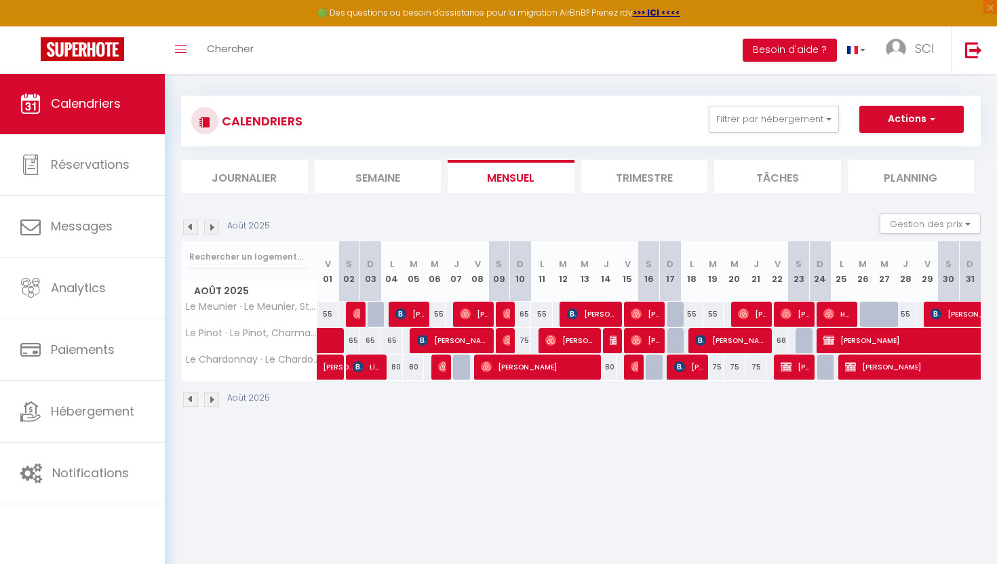
click at [188, 227] on img at bounding box center [190, 227] width 15 height 15
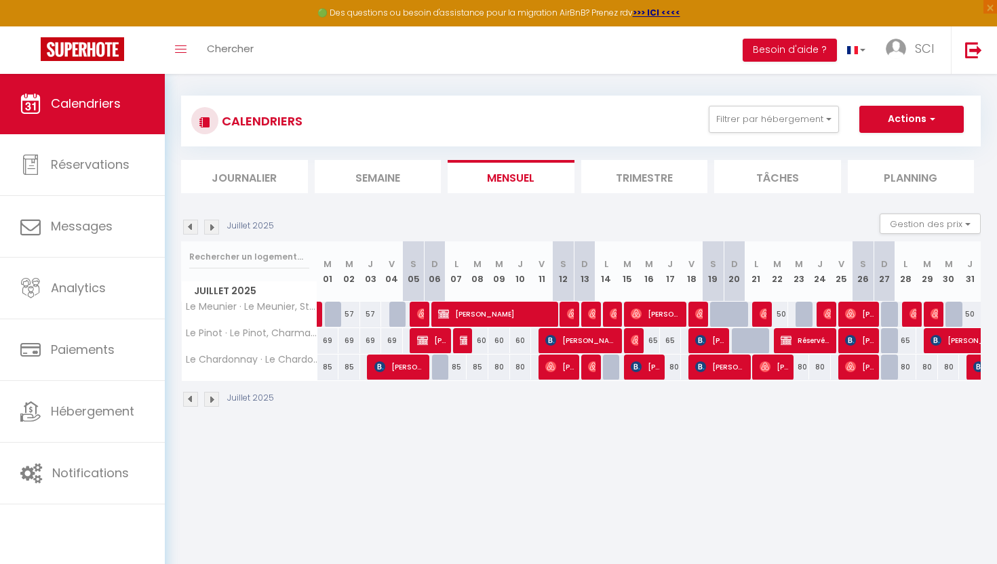
click at [436, 345] on span "Jean Fred Legras" at bounding box center [431, 341] width 29 height 26
select select
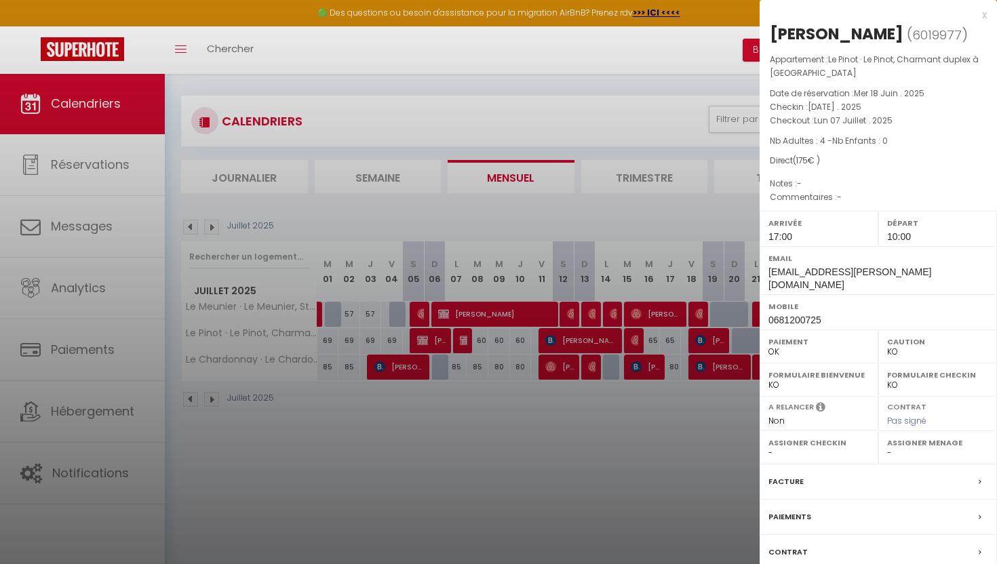
click at [984, 15] on div "x" at bounding box center [873, 15] width 227 height 16
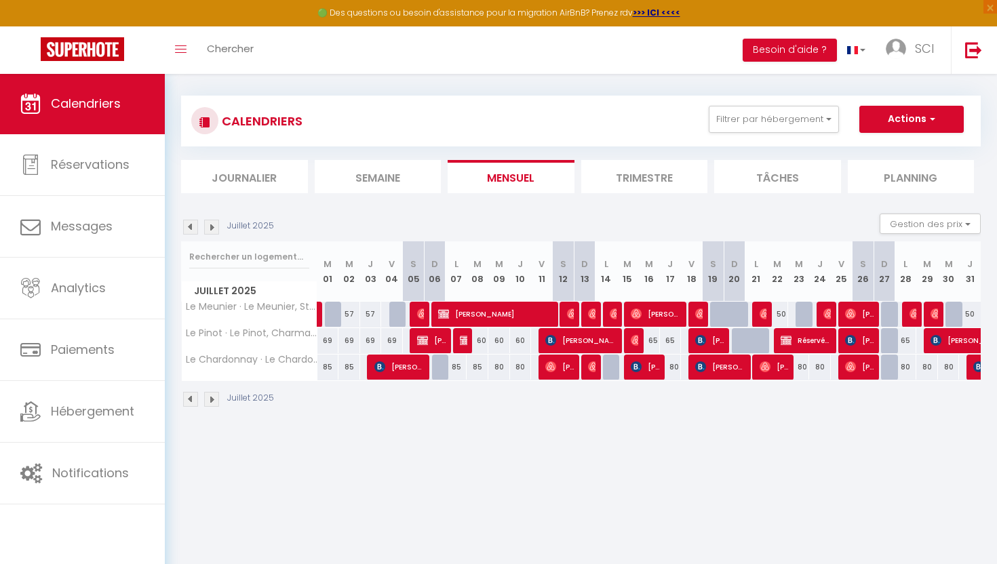
click at [805, 338] on span "Réservée bertrand" at bounding box center [806, 341] width 51 height 26
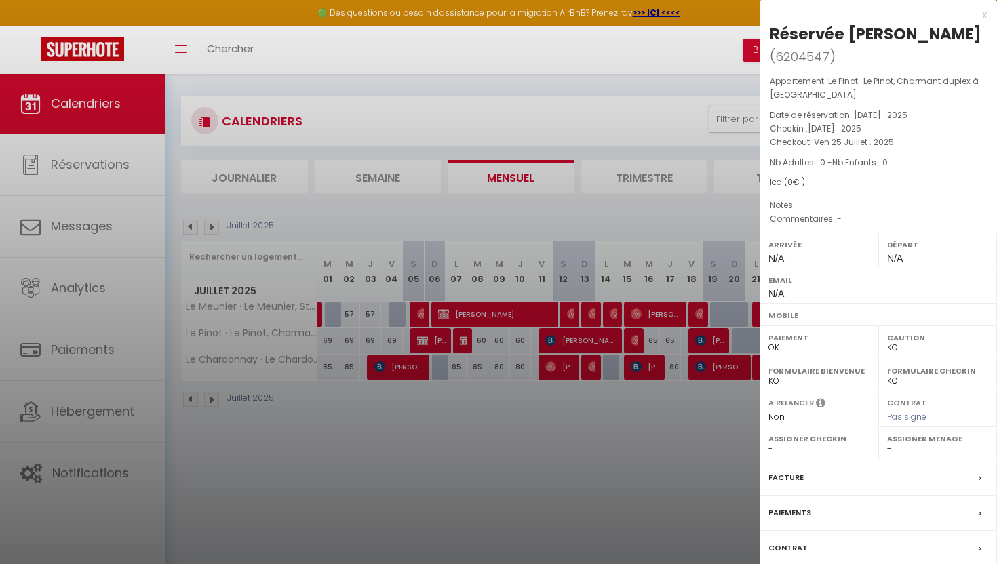
click at [983, 16] on div "x" at bounding box center [873, 15] width 227 height 16
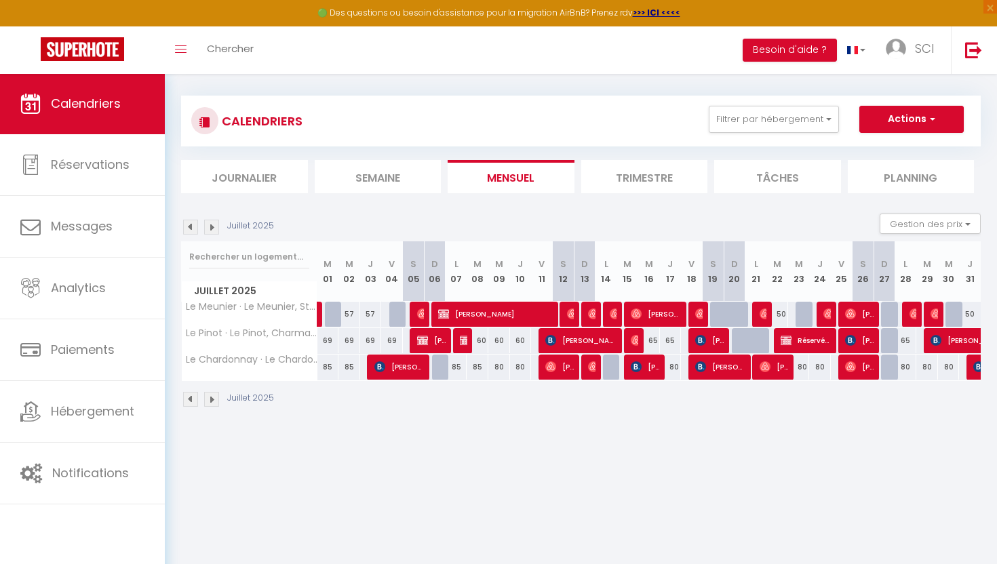
click at [215, 225] on img at bounding box center [211, 227] width 15 height 15
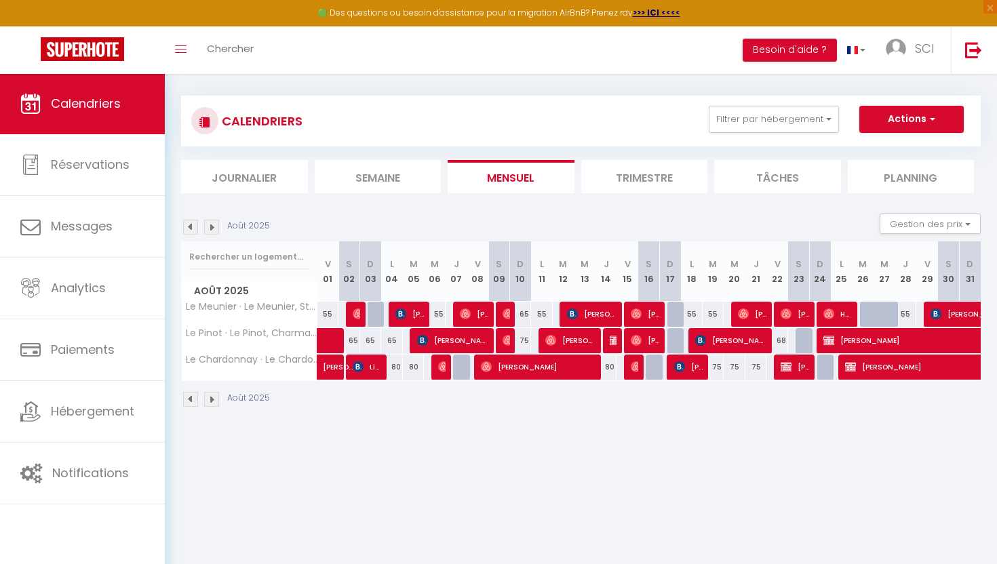
click at [215, 225] on img at bounding box center [211, 227] width 15 height 15
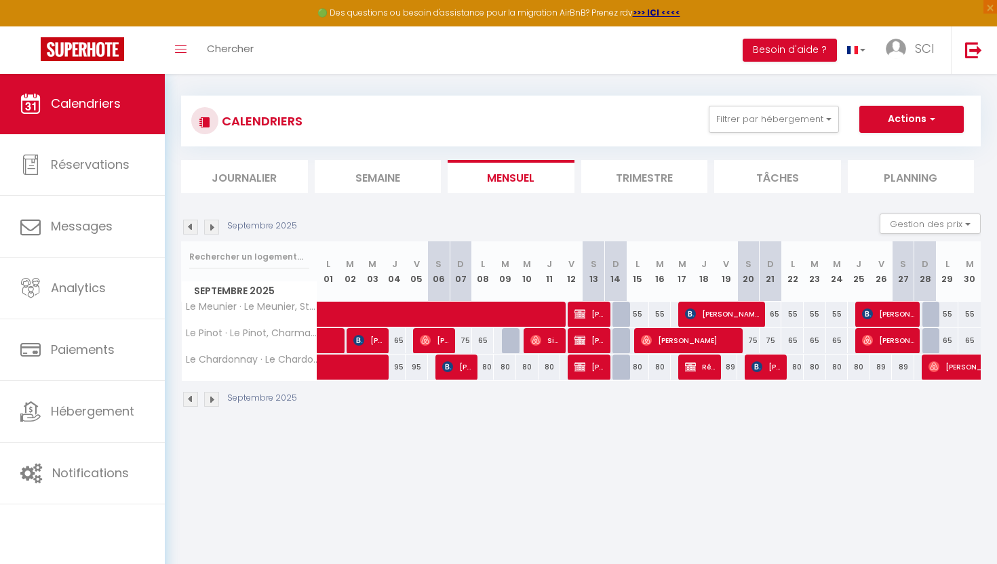
click at [215, 225] on img at bounding box center [211, 227] width 15 height 15
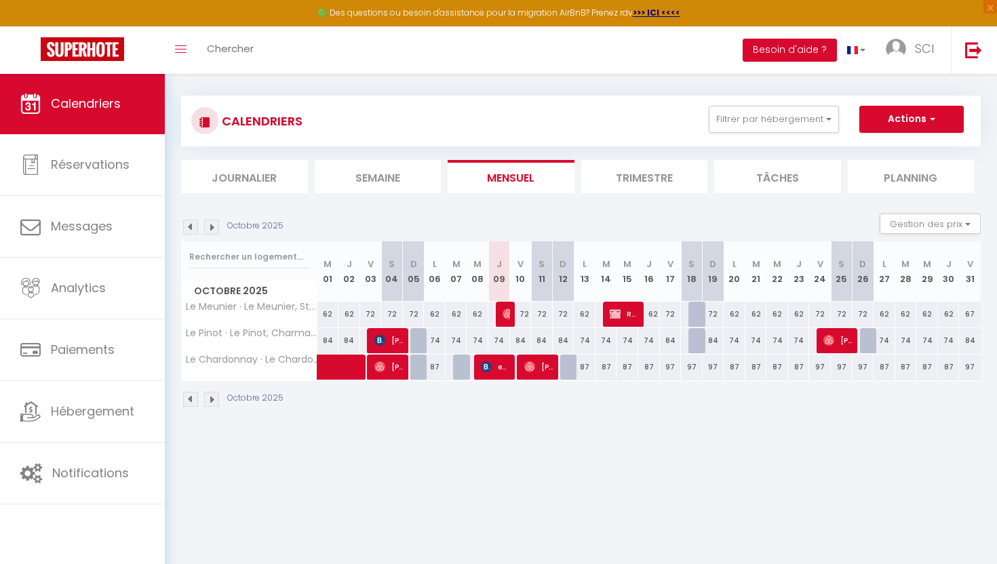
click at [215, 225] on img at bounding box center [211, 227] width 15 height 15
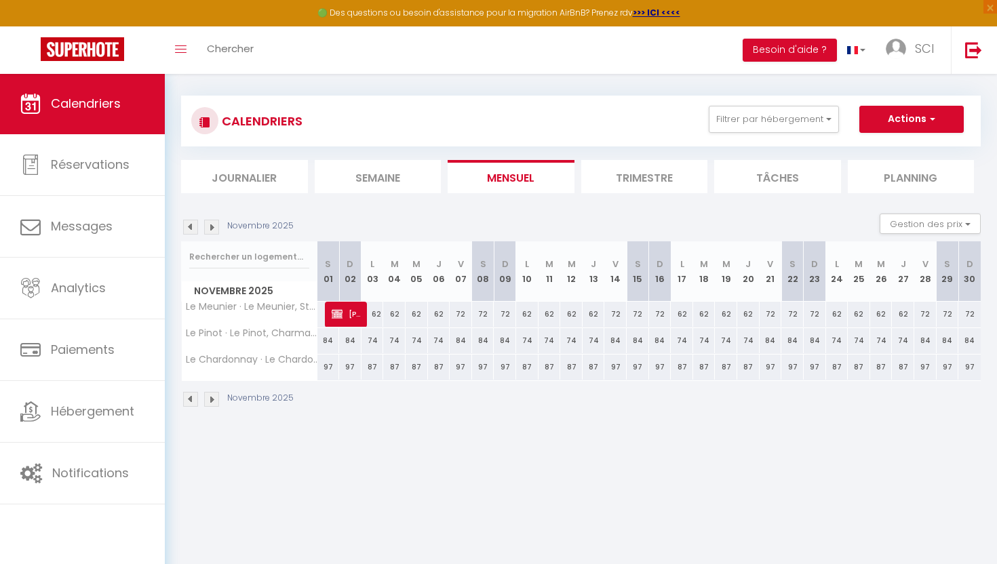
click at [190, 229] on img at bounding box center [190, 227] width 15 height 15
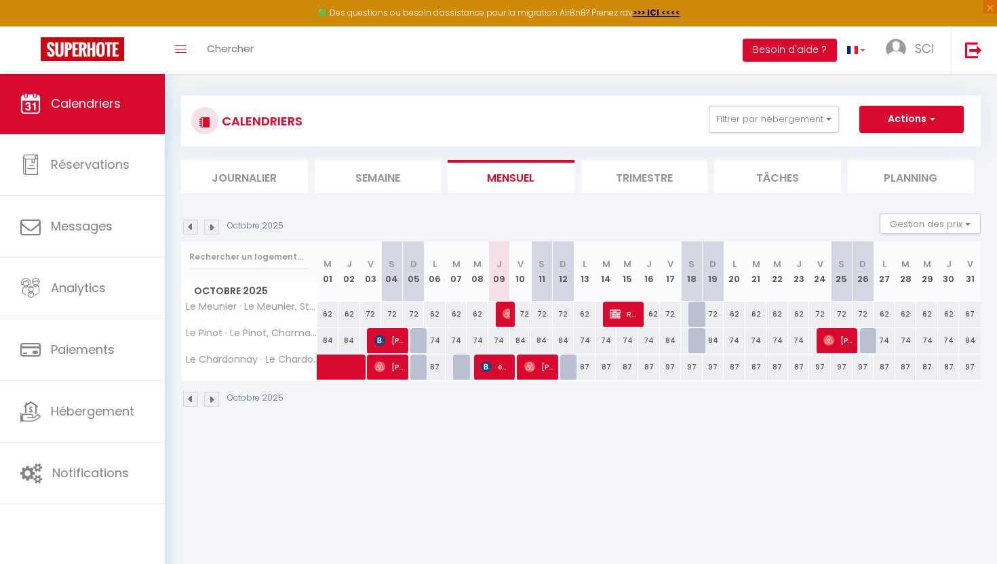
click at [612, 315] on img at bounding box center [615, 314] width 11 height 11
select select "50553"
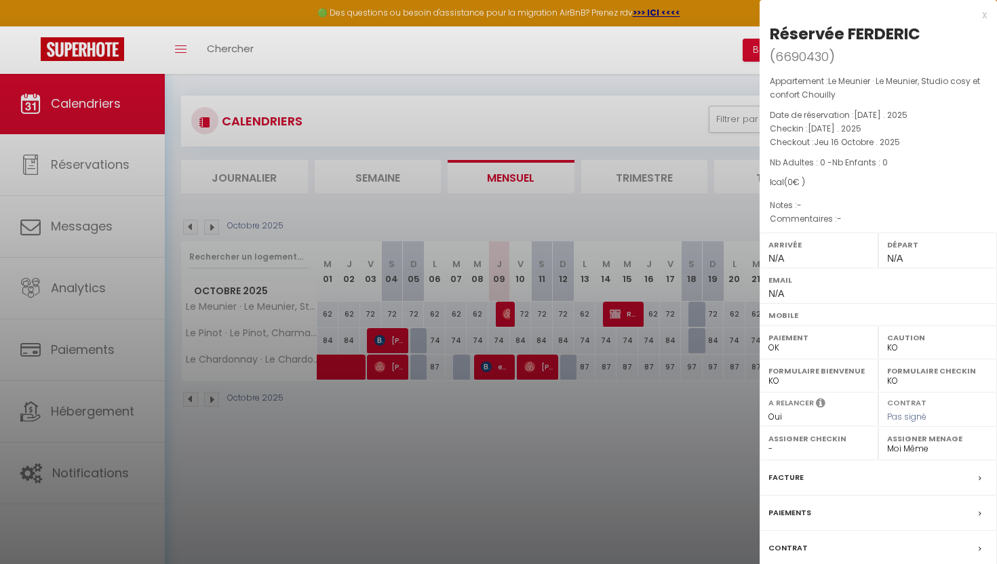
click at [769, 440] on label "Assigner Checkin" at bounding box center [819, 439] width 101 height 14
click at [658, 404] on div at bounding box center [498, 282] width 997 height 564
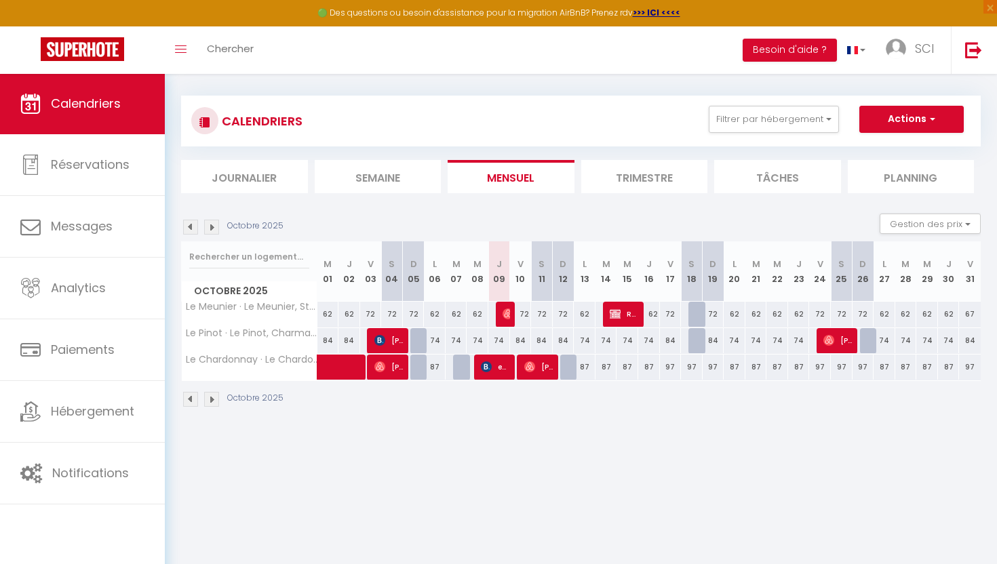
click at [505, 319] on img at bounding box center [508, 314] width 11 height 11
select select "OK"
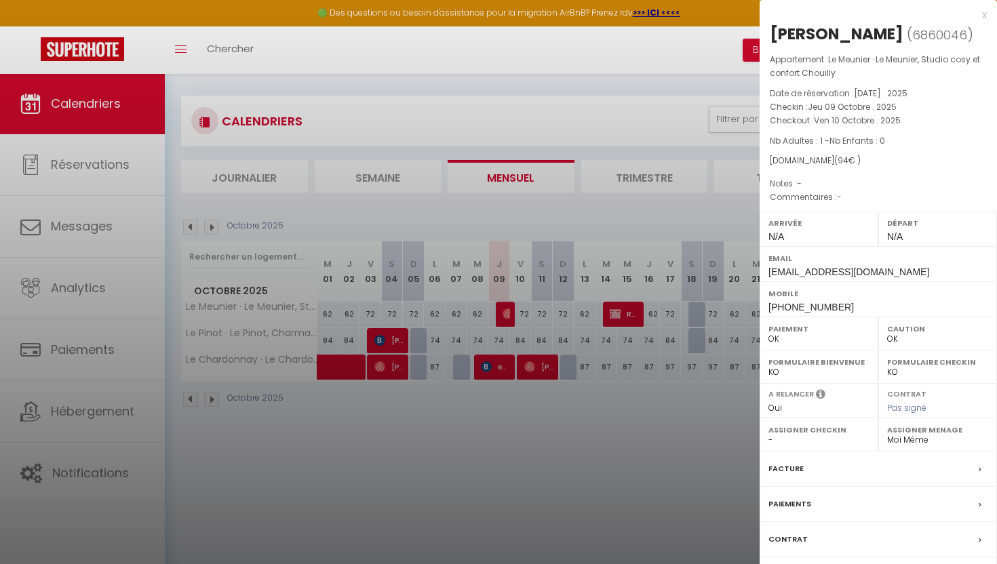
click at [666, 463] on div at bounding box center [498, 282] width 997 height 564
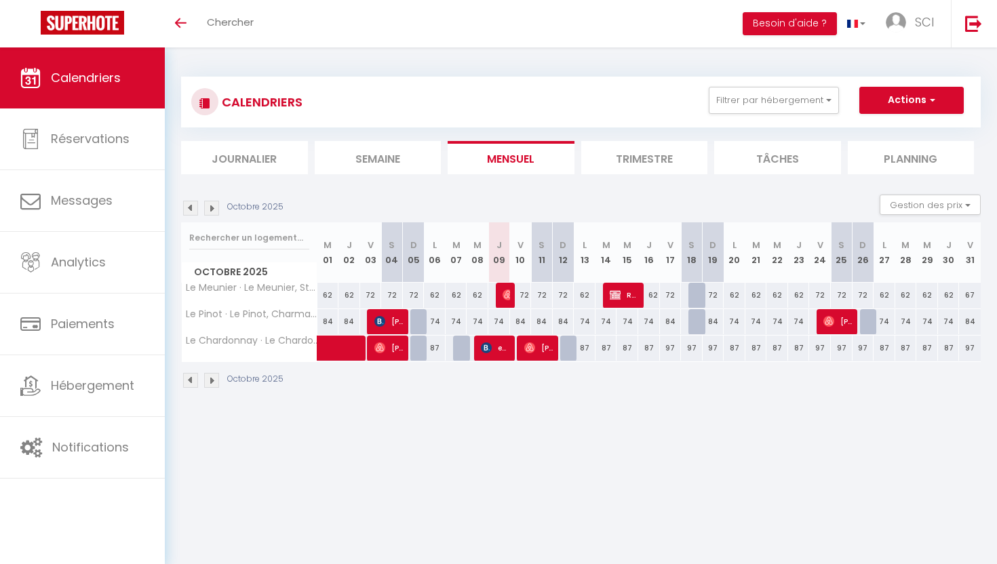
click at [944, 102] on button "Actions" at bounding box center [912, 100] width 104 height 27
click at [883, 170] on link "Importer les réservations" at bounding box center [898, 172] width 118 height 20
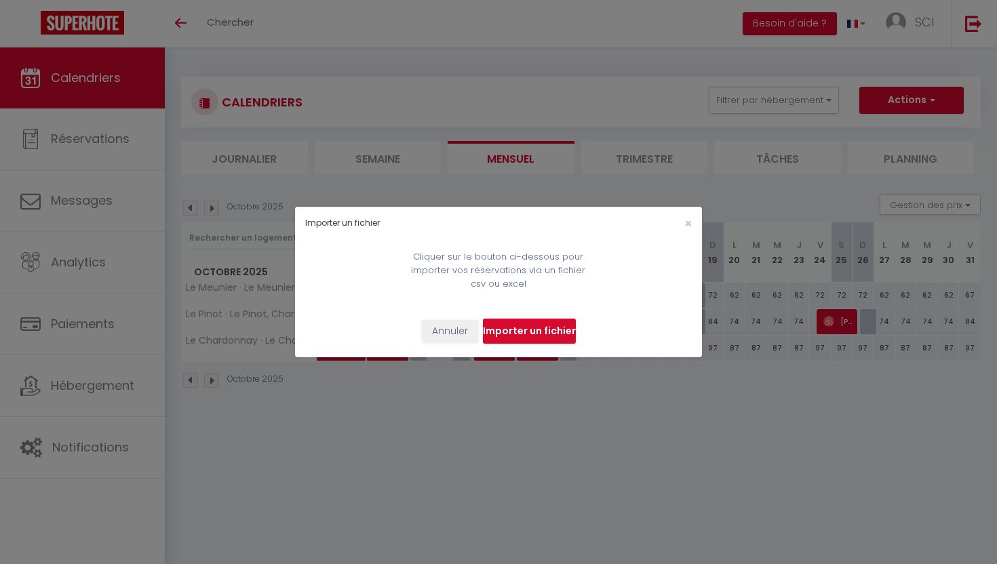
click at [505, 329] on input "file" at bounding box center [529, 332] width 93 height 26
click at [687, 227] on span "×" at bounding box center [688, 223] width 7 height 17
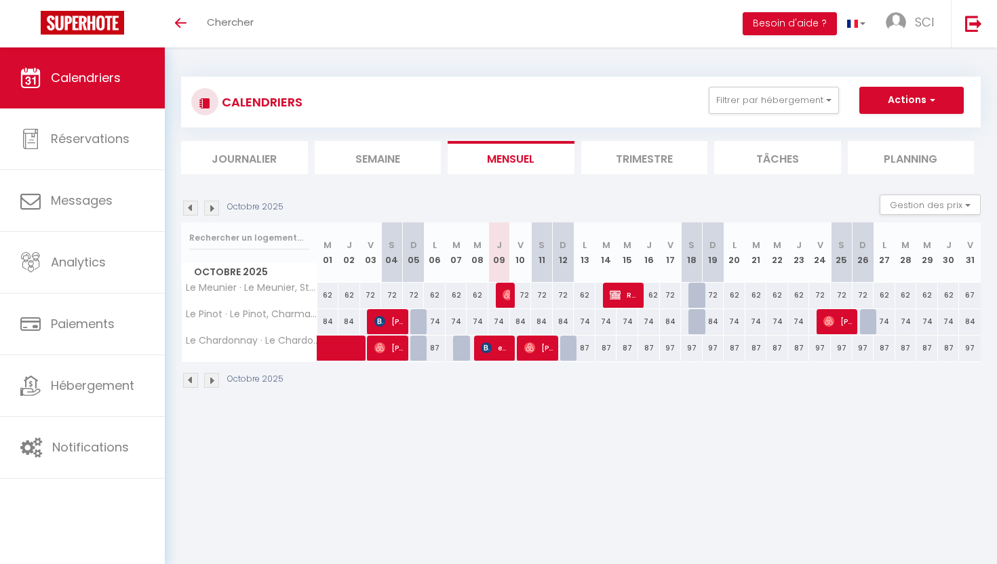
click at [893, 102] on button "Actions" at bounding box center [912, 100] width 104 height 27
click at [853, 153] on link "Exporter les réservations" at bounding box center [898, 152] width 118 height 20
type input "[EMAIL_ADDRESS][DOMAIN_NAME]"
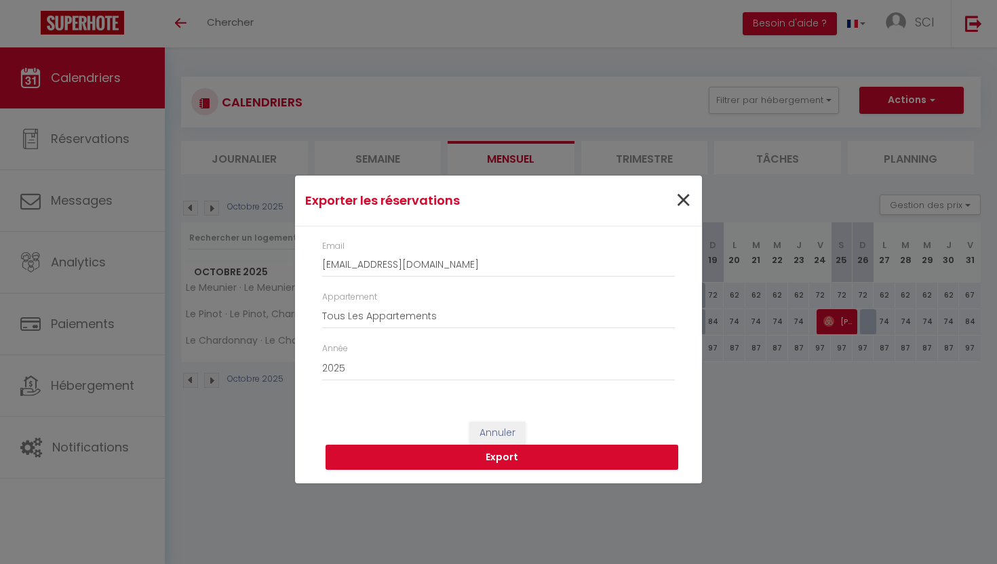
click at [684, 202] on span "×" at bounding box center [683, 200] width 17 height 41
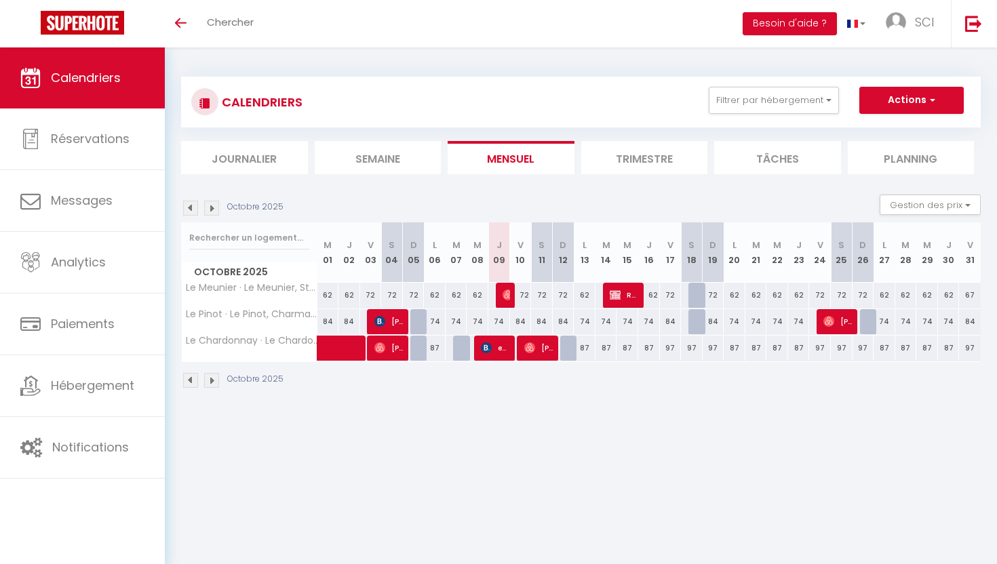
click at [609, 212] on div "Octobre 2025 Gestion des prix Nb Nuits minimum Règles Disponibilité" at bounding box center [581, 209] width 800 height 28
click at [911, 94] on button "Actions" at bounding box center [912, 100] width 104 height 27
click at [890, 171] on link "Importer les réservations" at bounding box center [898, 172] width 118 height 20
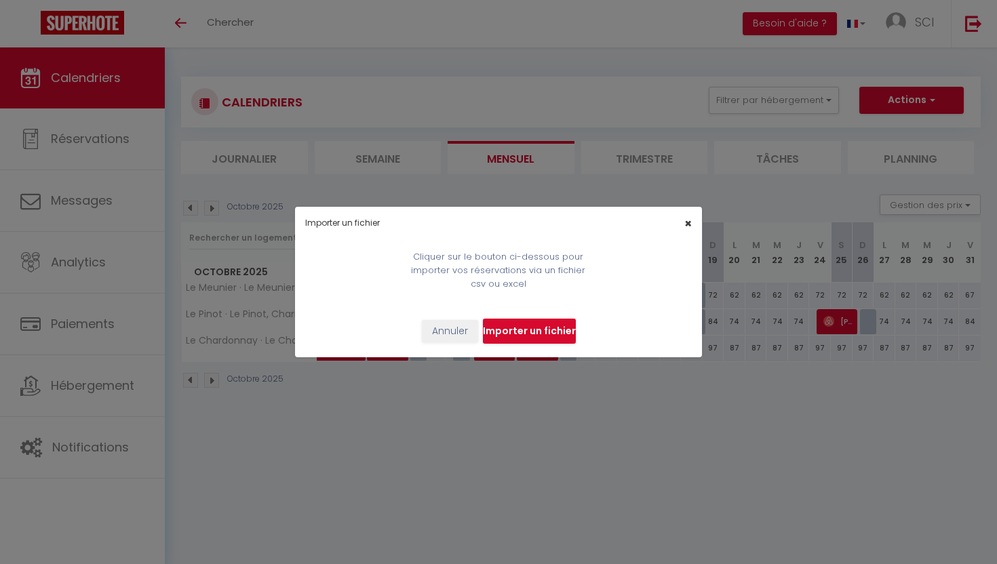
click at [685, 225] on span "×" at bounding box center [688, 223] width 7 height 17
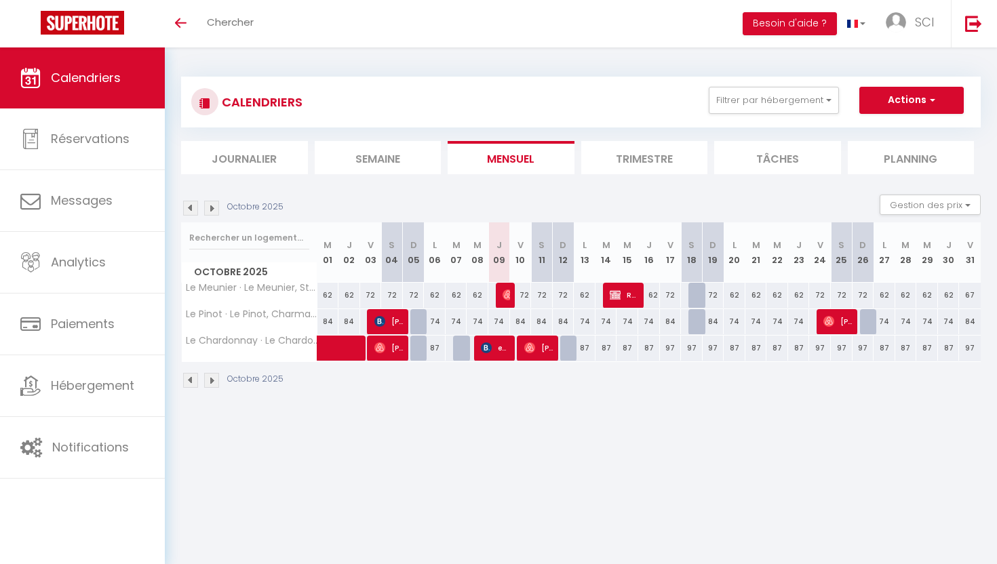
click at [881, 109] on button "Actions" at bounding box center [912, 100] width 104 height 27
click at [782, 193] on section "Octobre 2025 Gestion des prix Nb Nuits minimum Règles Disponibilité Octobre 202…" at bounding box center [581, 291] width 800 height 221
click at [484, 353] on span "ec services" at bounding box center [495, 348] width 29 height 26
select select "OK"
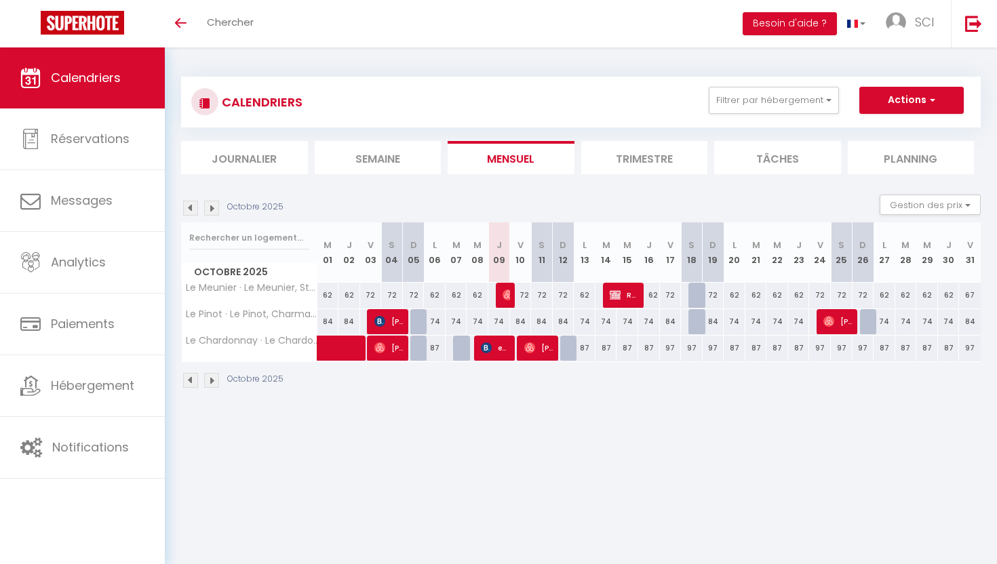
select select "KO"
select select "0"
select select "1"
select select
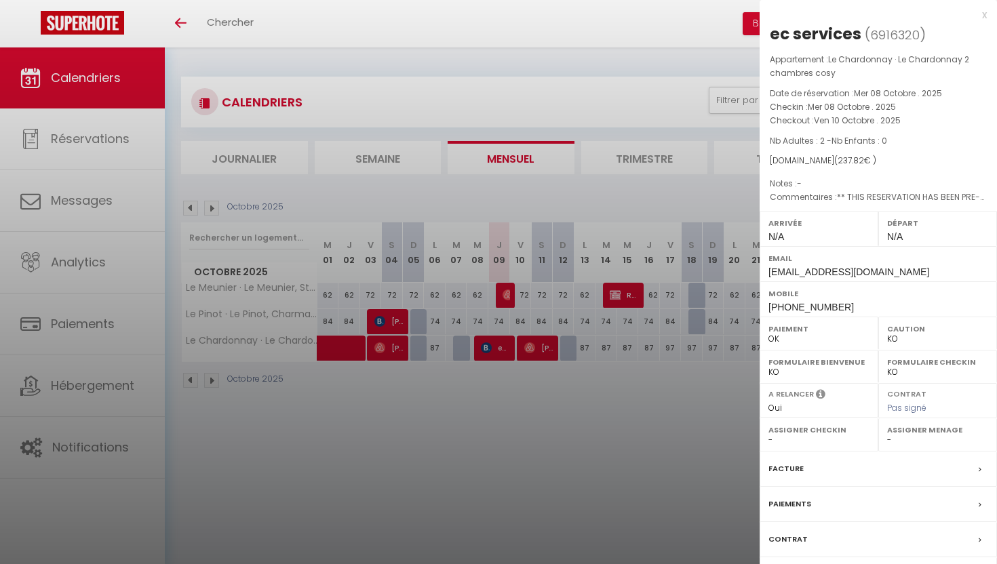
click at [896, 431] on label "Assigner Menage" at bounding box center [937, 430] width 101 height 14
select select "33866"
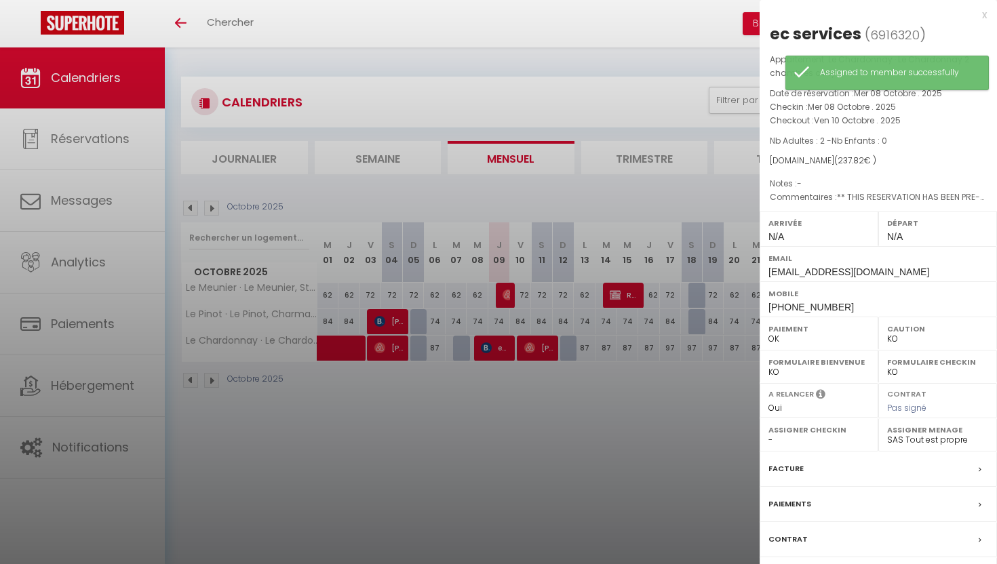
click at [984, 14] on div "x" at bounding box center [873, 15] width 227 height 16
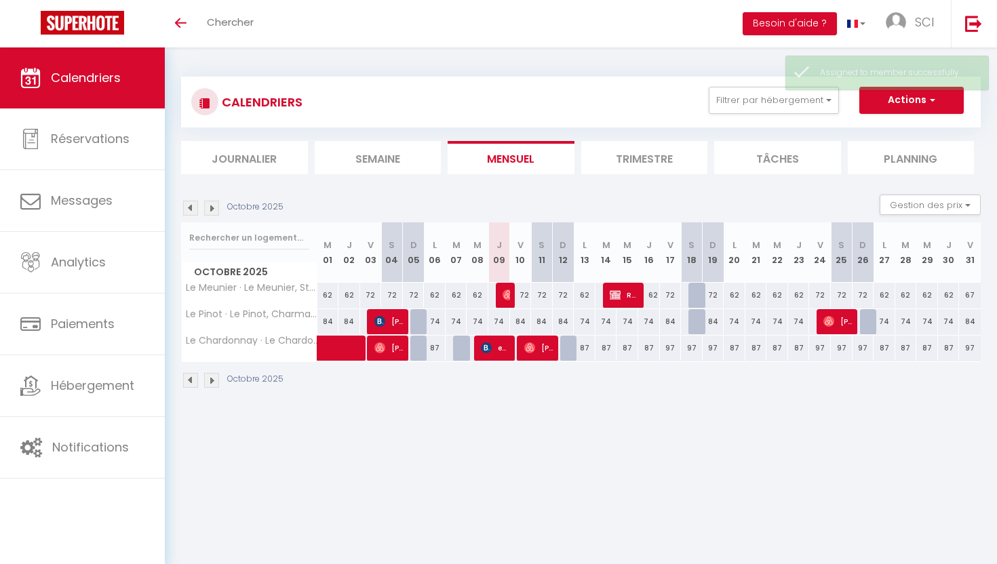
click at [542, 349] on span "[PERSON_NAME]" at bounding box center [538, 348] width 29 height 26
select select "OK"
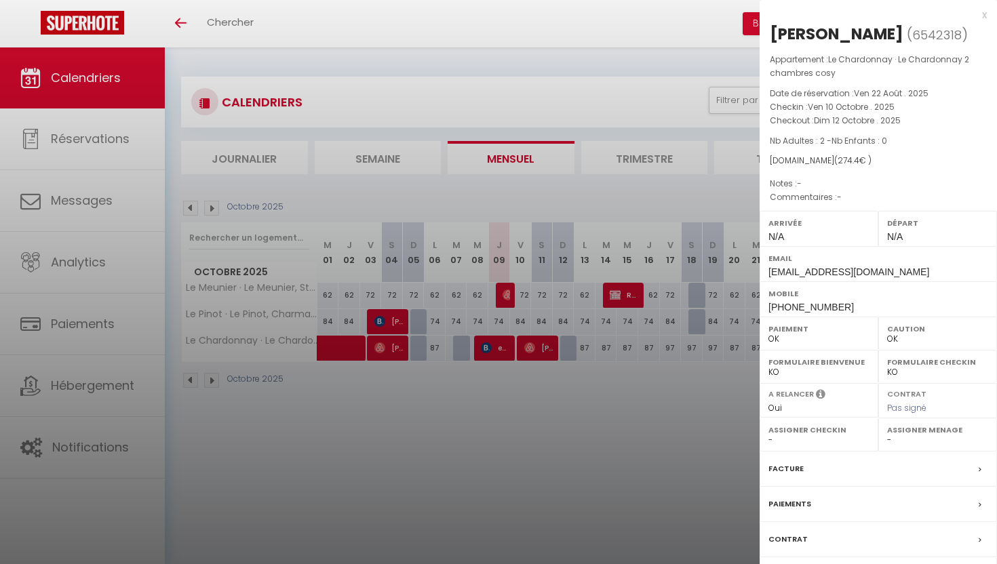
click at [895, 431] on label "Assigner Menage" at bounding box center [937, 430] width 101 height 14
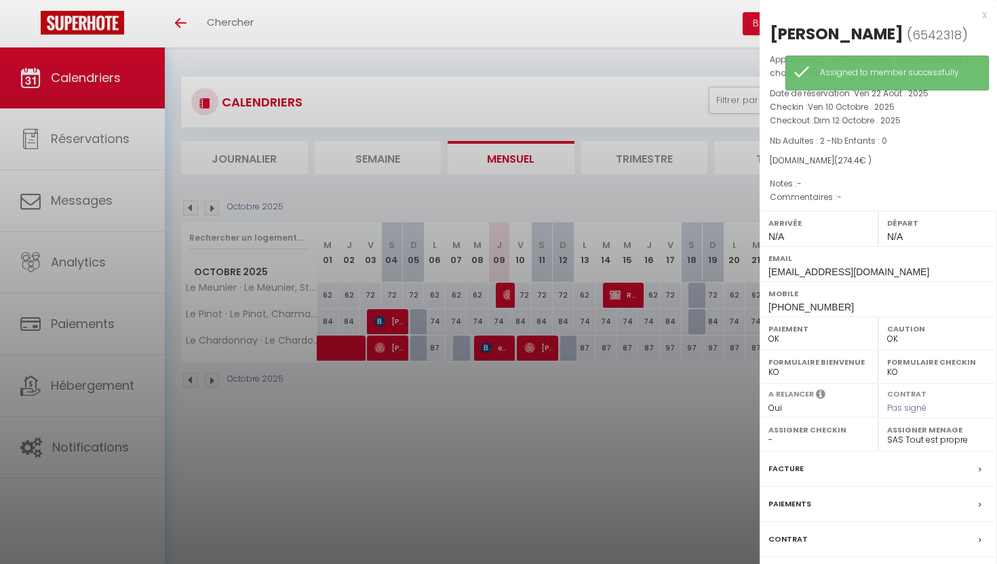
click at [985, 16] on div "x" at bounding box center [873, 15] width 227 height 16
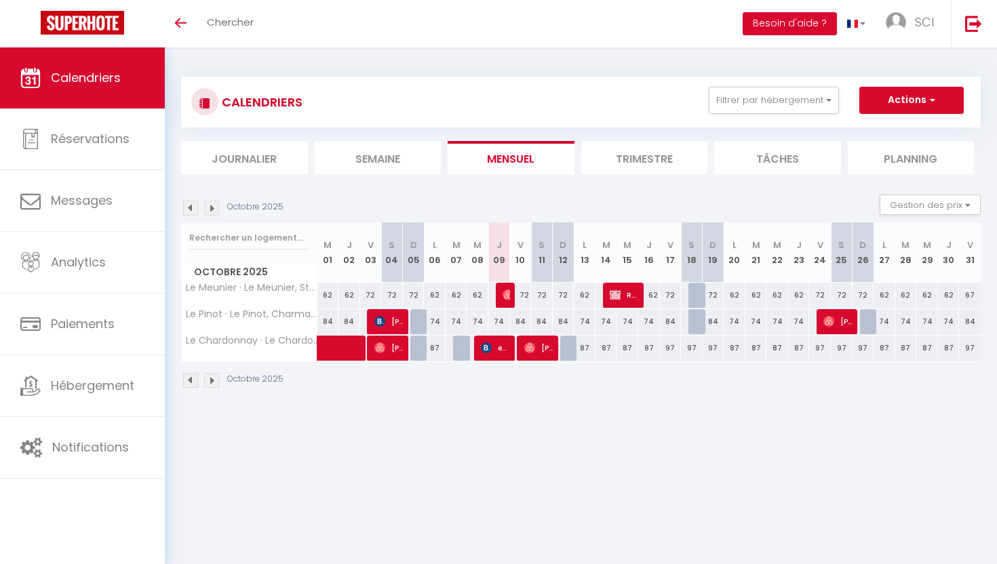
click at [828, 316] on img at bounding box center [829, 321] width 11 height 11
select select "50553"
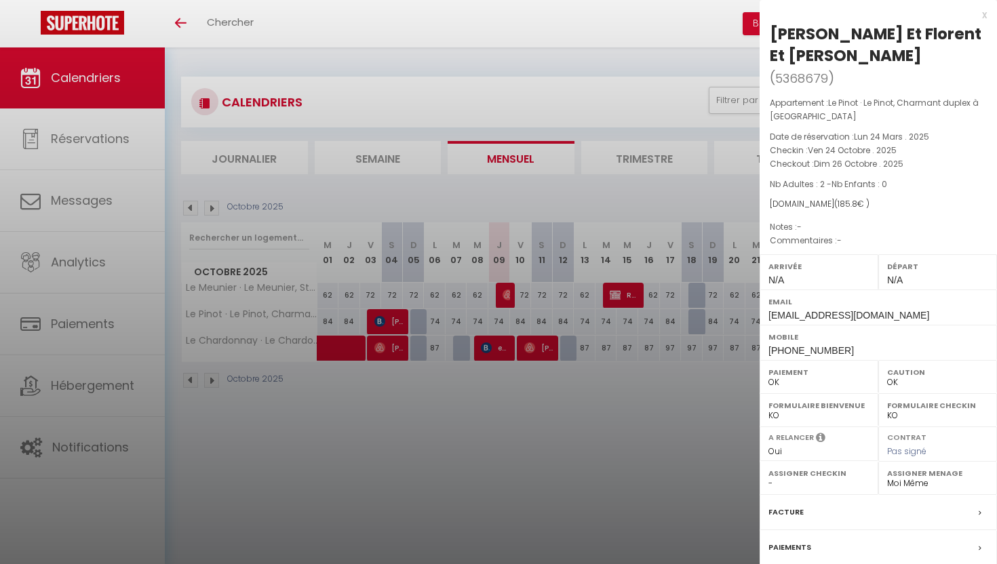
click at [984, 18] on div "x" at bounding box center [873, 15] width 227 height 16
